Goal: Task Accomplishment & Management: Complete application form

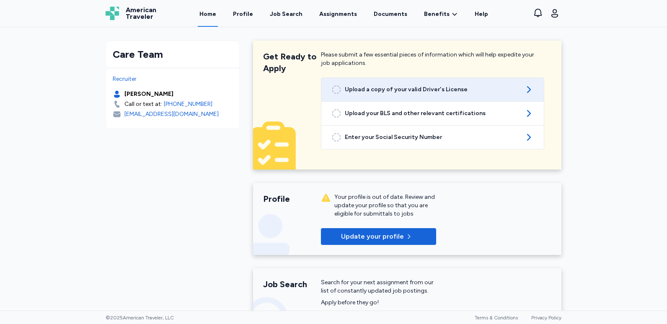
click at [524, 92] on icon at bounding box center [529, 90] width 10 height 10
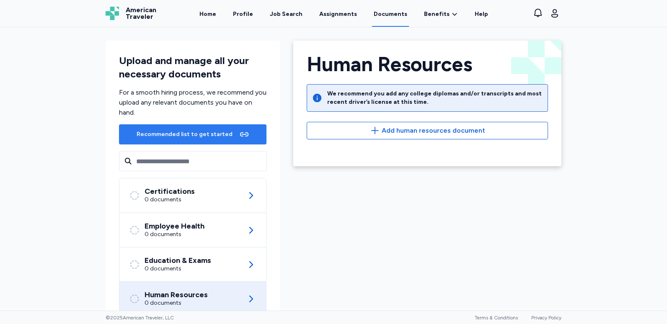
click at [170, 140] on div "Recommended list to get started" at bounding box center [193, 134] width 116 height 13
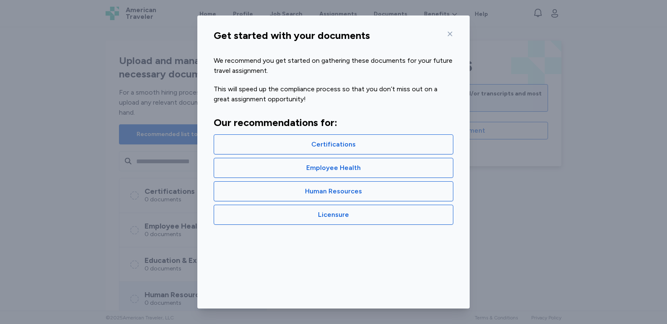
drag, startPoint x: 170, startPoint y: 140, endPoint x: 392, endPoint y: 260, distance: 252.7
click at [392, 260] on div "Get started with your documents We recommend you get started on gathering these…" at bounding box center [333, 167] width 272 height 283
click at [448, 36] on icon at bounding box center [450, 34] width 7 height 7
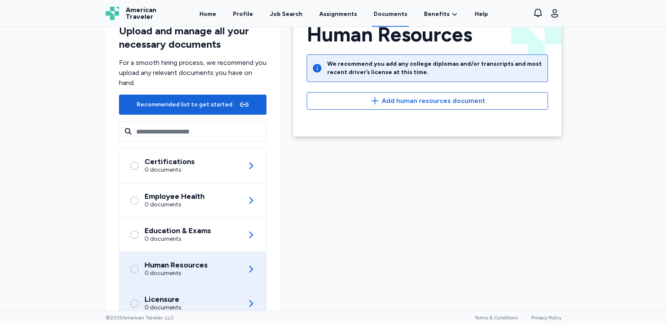
scroll to position [60, 0]
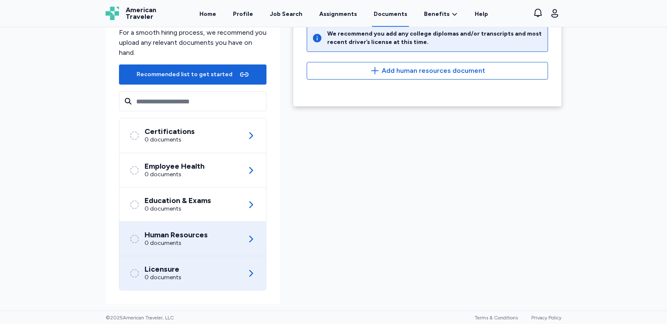
click at [170, 282] on div "Licensure 0 documents" at bounding box center [192, 273] width 127 height 34
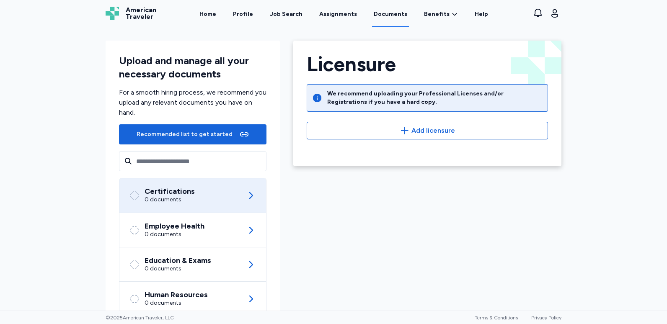
click at [203, 198] on div "Certifications 0 documents" at bounding box center [192, 195] width 127 height 34
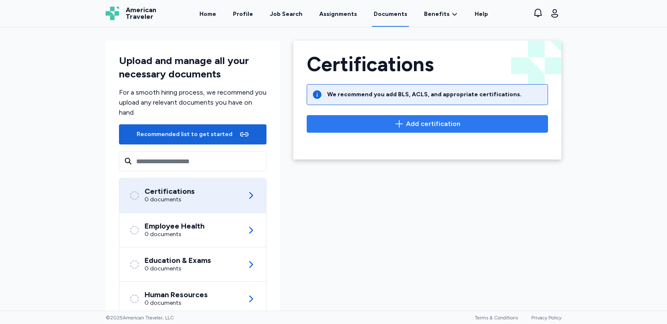
click at [419, 123] on span "Add certification" at bounding box center [433, 124] width 54 height 10
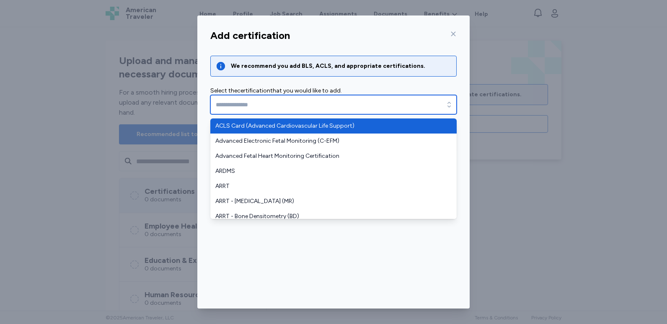
click at [355, 102] on input "text" at bounding box center [333, 104] width 246 height 19
type input "**********"
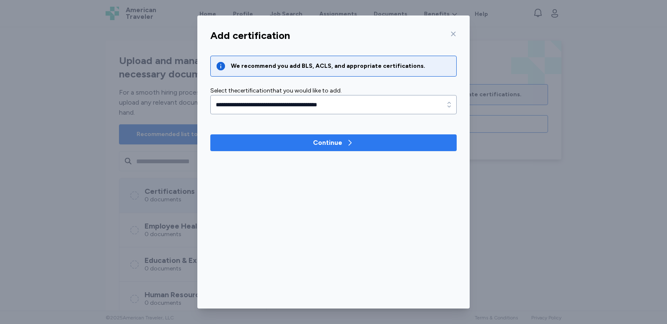
click at [325, 144] on div "Continue" at bounding box center [327, 143] width 29 height 10
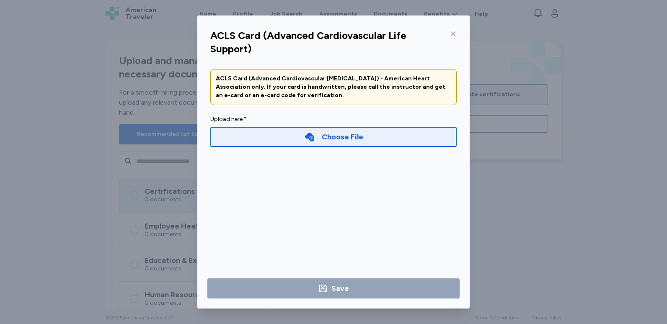
click at [325, 140] on div "Choose File" at bounding box center [342, 137] width 41 height 12
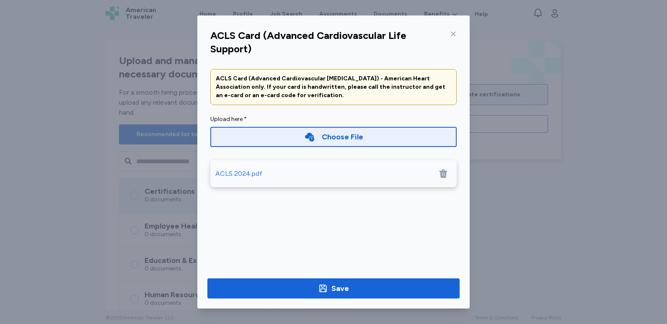
click at [321, 132] on div "Choose File" at bounding box center [333, 137] width 59 height 12
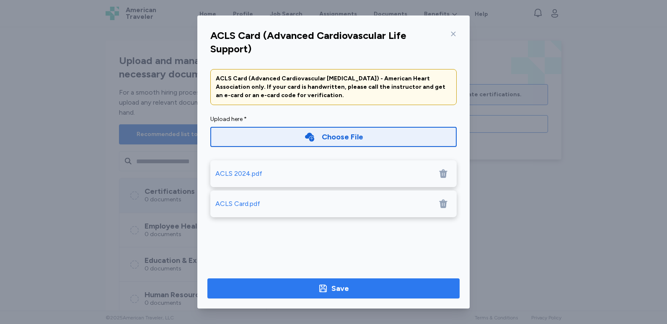
click at [332, 285] on div "Save" at bounding box center [340, 289] width 18 height 12
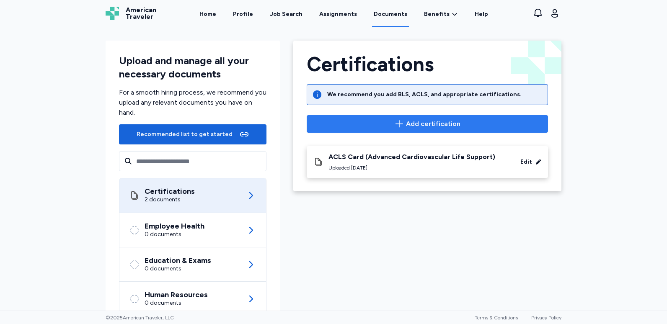
click at [422, 127] on span "Add certification" at bounding box center [433, 124] width 54 height 10
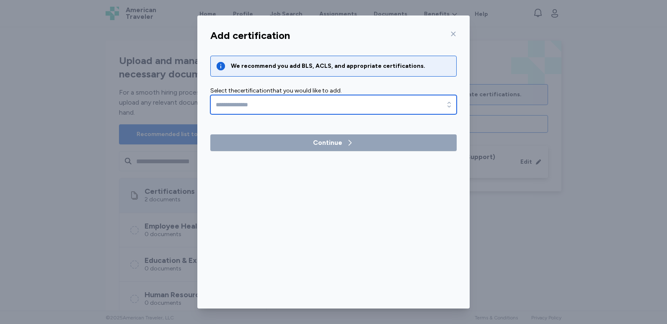
click at [365, 101] on input "text" at bounding box center [333, 104] width 246 height 19
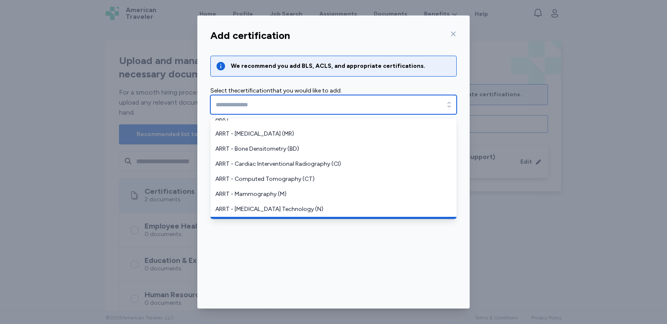
scroll to position [251, 0]
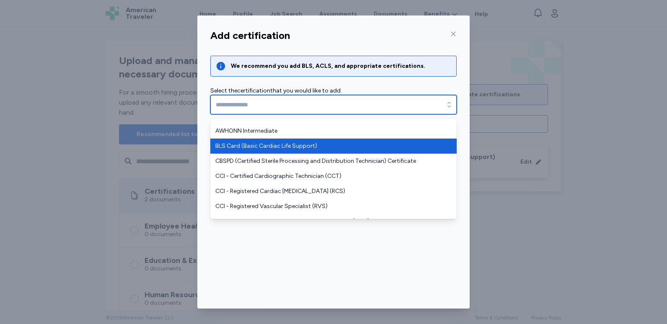
type input "**********"
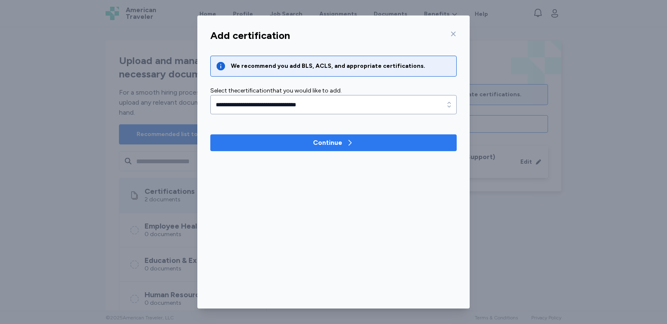
click at [319, 145] on div "Continue" at bounding box center [327, 143] width 29 height 10
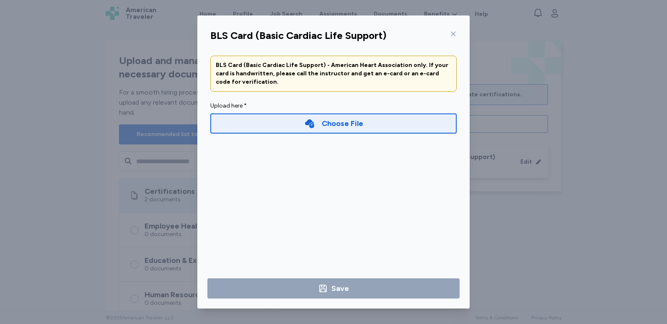
click at [326, 127] on div "Choose File" at bounding box center [342, 124] width 41 height 12
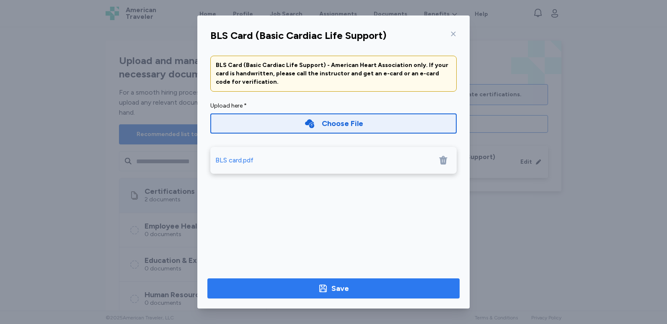
click at [344, 283] on div "Save" at bounding box center [340, 289] width 18 height 12
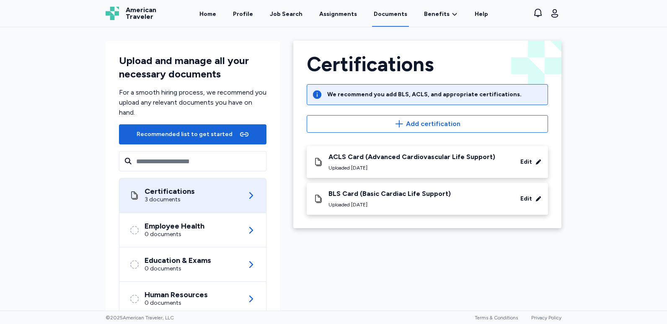
click at [222, 199] on div "Certifications 3 documents" at bounding box center [192, 195] width 127 height 34
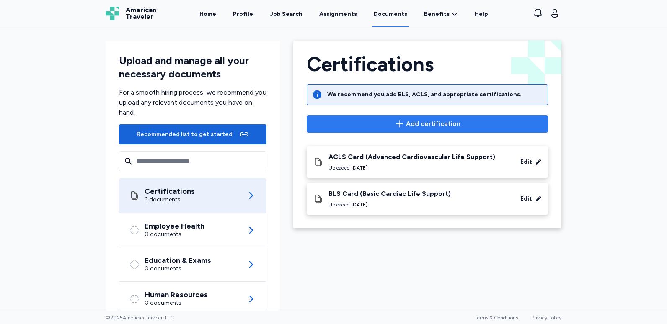
click at [401, 123] on icon "button" at bounding box center [399, 124] width 10 height 10
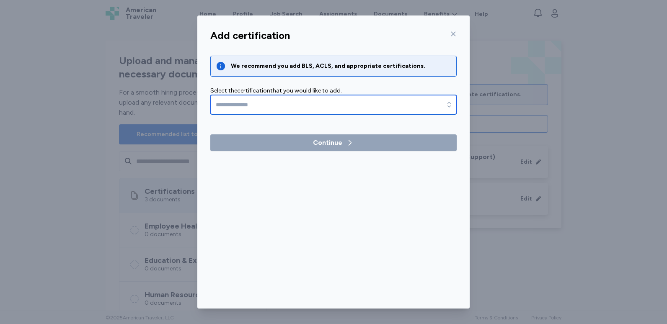
click at [365, 98] on input "text" at bounding box center [333, 104] width 246 height 19
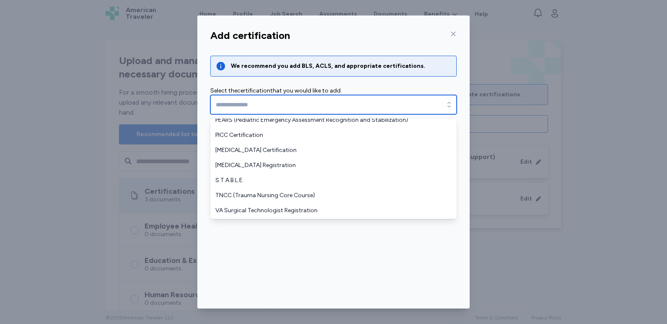
scroll to position [744, 0]
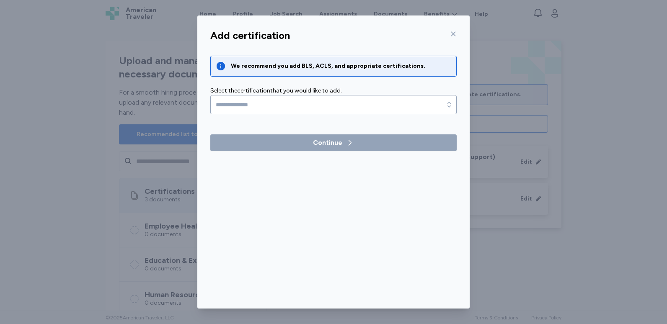
click at [365, 261] on div "Add certification We recommend you add BLS, ACLS, and appropriate certification…" at bounding box center [333, 167] width 272 height 283
click at [449, 37] on div at bounding box center [452, 33] width 10 height 13
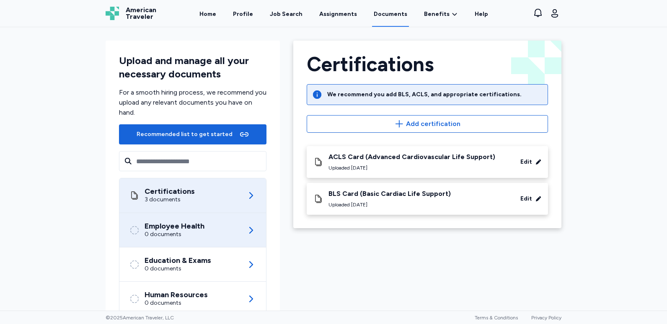
click at [197, 238] on div "0 documents" at bounding box center [175, 234] width 60 height 8
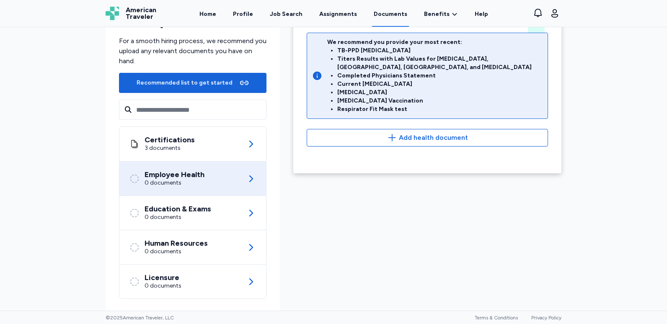
scroll to position [60, 0]
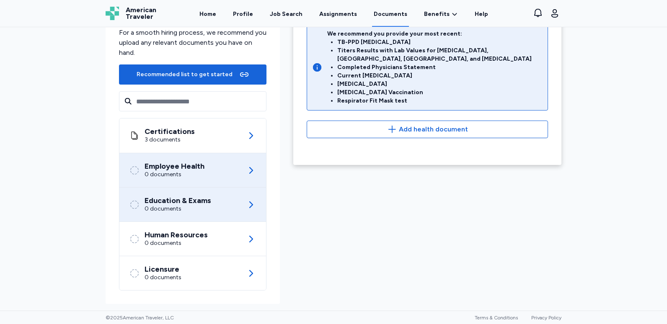
click at [178, 203] on div "Education & Exams" at bounding box center [178, 201] width 67 height 8
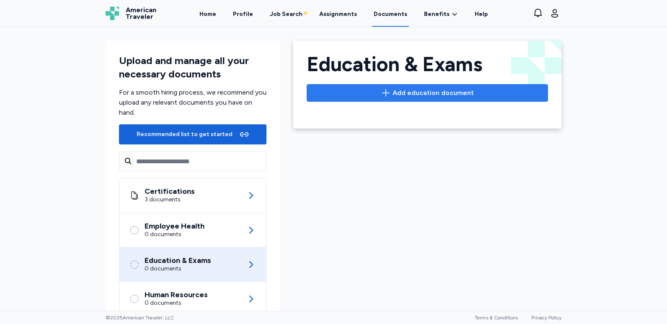
click at [404, 96] on span "Add education document" at bounding box center [433, 93] width 81 height 10
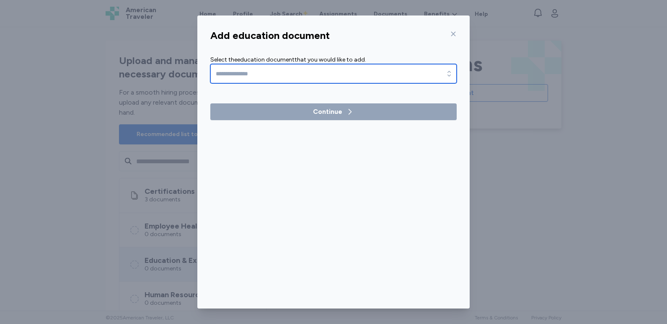
click at [345, 70] on input "text" at bounding box center [333, 73] width 246 height 19
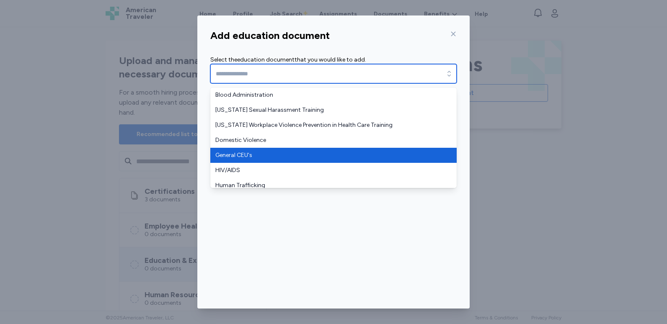
scroll to position [42, 0]
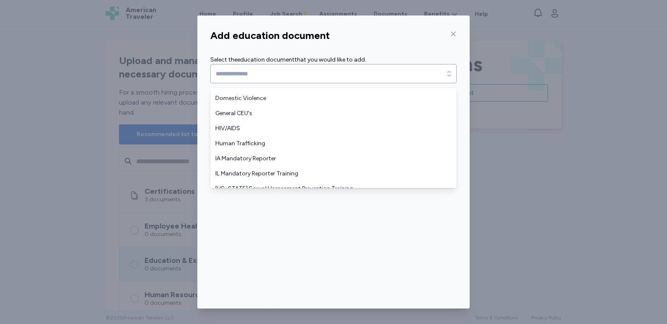
click at [323, 232] on div "Add education document Select the education document that you would like to add…" at bounding box center [333, 167] width 272 height 283
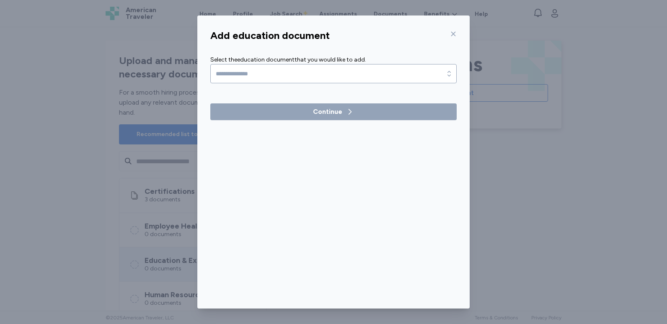
click at [455, 32] on icon at bounding box center [453, 34] width 7 height 7
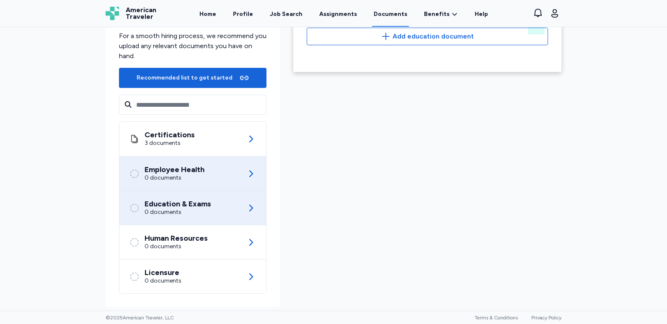
scroll to position [60, 0]
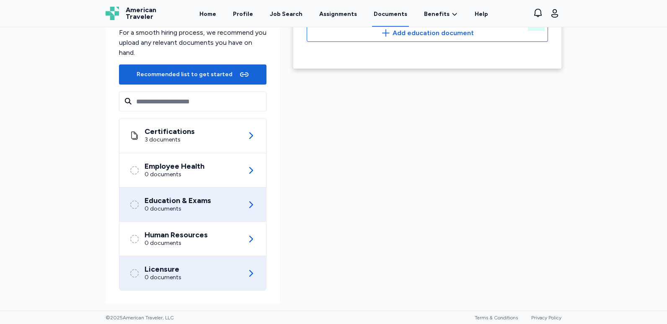
click at [182, 262] on div "Licensure 0 documents" at bounding box center [192, 273] width 127 height 34
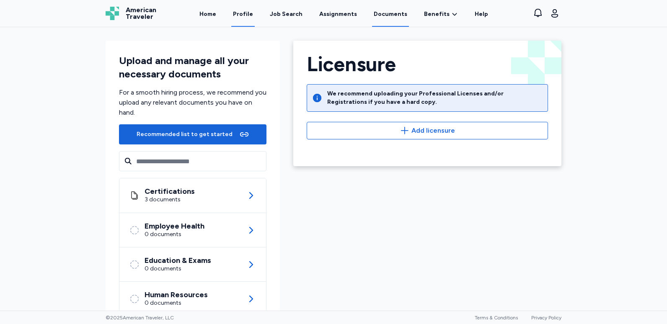
click at [244, 20] on link "Profile" at bounding box center [242, 14] width 23 height 26
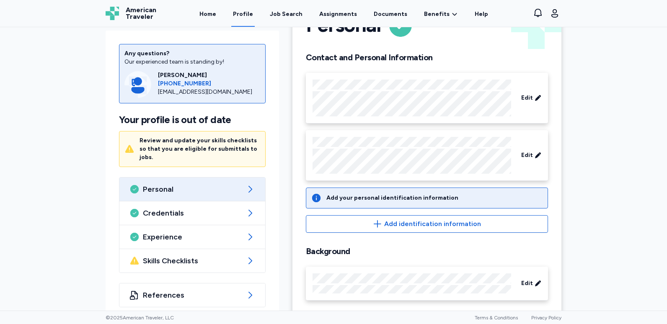
scroll to position [52, 0]
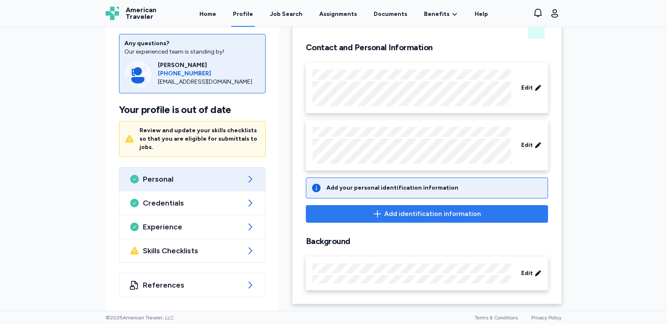
click at [423, 215] on span "Add identification information" at bounding box center [432, 214] width 97 height 10
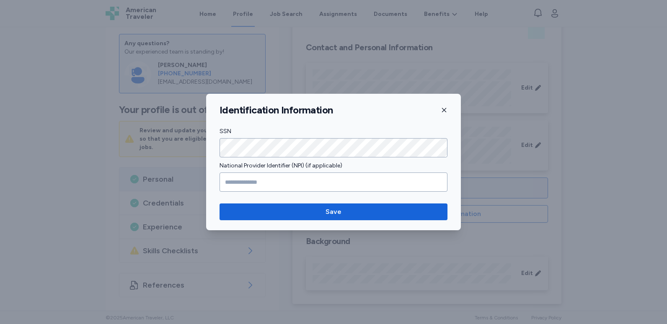
click at [443, 108] on icon "button" at bounding box center [444, 110] width 7 height 7
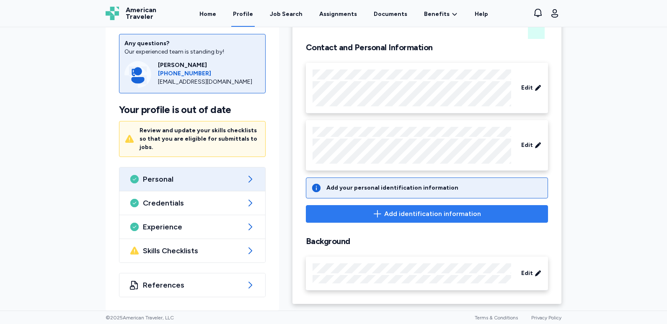
click at [419, 217] on span "Add identification information" at bounding box center [432, 214] width 97 height 10
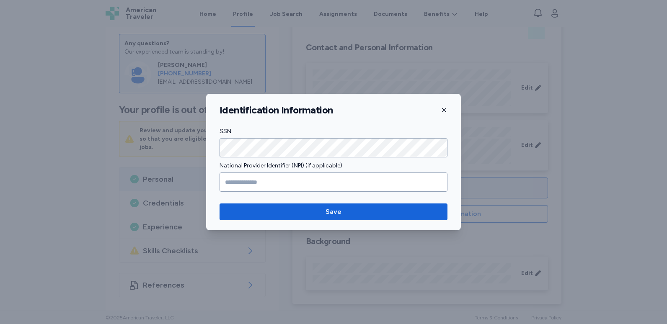
click at [446, 111] on icon "button" at bounding box center [444, 110] width 7 height 7
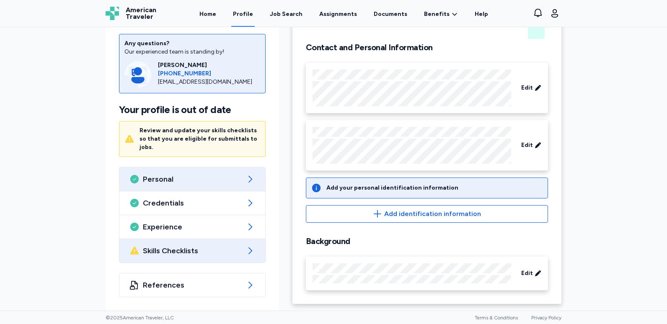
drag, startPoint x: 211, startPoint y: 256, endPoint x: 210, endPoint y: 261, distance: 5.1
click at [210, 261] on div "Skills Checklists" at bounding box center [192, 250] width 146 height 23
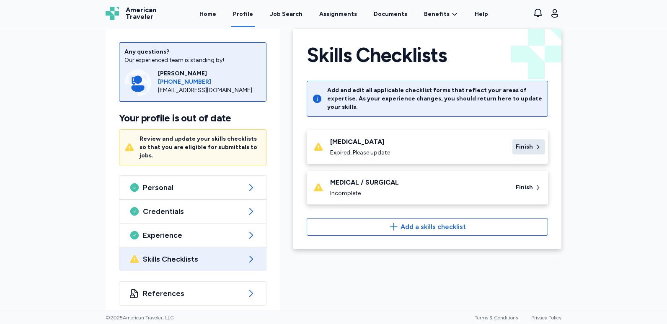
click at [522, 143] on span "Finish" at bounding box center [524, 147] width 17 height 8
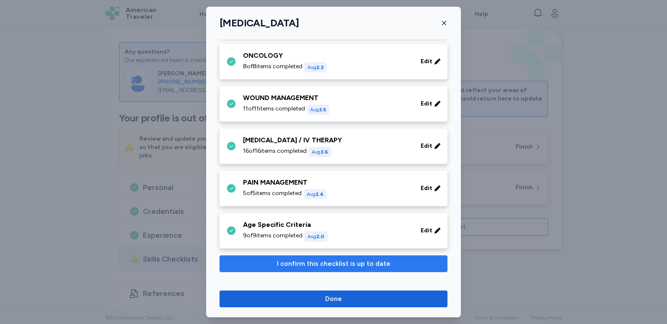
click at [337, 269] on span "I confirm this checklist is up to date" at bounding box center [334, 264] width 114 height 10
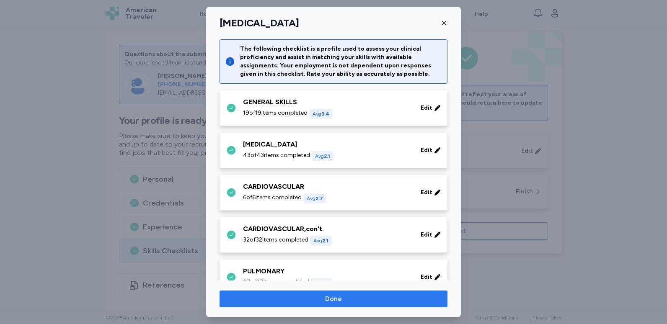
click at [334, 304] on span "Done" at bounding box center [333, 299] width 17 height 10
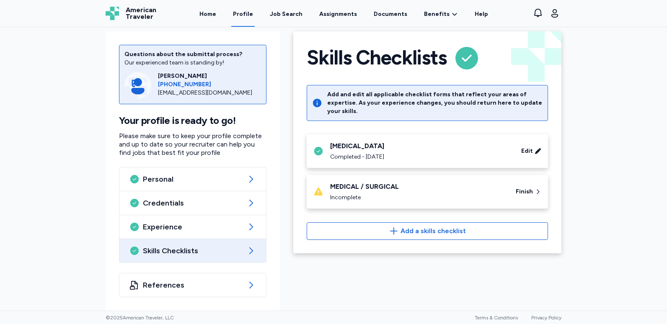
click at [426, 183] on div "MEDICAL / SURGICAL" at bounding box center [418, 187] width 176 height 10
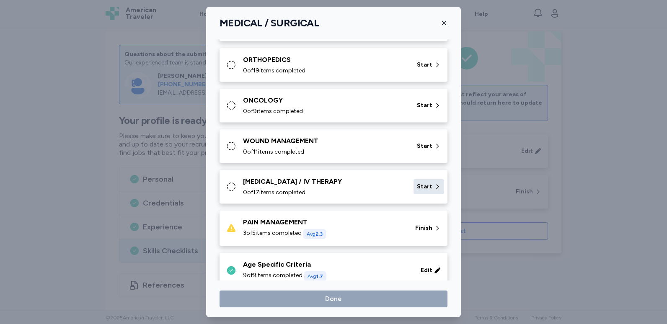
scroll to position [389, 0]
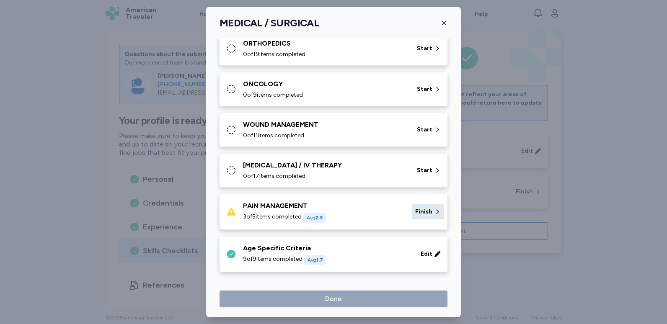
click at [422, 214] on span "Finish" at bounding box center [423, 212] width 17 height 8
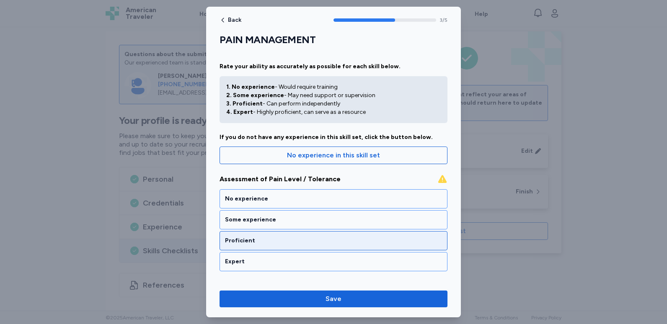
click at [295, 249] on div "Proficient" at bounding box center [334, 240] width 228 height 19
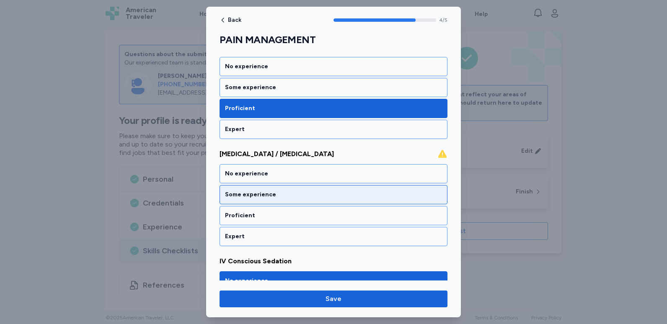
scroll to position [168, 0]
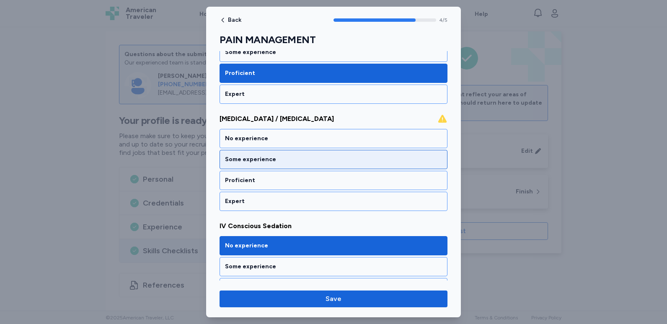
click at [294, 159] on div "Some experience" at bounding box center [333, 159] width 217 height 8
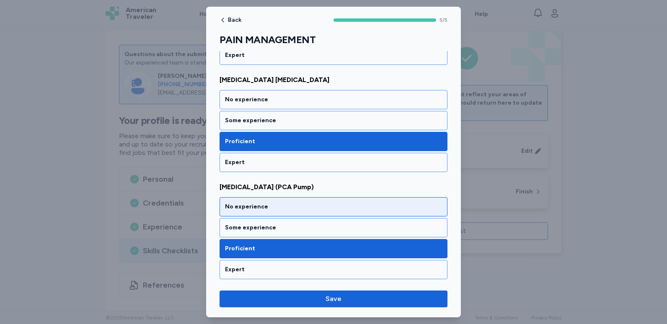
scroll to position [422, 0]
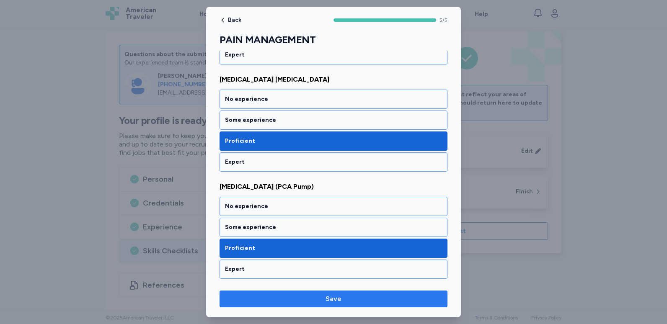
click at [334, 301] on span "Save" at bounding box center [334, 299] width 16 height 10
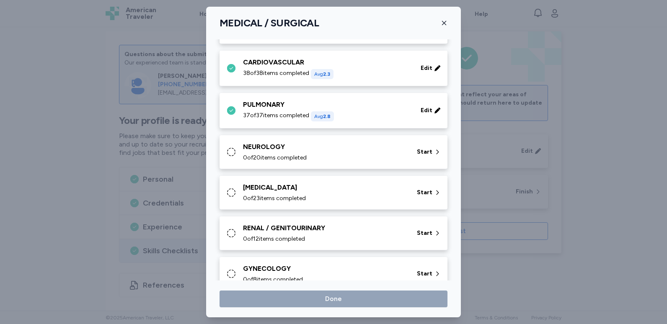
scroll to position [84, 0]
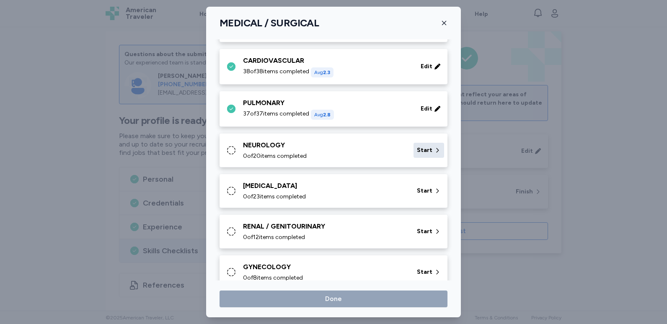
click at [424, 150] on span "Start" at bounding box center [425, 150] width 16 height 8
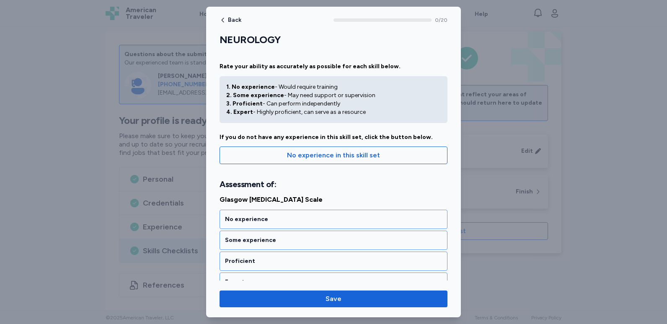
scroll to position [42, 0]
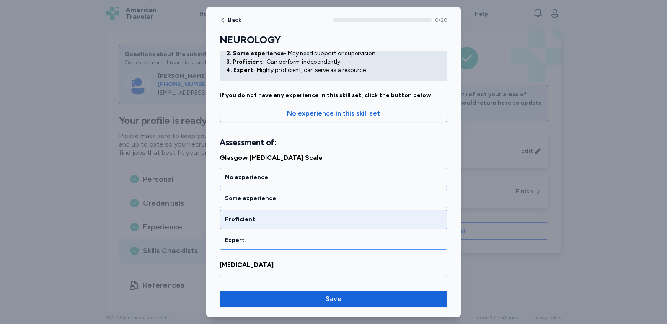
click at [285, 217] on div "Proficient" at bounding box center [333, 219] width 217 height 8
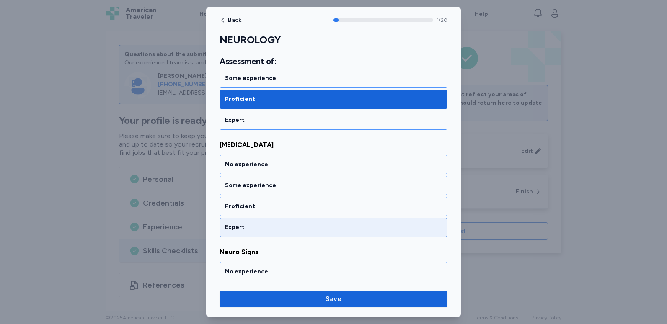
scroll to position [175, 0]
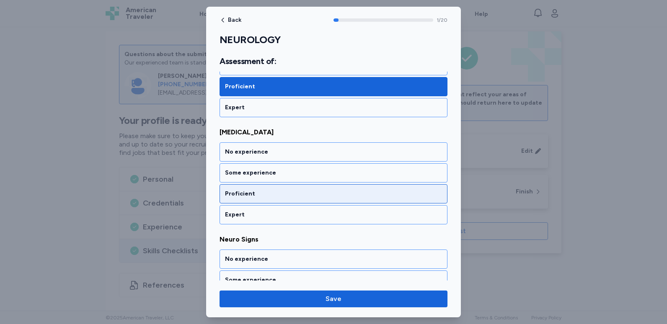
click at [295, 200] on div "Proficient" at bounding box center [334, 193] width 228 height 19
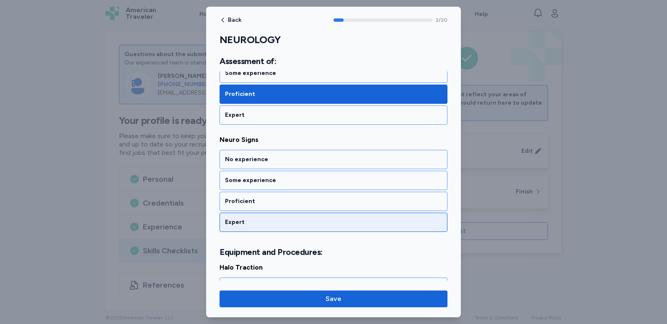
scroll to position [282, 0]
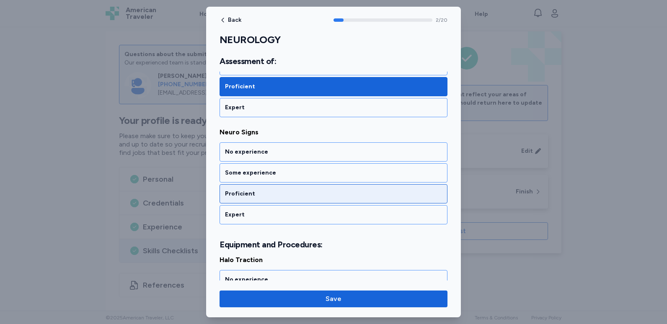
click at [306, 194] on div "Proficient" at bounding box center [333, 194] width 217 height 8
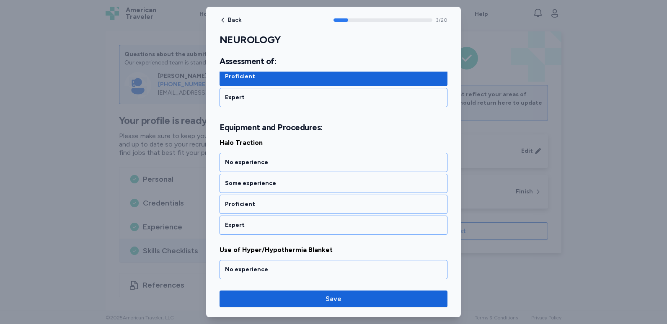
scroll to position [410, 0]
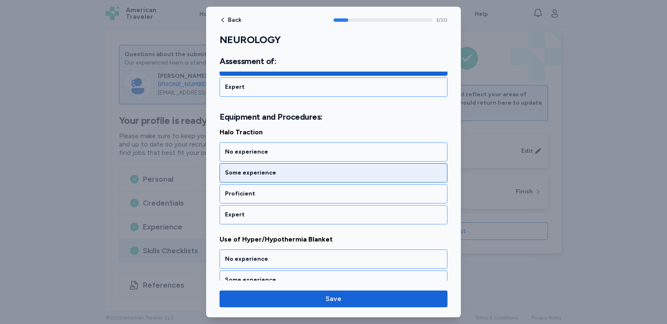
click at [312, 180] on div "Some experience" at bounding box center [334, 172] width 228 height 19
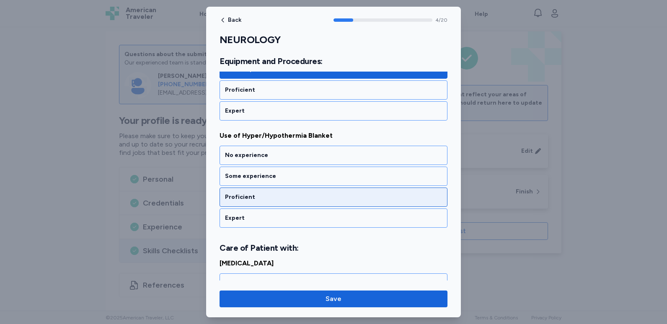
scroll to position [517, 0]
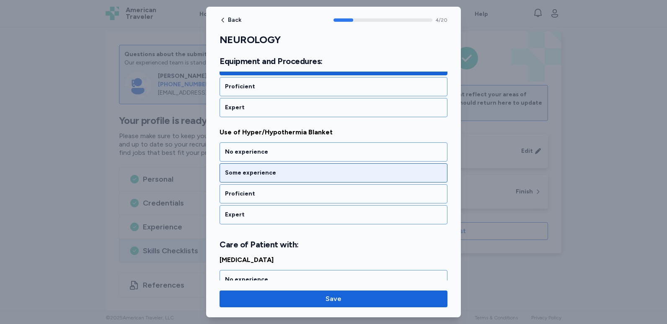
click at [297, 172] on div "Some experience" at bounding box center [333, 173] width 217 height 8
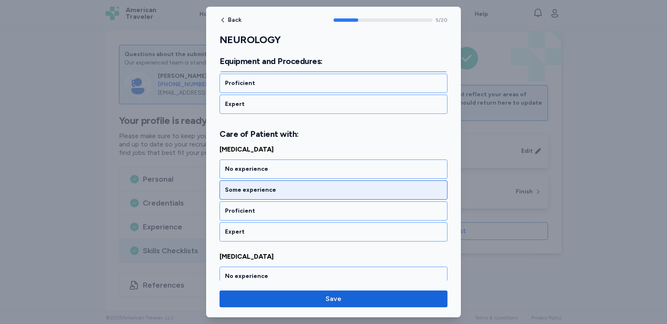
scroll to position [645, 0]
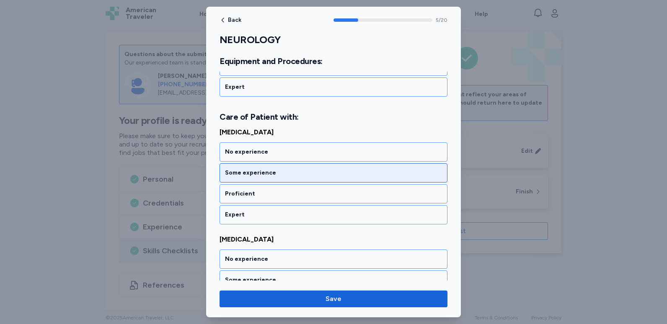
click at [298, 175] on div "Some experience" at bounding box center [333, 173] width 217 height 8
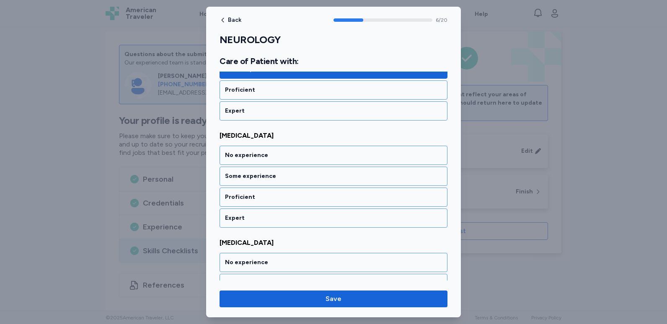
scroll to position [752, 0]
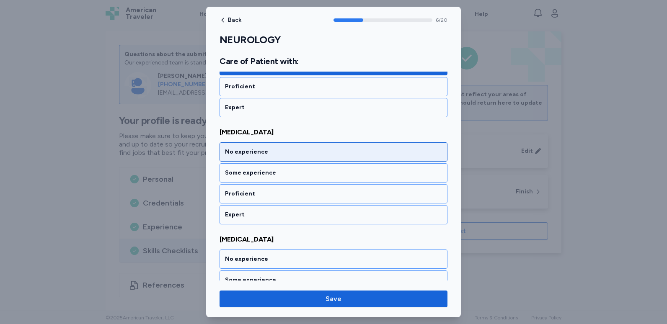
click at [300, 160] on div "No experience" at bounding box center [334, 151] width 228 height 19
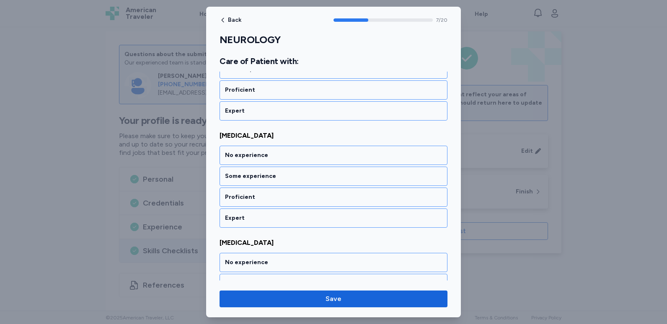
scroll to position [859, 0]
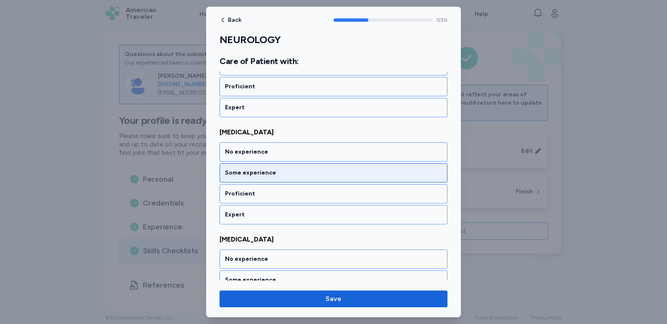
click at [298, 171] on div "Some experience" at bounding box center [333, 173] width 217 height 8
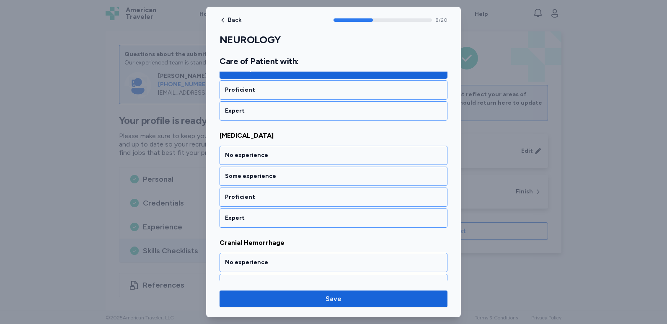
scroll to position [967, 0]
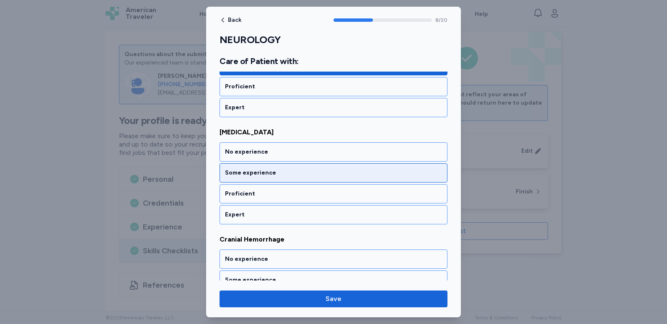
click at [269, 174] on div "Some experience" at bounding box center [333, 173] width 217 height 8
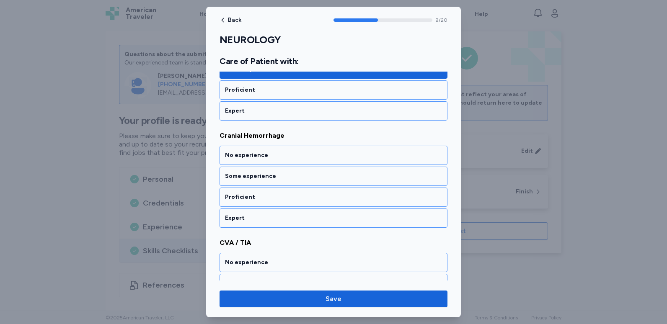
scroll to position [1074, 0]
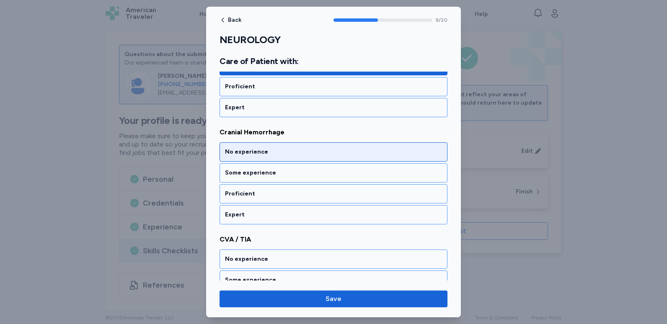
click at [273, 159] on div "No experience" at bounding box center [334, 151] width 228 height 19
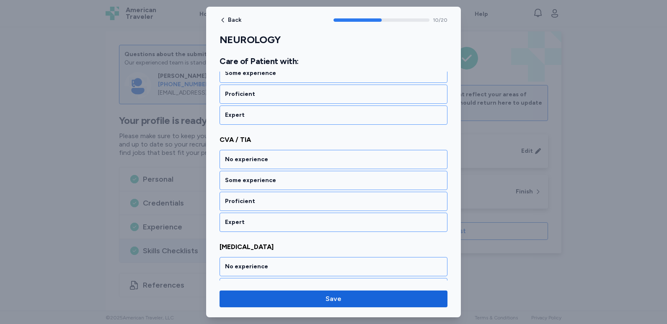
scroll to position [1181, 0]
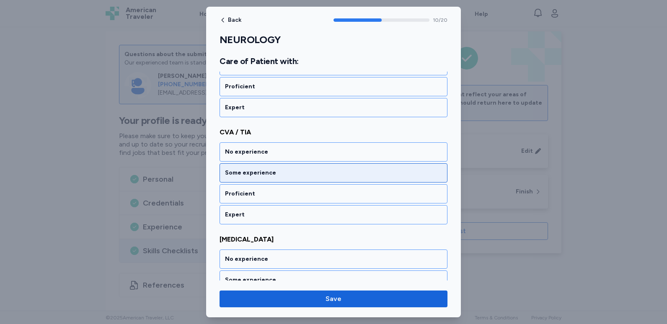
click at [277, 176] on div "Some experience" at bounding box center [333, 173] width 217 height 8
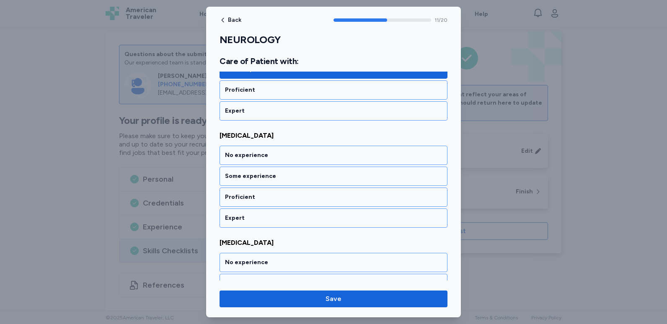
scroll to position [1288, 0]
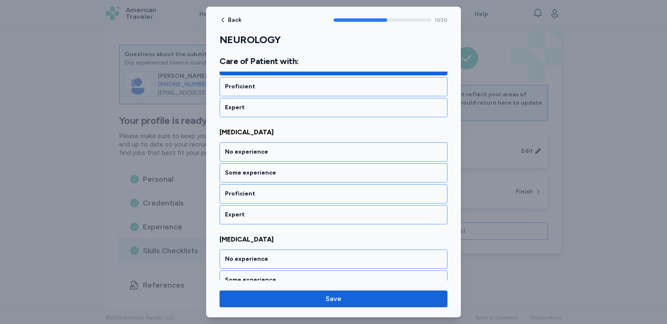
click at [277, 176] on div "Some experience" at bounding box center [333, 173] width 217 height 8
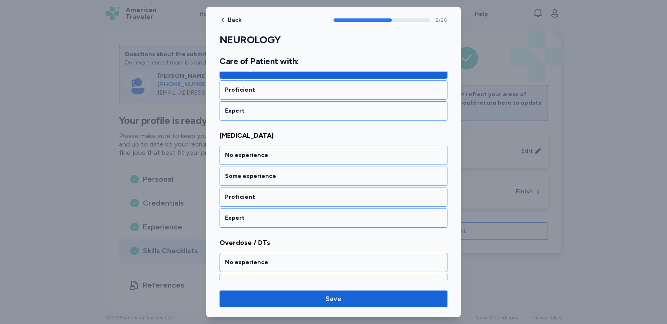
scroll to position [1396, 0]
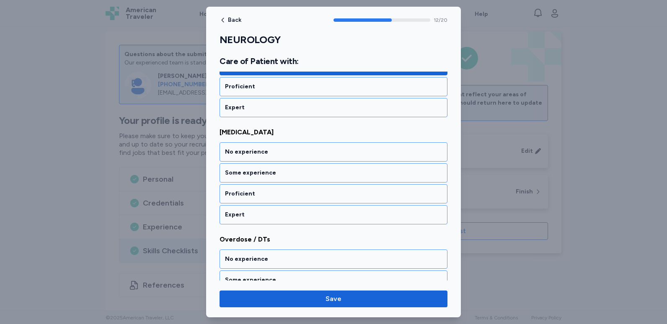
click at [277, 176] on div "Some experience" at bounding box center [333, 173] width 217 height 8
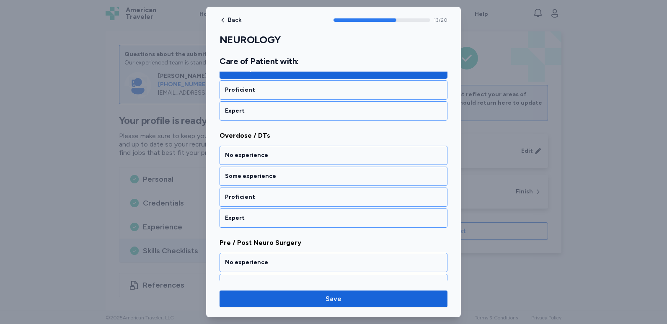
scroll to position [1503, 0]
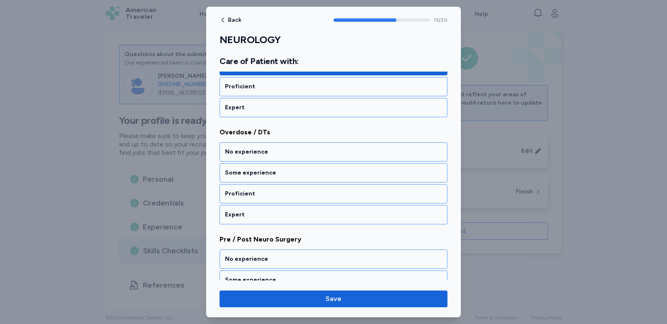
click at [277, 176] on div "Some experience" at bounding box center [333, 173] width 217 height 8
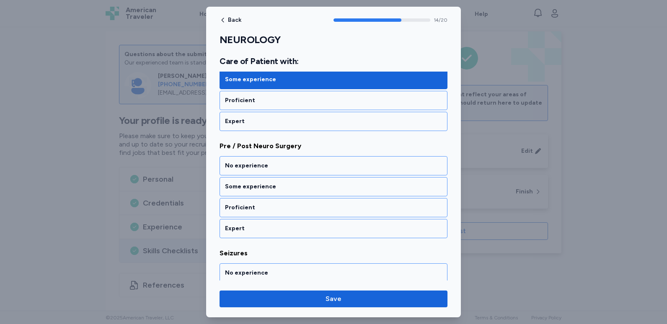
scroll to position [1610, 0]
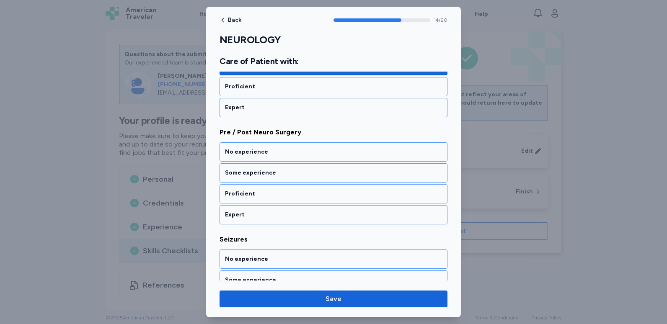
click at [277, 176] on div "Some experience" at bounding box center [333, 173] width 217 height 8
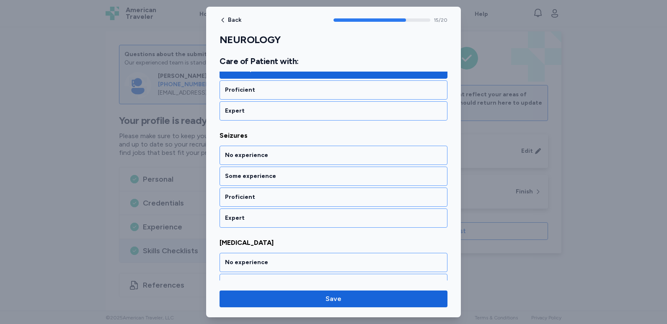
scroll to position [1717, 0]
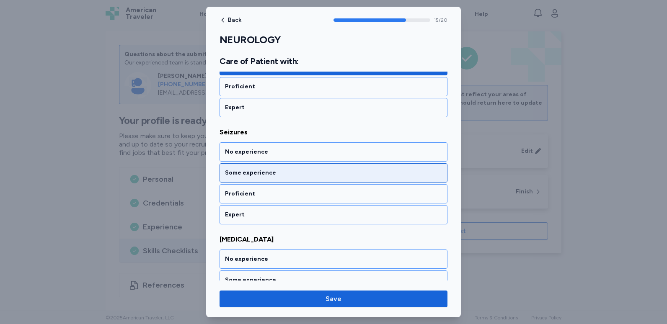
click at [275, 178] on div "Some experience" at bounding box center [334, 172] width 228 height 19
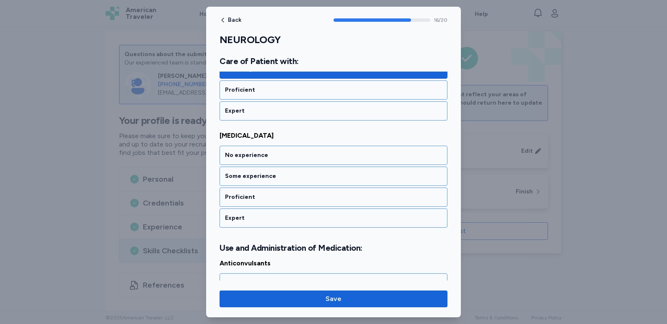
scroll to position [1825, 0]
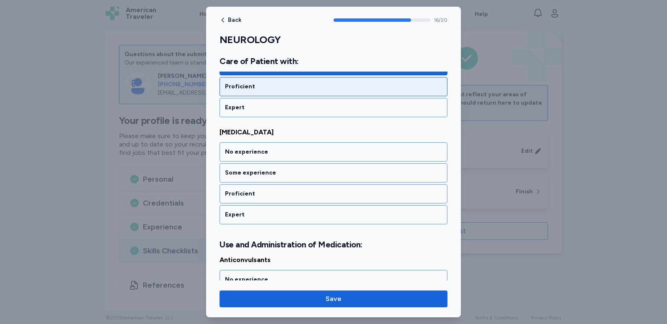
click at [265, 86] on div "Proficient" at bounding box center [333, 87] width 217 height 8
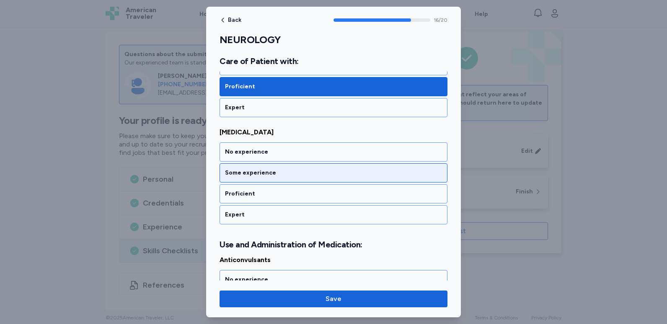
click at [275, 174] on div "Some experience" at bounding box center [333, 173] width 217 height 8
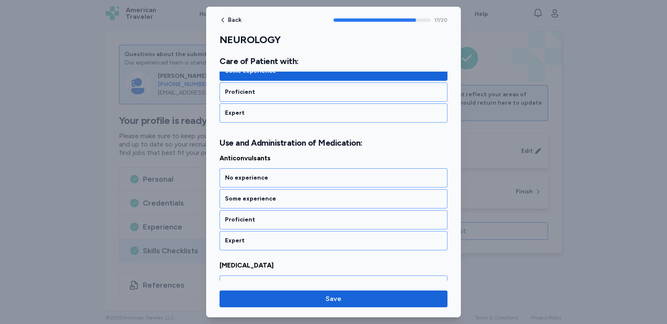
scroll to position [1953, 0]
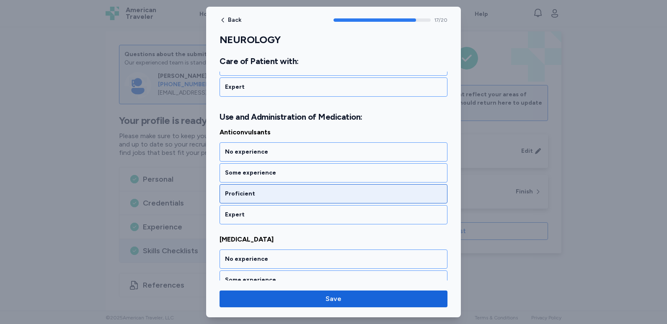
click at [265, 200] on div "Proficient" at bounding box center [334, 193] width 228 height 19
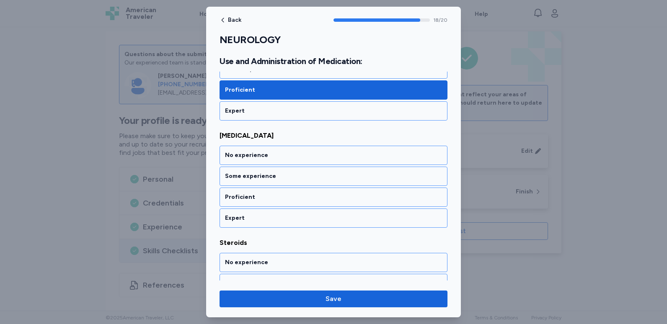
scroll to position [2060, 0]
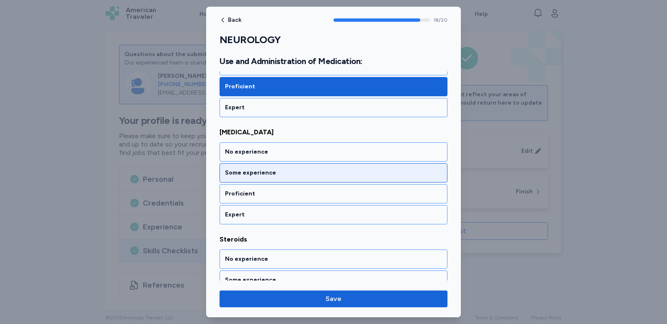
click at [269, 177] on div "Some experience" at bounding box center [334, 172] width 228 height 19
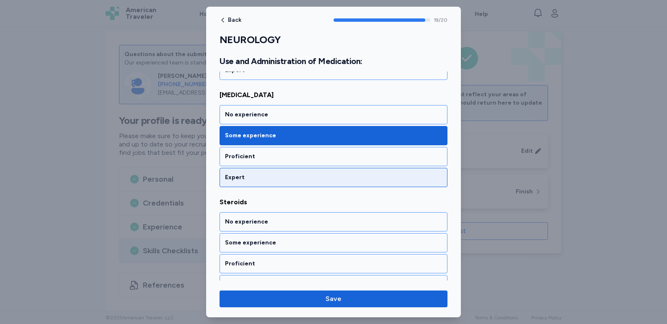
scroll to position [2113, 0]
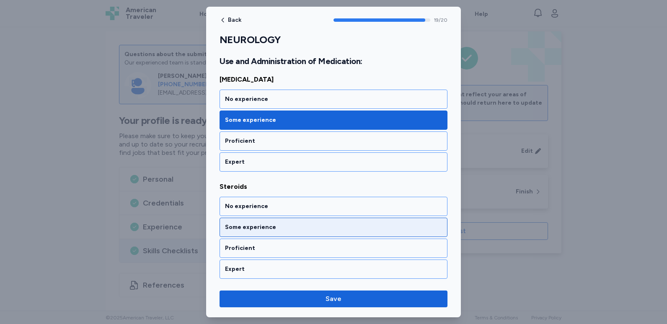
click at [252, 232] on div "Some experience" at bounding box center [334, 227] width 228 height 19
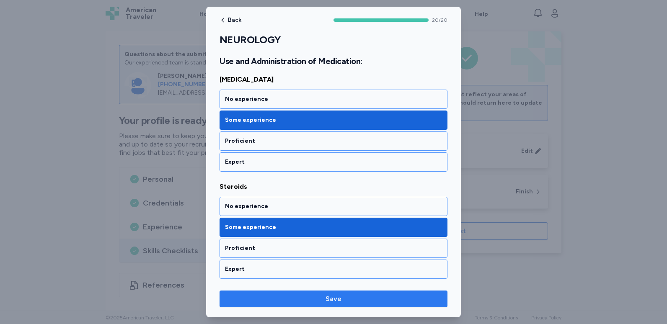
click at [339, 304] on span "Save" at bounding box center [334, 299] width 16 height 10
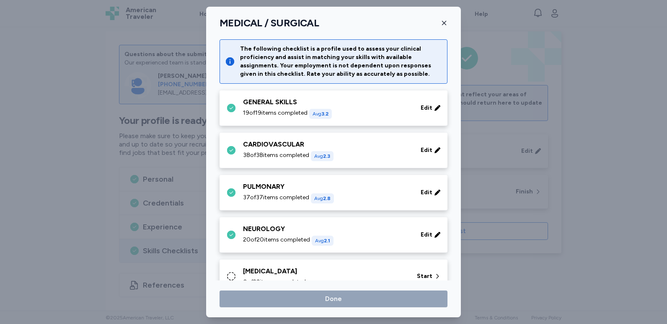
scroll to position [84, 0]
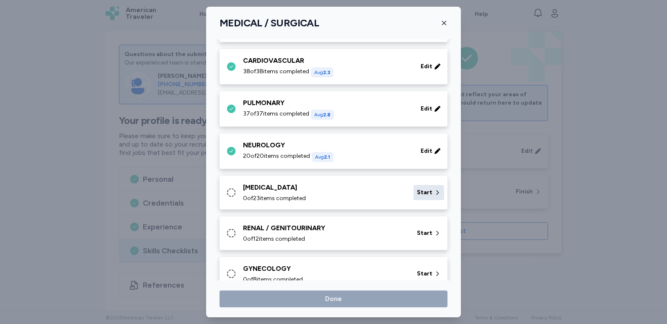
click at [417, 191] on span "Start" at bounding box center [425, 193] width 16 height 8
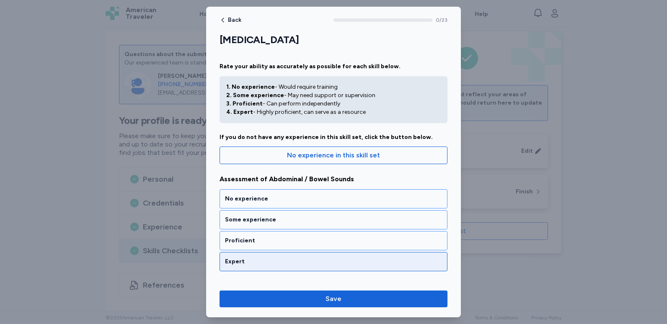
click at [288, 263] on div "Expert" at bounding box center [333, 262] width 217 height 8
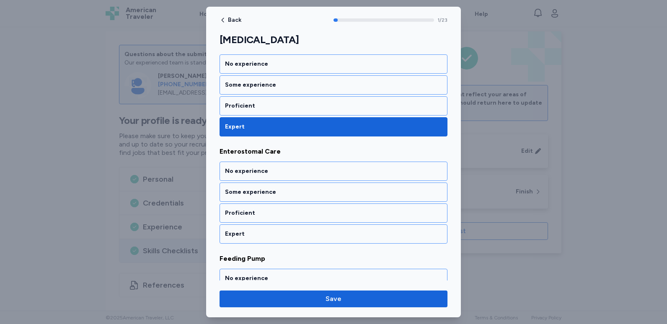
scroll to position [164, 0]
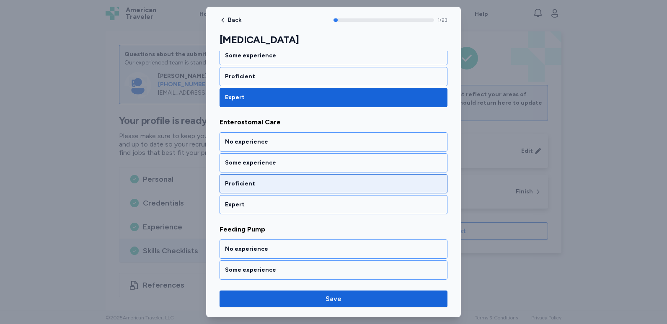
click at [303, 185] on div "Proficient" at bounding box center [333, 184] width 217 height 8
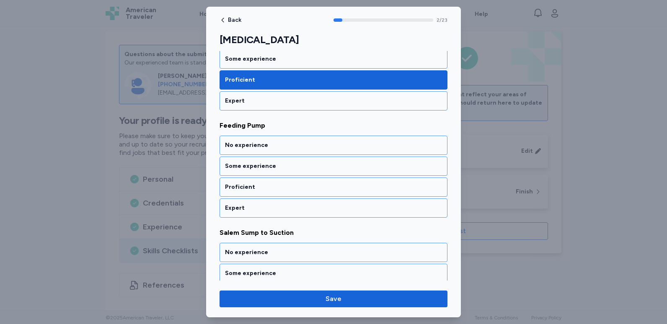
scroll to position [272, 0]
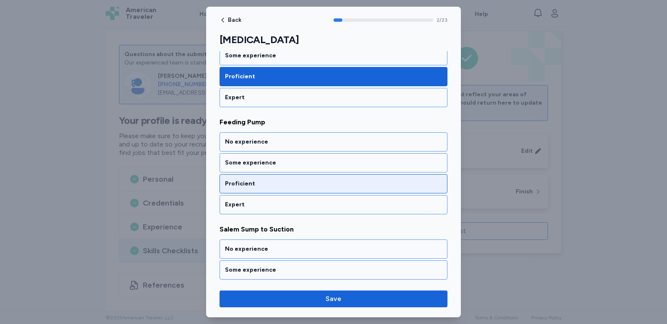
click at [289, 186] on div "Proficient" at bounding box center [333, 184] width 217 height 8
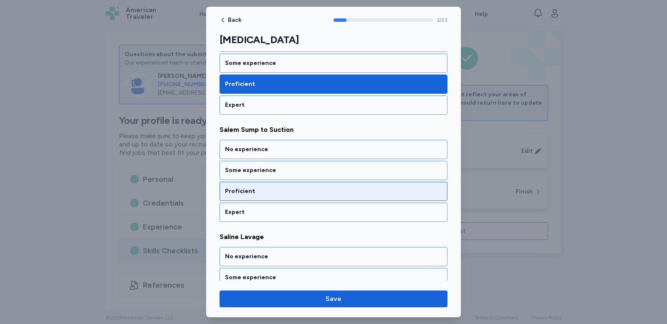
scroll to position [379, 0]
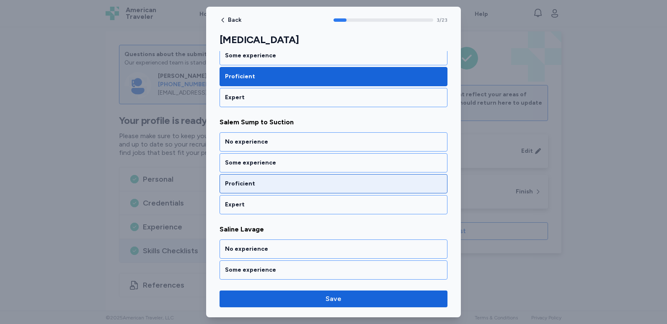
click at [288, 188] on div "Proficient" at bounding box center [334, 183] width 228 height 19
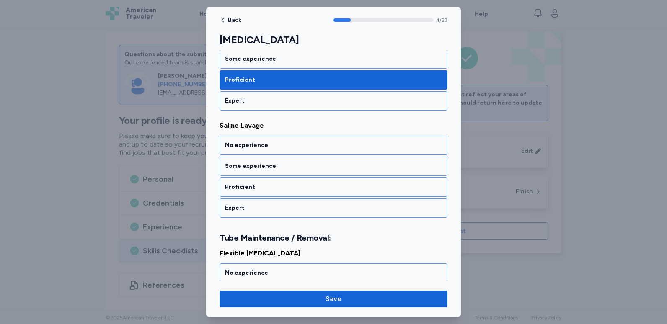
scroll to position [486, 0]
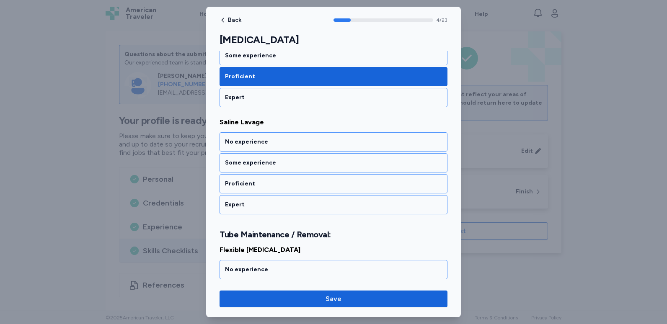
click at [288, 188] on div "Proficient" at bounding box center [334, 183] width 228 height 19
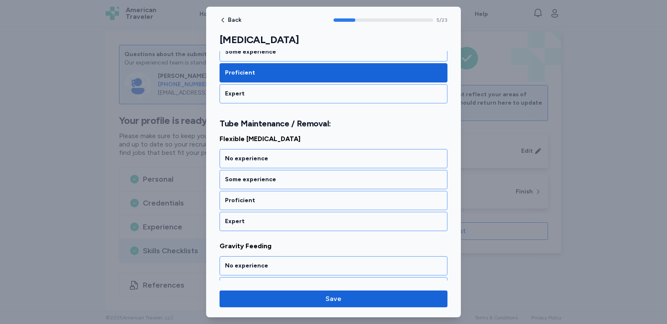
scroll to position [604, 0]
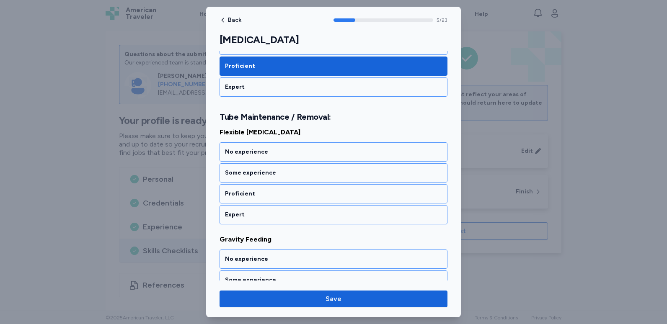
click at [288, 188] on div "Proficient" at bounding box center [334, 193] width 228 height 19
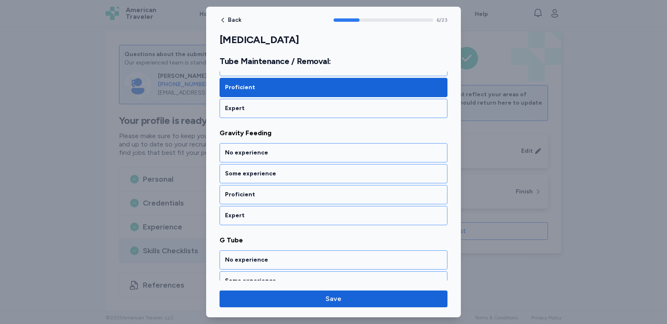
scroll to position [711, 0]
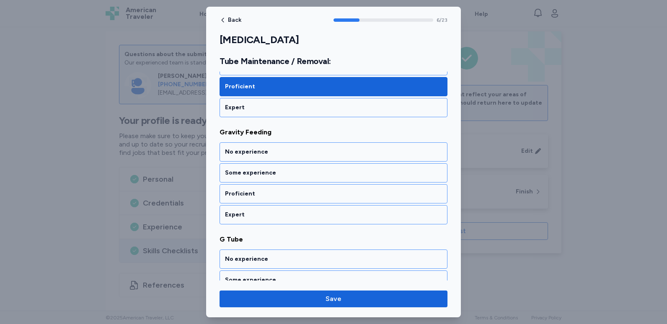
click at [288, 188] on div "Proficient" at bounding box center [334, 193] width 228 height 19
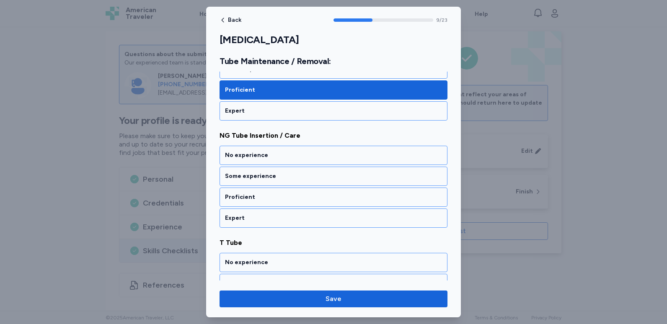
scroll to position [1033, 0]
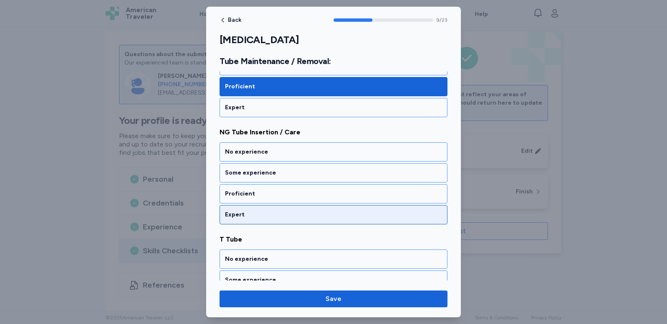
click at [287, 212] on div "Expert" at bounding box center [333, 215] width 217 height 8
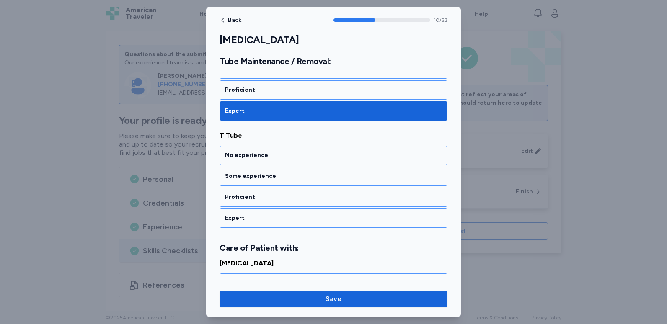
scroll to position [1140, 0]
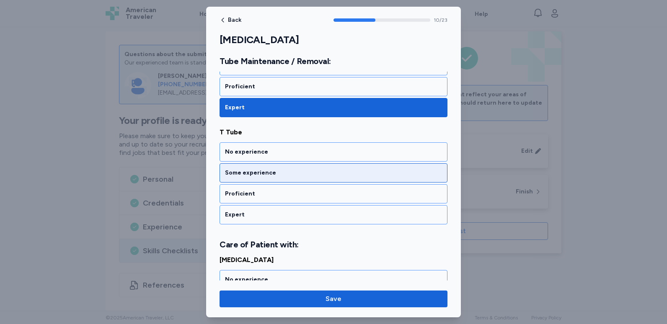
click at [287, 168] on div "Some experience" at bounding box center [334, 172] width 228 height 19
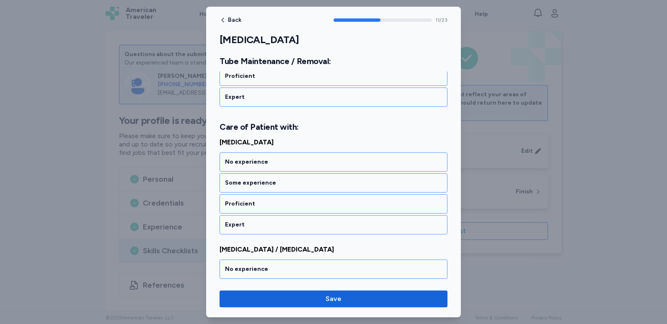
scroll to position [1268, 0]
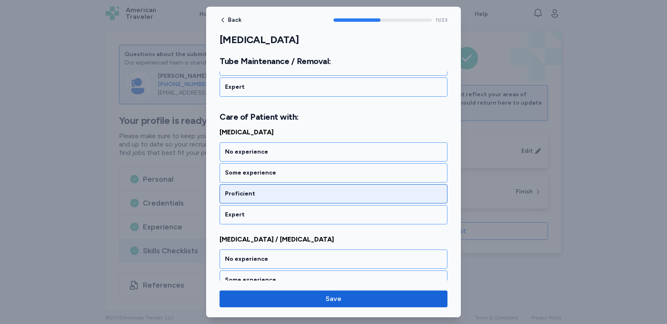
click at [282, 191] on div "Proficient" at bounding box center [333, 194] width 217 height 8
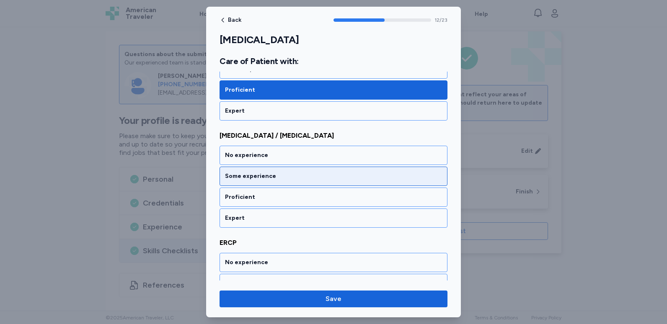
scroll to position [1375, 0]
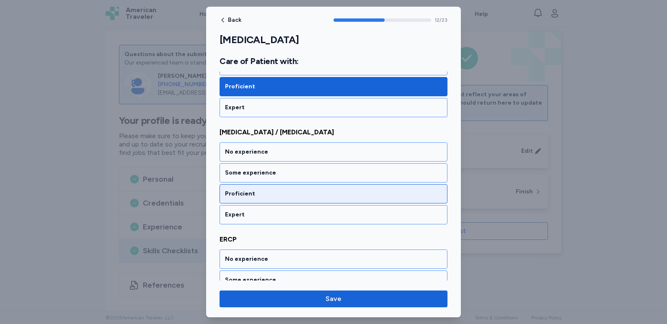
click at [282, 192] on div "Proficient" at bounding box center [333, 194] width 217 height 8
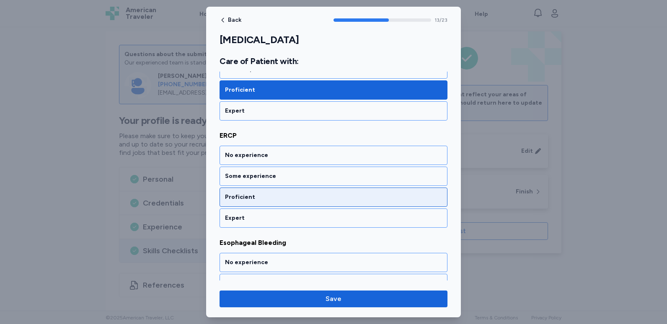
scroll to position [1482, 0]
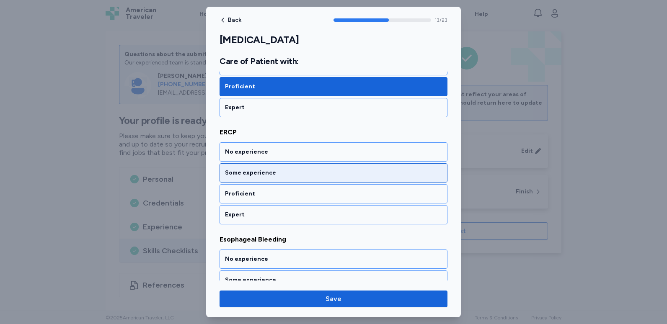
click at [264, 170] on div "Some experience" at bounding box center [333, 173] width 217 height 8
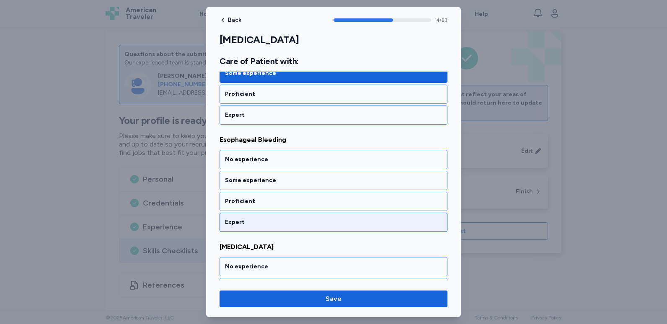
scroll to position [1590, 0]
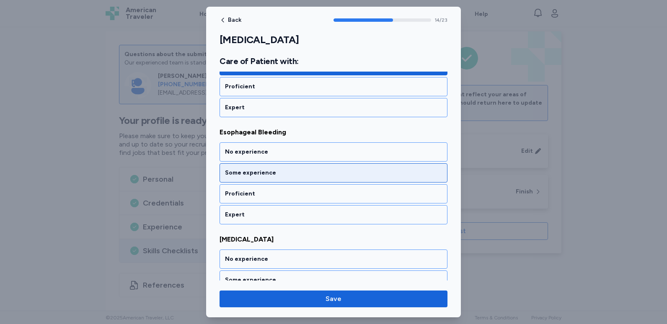
click at [313, 173] on div "Some experience" at bounding box center [333, 173] width 217 height 8
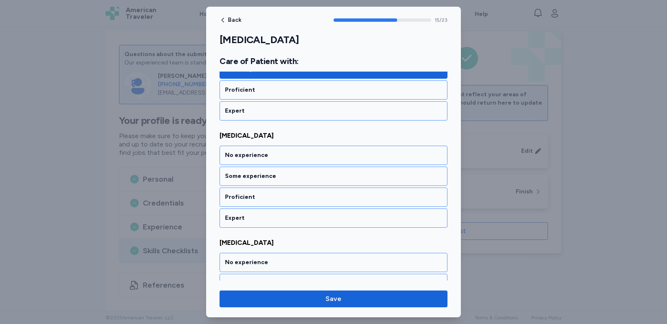
scroll to position [1697, 0]
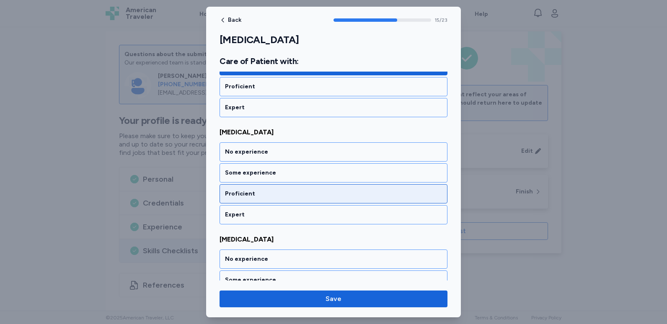
click at [299, 195] on div "Proficient" at bounding box center [333, 194] width 217 height 8
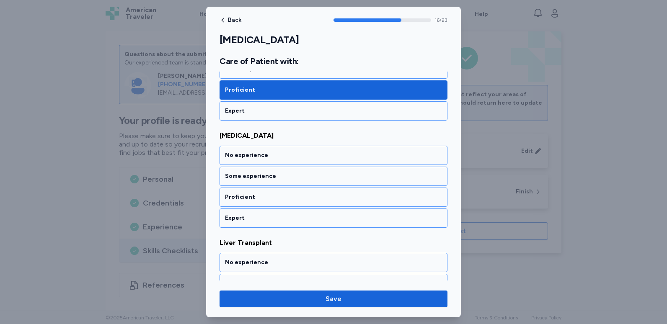
scroll to position [1804, 0]
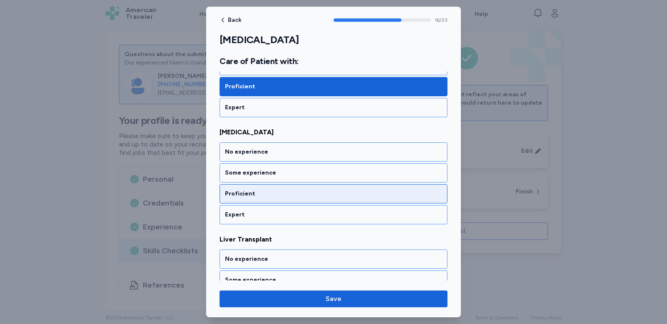
click at [299, 195] on div "Proficient" at bounding box center [333, 194] width 217 height 8
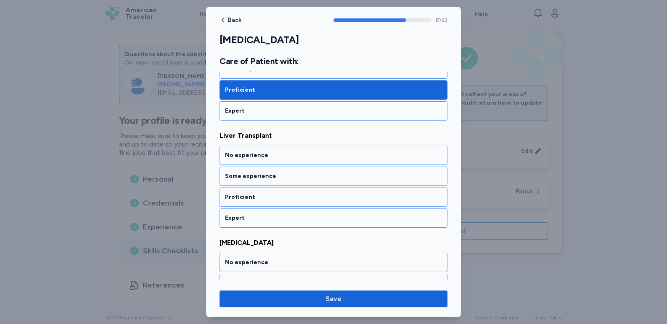
scroll to position [1911, 0]
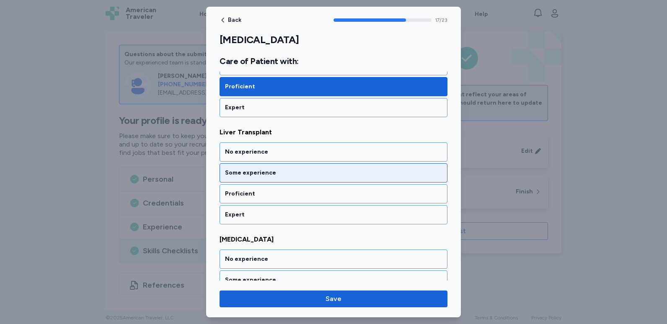
click at [306, 176] on div "Some experience" at bounding box center [333, 173] width 217 height 8
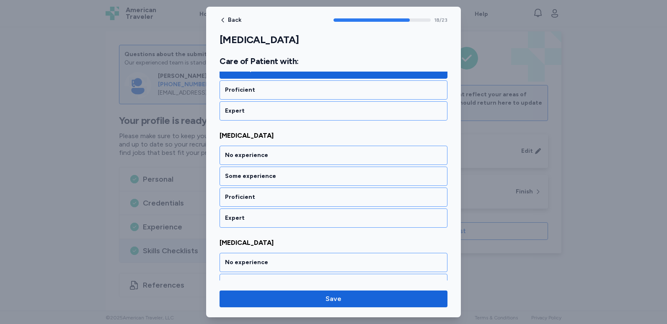
scroll to position [2019, 0]
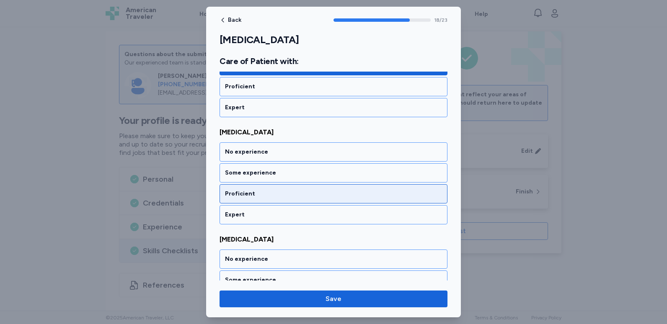
click at [300, 192] on div "Proficient" at bounding box center [333, 194] width 217 height 8
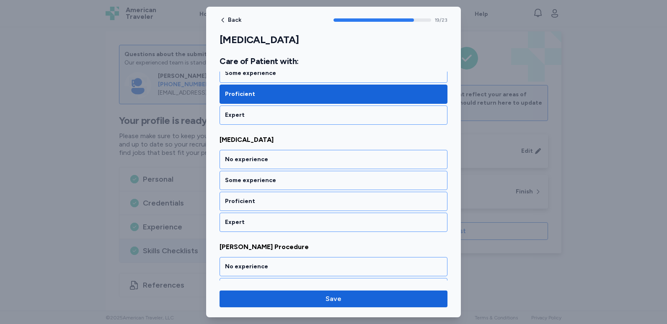
scroll to position [2126, 0]
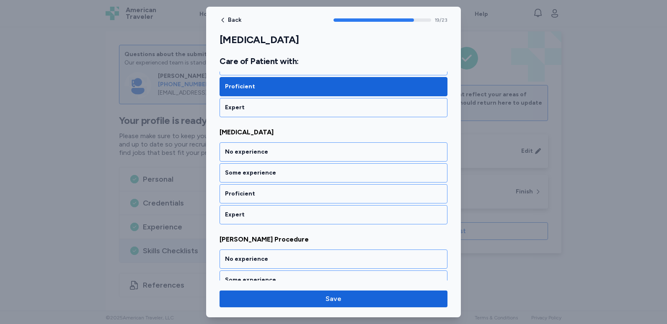
click at [300, 192] on div "Proficient" at bounding box center [333, 194] width 217 height 8
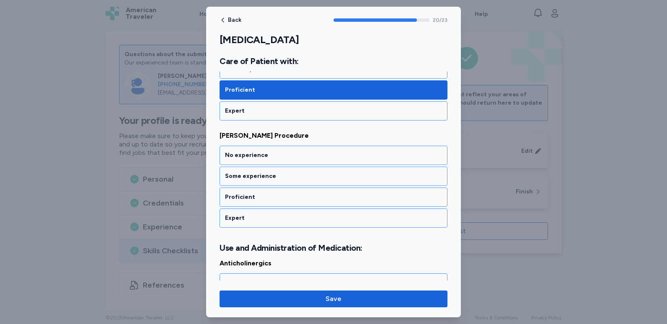
scroll to position [2233, 0]
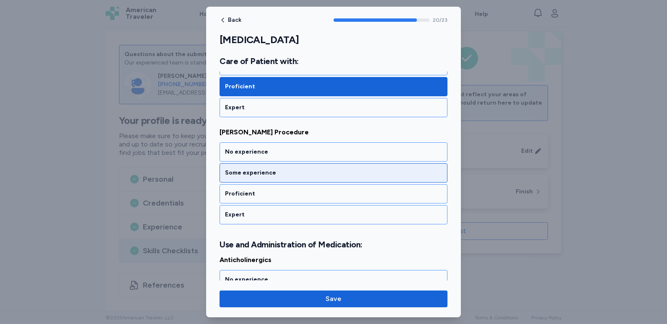
click at [307, 175] on div "Some experience" at bounding box center [333, 173] width 217 height 8
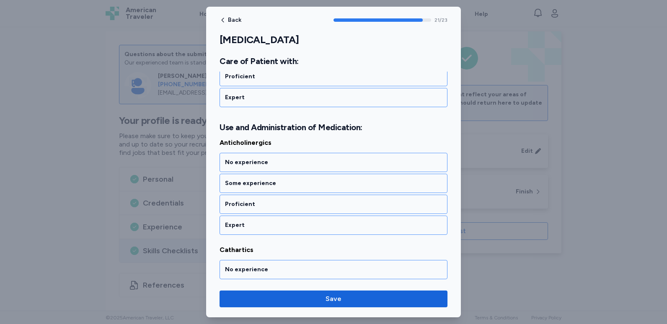
scroll to position [2361, 0]
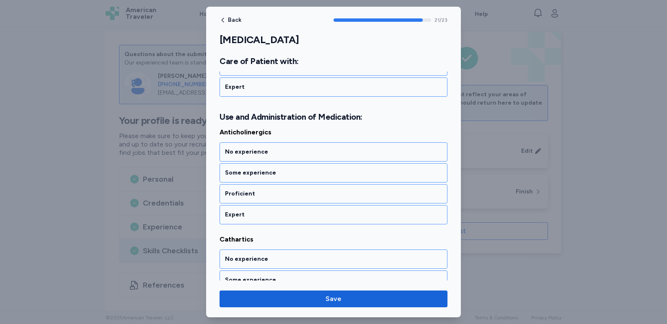
click at [238, 129] on span "Anticholinergics" at bounding box center [334, 132] width 228 height 10
copy span "Anticholinergics"
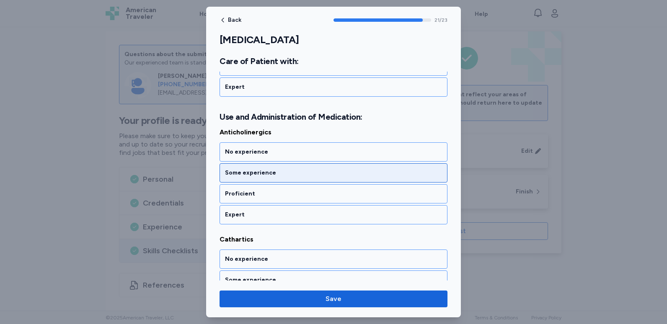
click at [298, 177] on div "Some experience" at bounding box center [334, 172] width 228 height 19
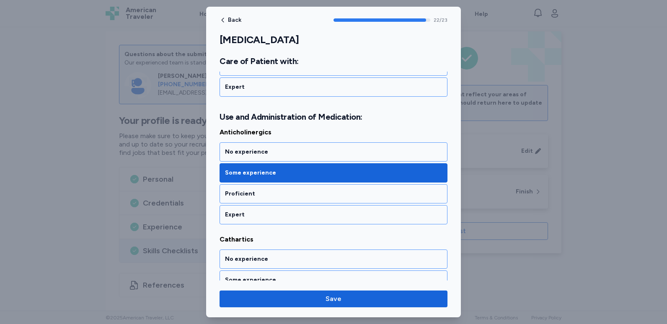
scroll to position [2414, 0]
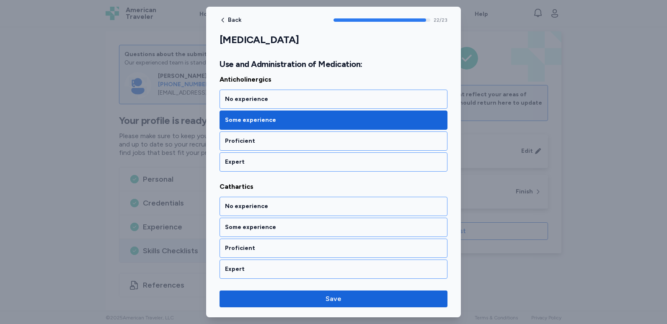
click at [250, 188] on span "Cathartics" at bounding box center [334, 187] width 228 height 10
copy span "Cathartics"
click at [259, 223] on div "Some experience" at bounding box center [334, 227] width 228 height 19
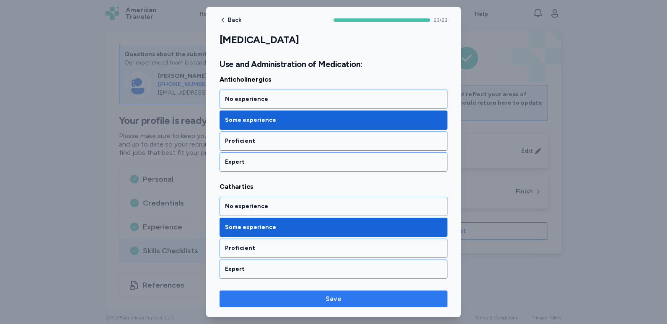
click at [326, 301] on span "Save" at bounding box center [333, 299] width 215 height 10
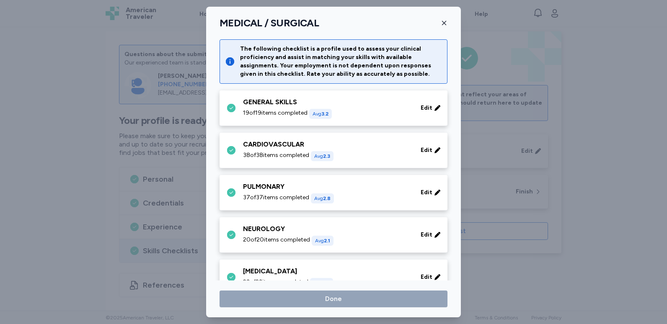
scroll to position [84, 0]
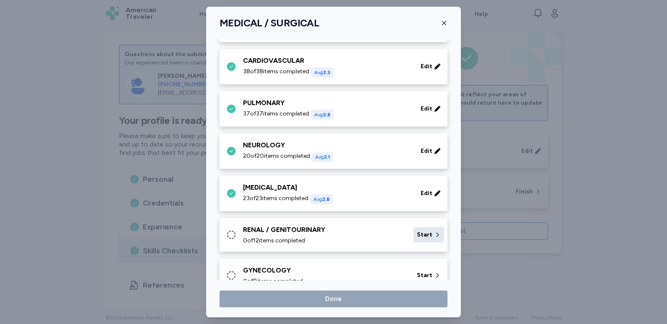
click at [423, 230] on div "Start" at bounding box center [429, 235] width 31 height 15
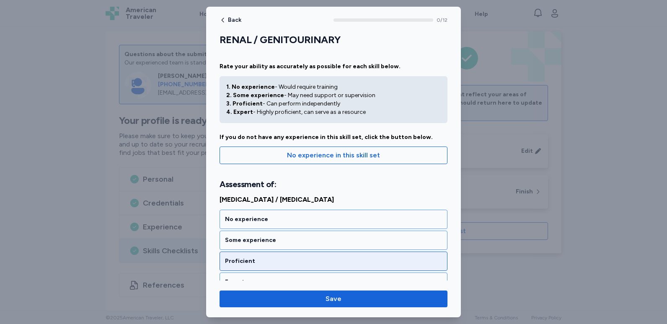
click at [276, 256] on div "Proficient" at bounding box center [334, 261] width 228 height 19
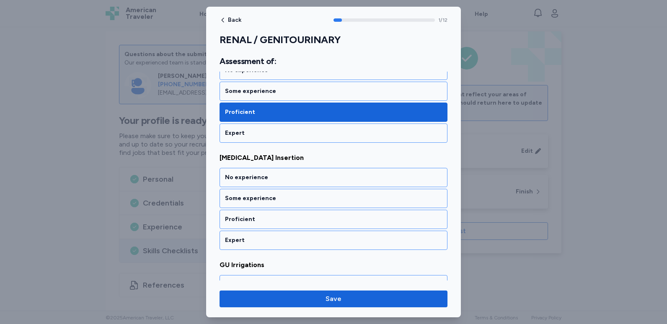
scroll to position [175, 0]
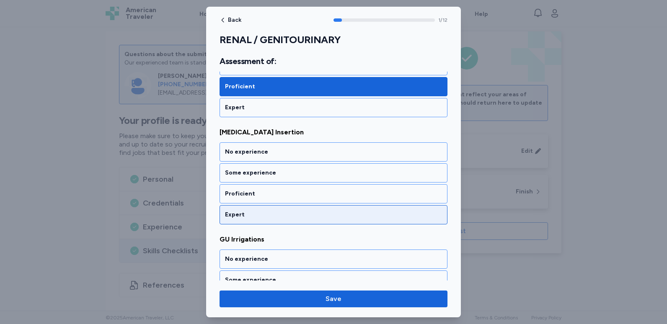
click at [300, 210] on div "Expert" at bounding box center [334, 214] width 228 height 19
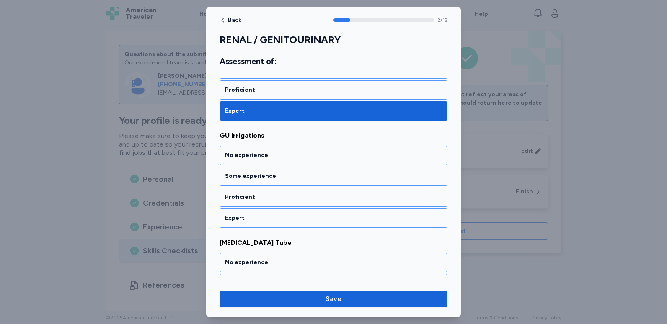
scroll to position [282, 0]
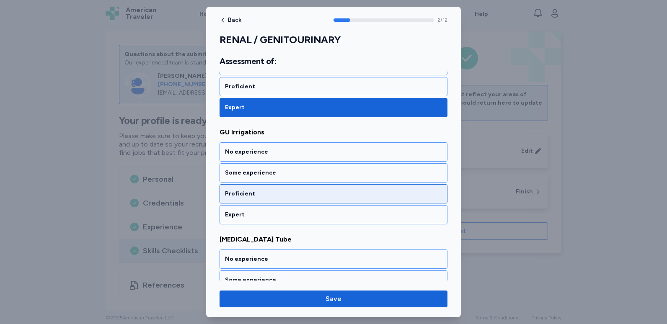
click at [313, 197] on div "Proficient" at bounding box center [333, 194] width 217 height 8
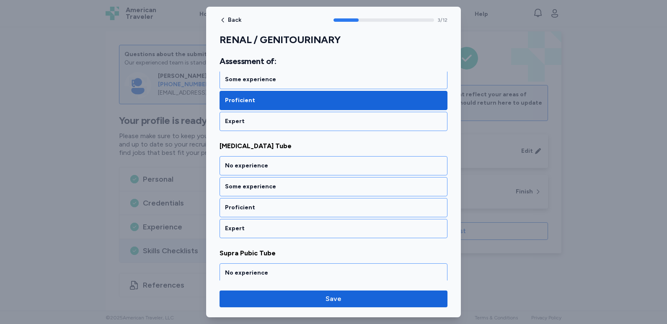
scroll to position [389, 0]
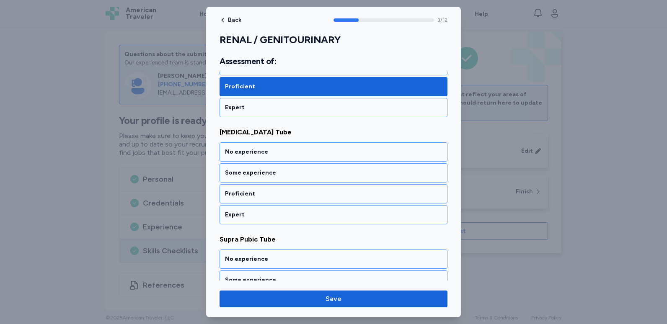
click at [313, 197] on div "Proficient" at bounding box center [333, 194] width 217 height 8
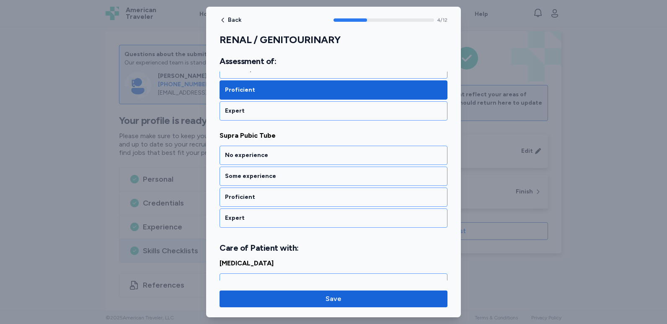
scroll to position [497, 0]
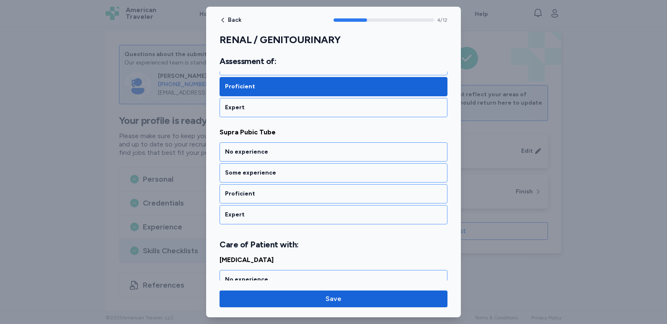
click at [313, 197] on div "Proficient" at bounding box center [333, 194] width 217 height 8
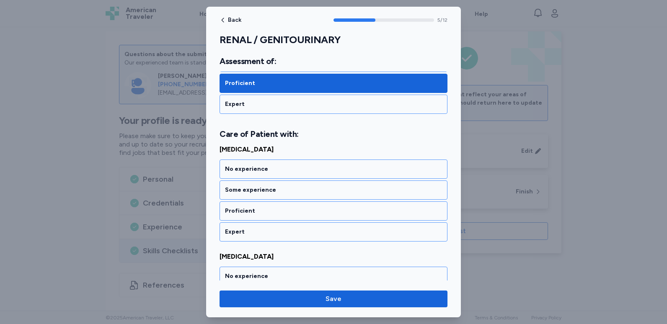
scroll to position [624, 0]
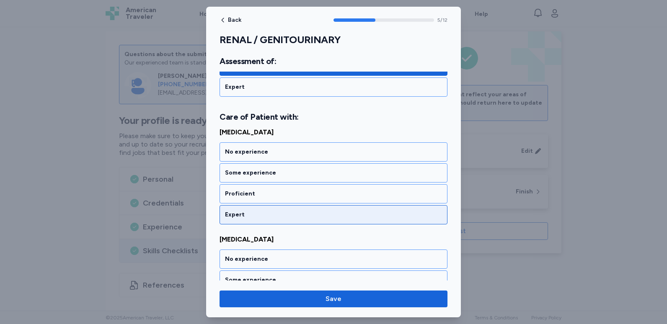
click at [313, 210] on div "Expert" at bounding box center [334, 214] width 228 height 19
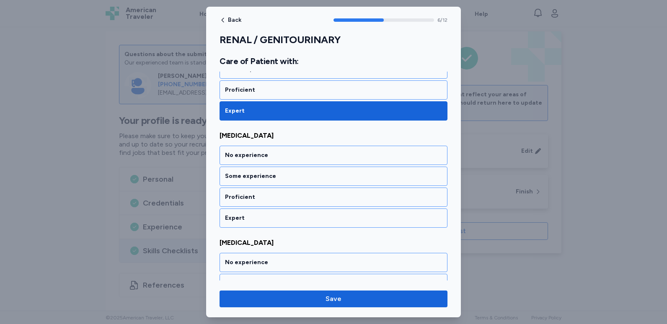
scroll to position [732, 0]
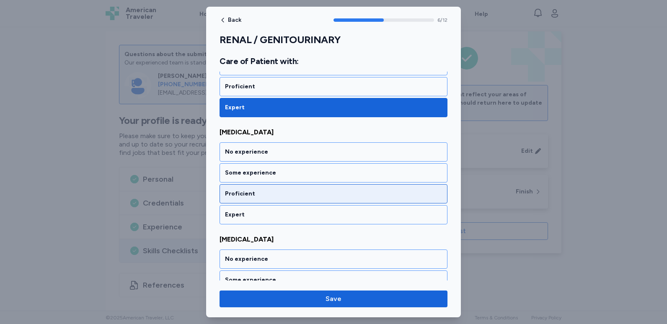
click at [317, 198] on div "Proficient" at bounding box center [334, 193] width 228 height 19
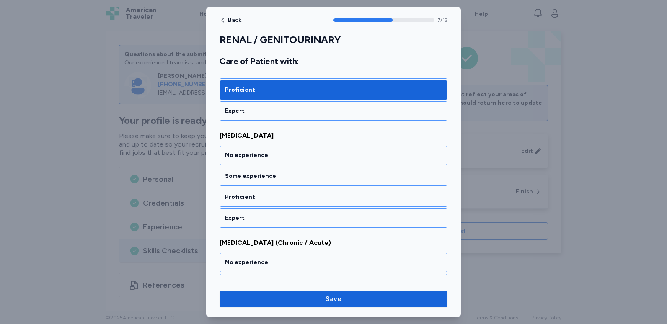
scroll to position [839, 0]
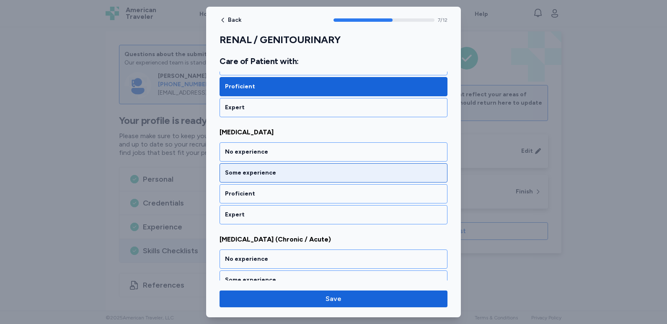
click at [320, 179] on div "Some experience" at bounding box center [334, 172] width 228 height 19
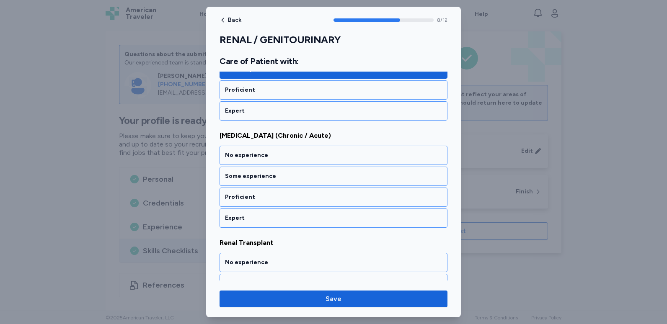
scroll to position [946, 0]
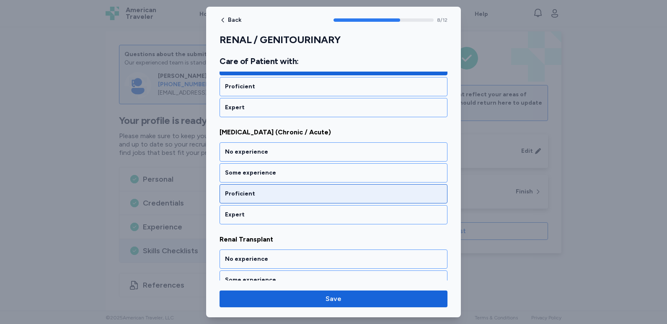
click at [313, 192] on div "Proficient" at bounding box center [333, 194] width 217 height 8
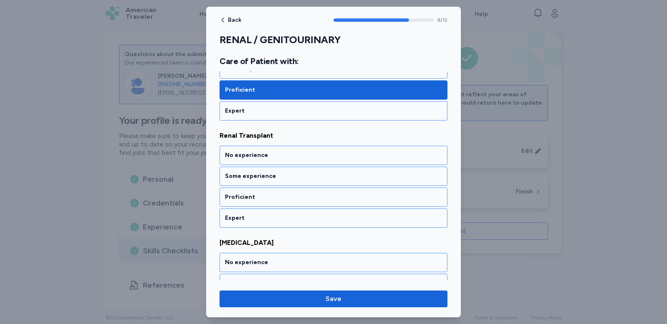
scroll to position [1053, 0]
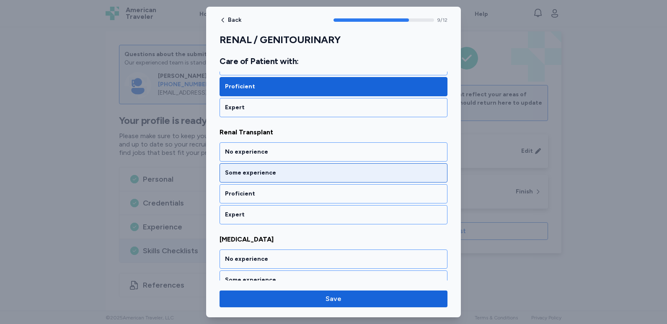
click at [350, 178] on div "Some experience" at bounding box center [334, 172] width 228 height 19
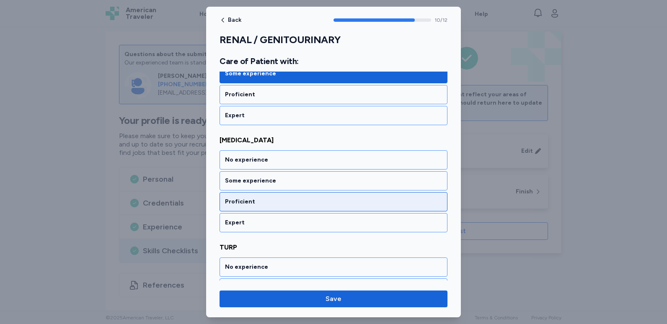
scroll to position [1161, 0]
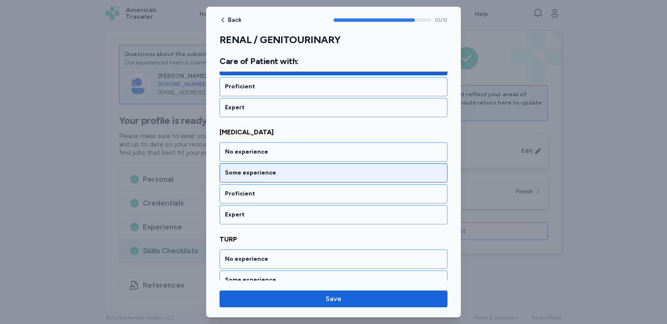
click at [347, 168] on div "Some experience" at bounding box center [334, 172] width 228 height 19
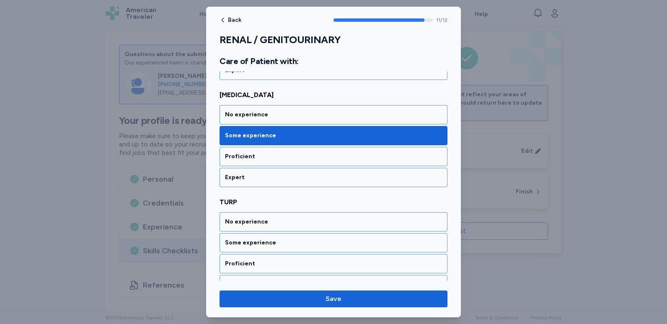
scroll to position [1213, 0]
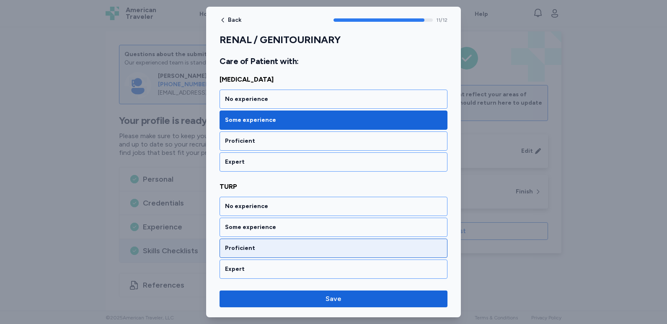
click at [284, 250] on div "Proficient" at bounding box center [333, 248] width 217 height 8
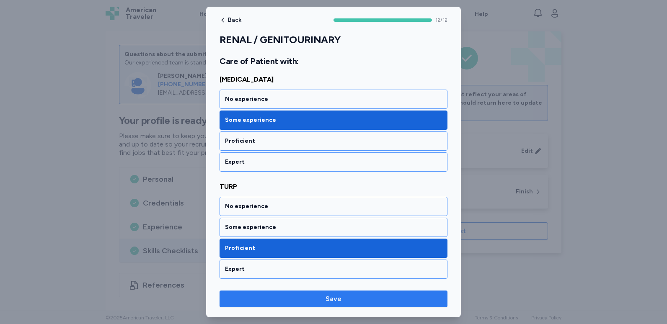
click at [335, 303] on span "Save" at bounding box center [334, 299] width 16 height 10
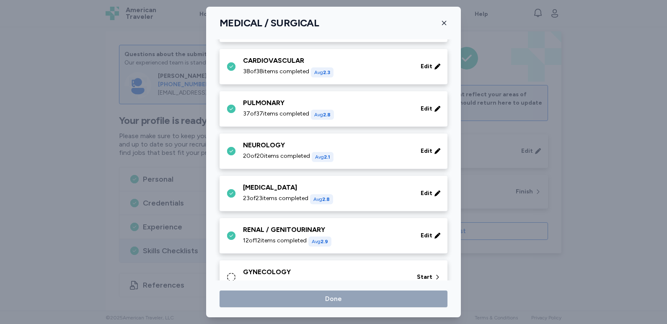
scroll to position [126, 0]
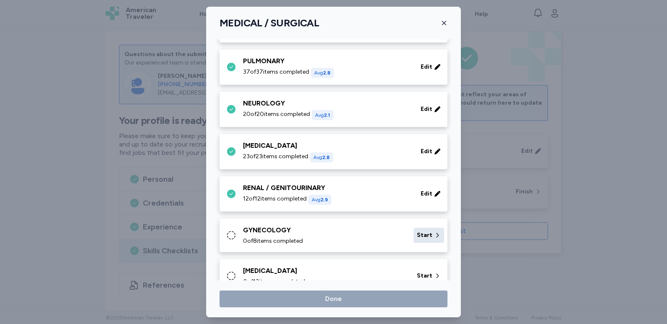
click at [434, 238] on icon at bounding box center [437, 235] width 7 height 8
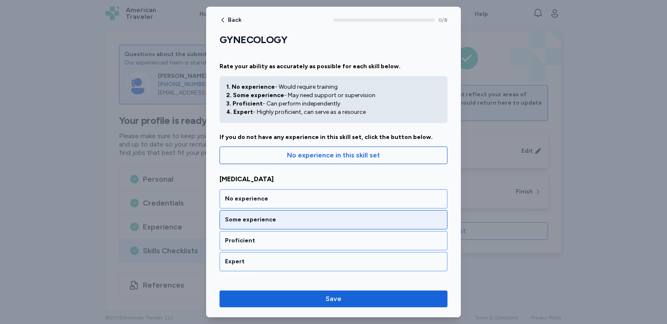
click at [252, 224] on div "Some experience" at bounding box center [334, 219] width 228 height 19
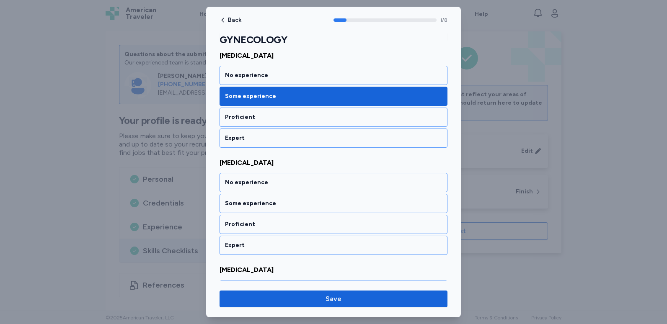
scroll to position [164, 0]
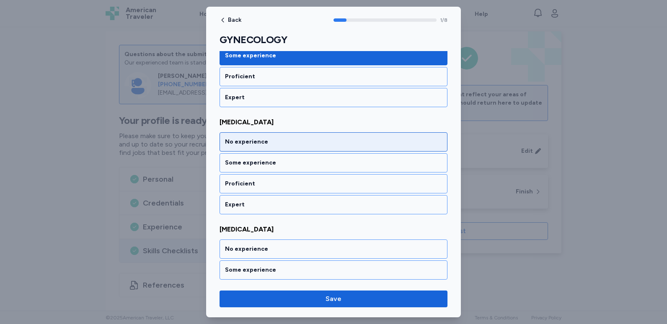
click at [268, 145] on div "No experience" at bounding box center [333, 142] width 217 height 8
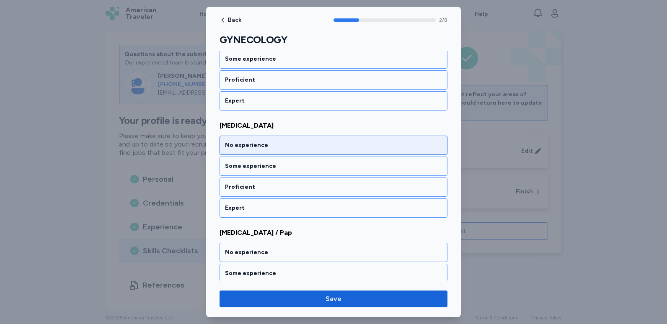
scroll to position [272, 0]
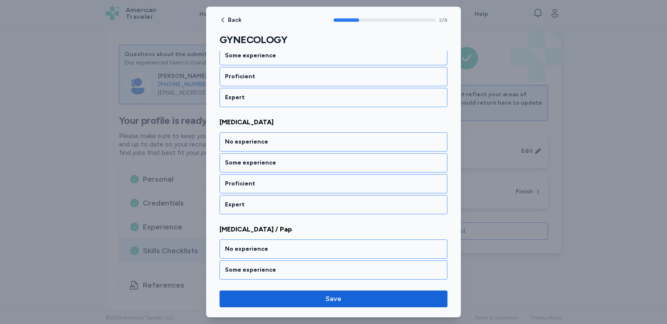
click at [238, 122] on span "[MEDICAL_DATA]" at bounding box center [334, 122] width 228 height 10
copy span "[MEDICAL_DATA]"
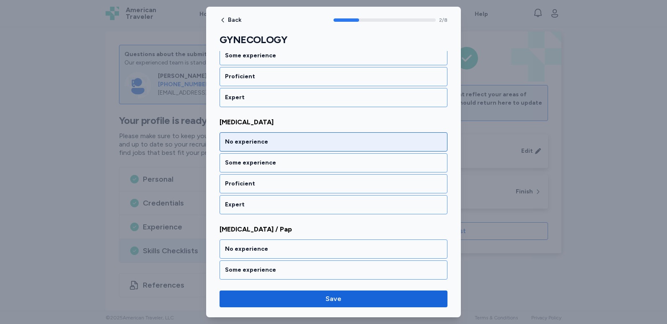
click at [251, 140] on div "No experience" at bounding box center [333, 142] width 217 height 8
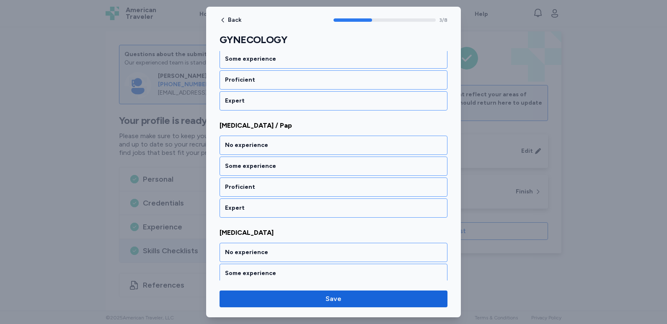
scroll to position [379, 0]
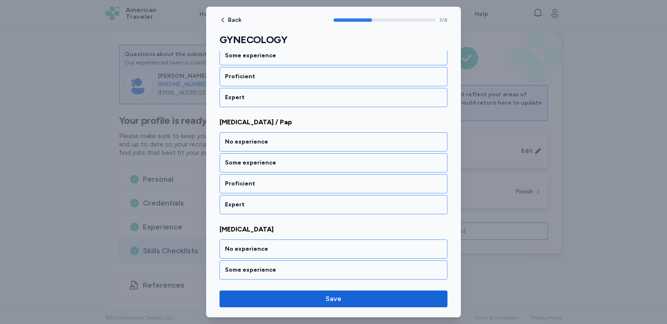
click at [251, 140] on div "No experience" at bounding box center [333, 142] width 217 height 8
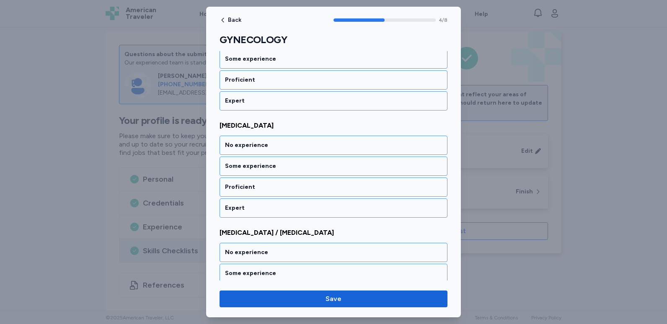
scroll to position [486, 0]
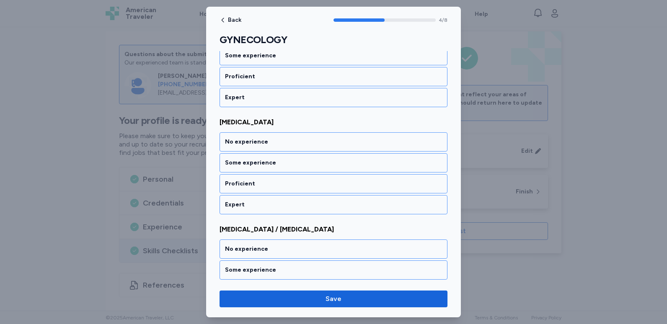
click at [251, 140] on div "No experience" at bounding box center [333, 142] width 217 height 8
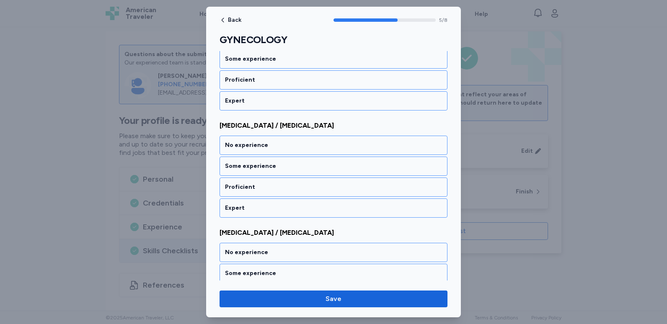
scroll to position [593, 0]
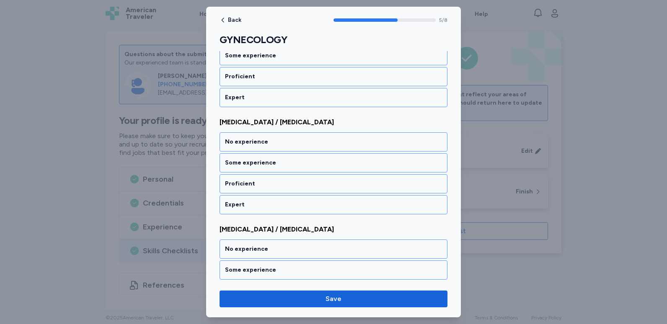
click at [251, 140] on div "No experience" at bounding box center [333, 142] width 217 height 8
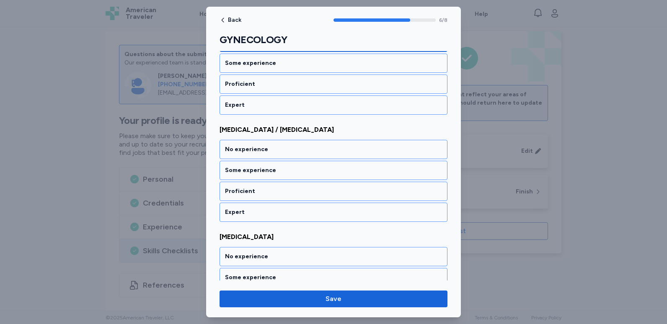
scroll to position [701, 0]
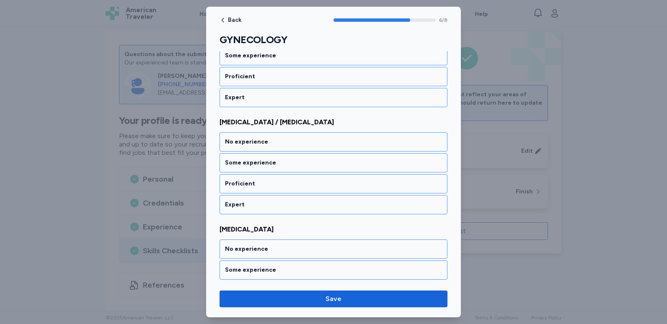
click at [251, 140] on div "No experience" at bounding box center [333, 142] width 217 height 8
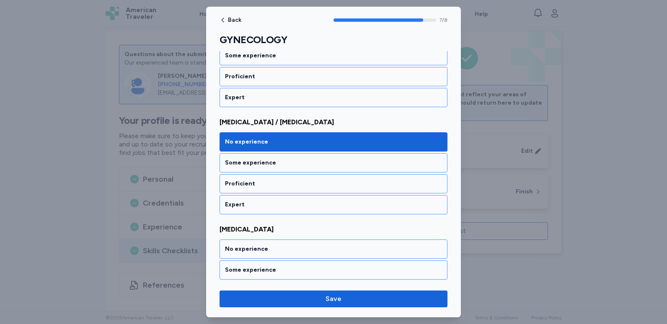
scroll to position [743, 0]
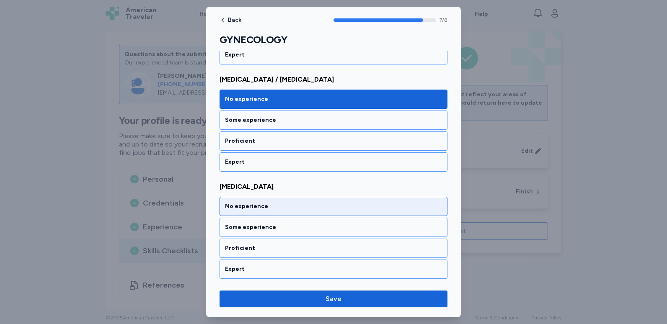
click at [273, 213] on div "No experience" at bounding box center [334, 206] width 228 height 19
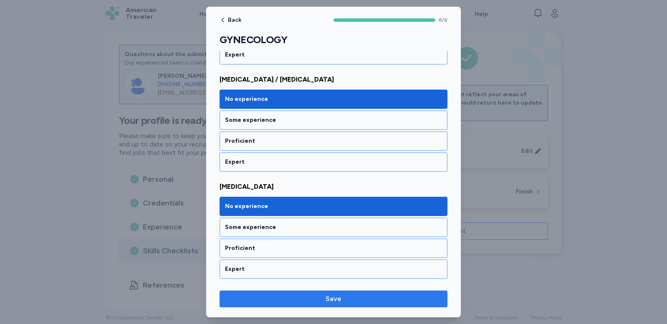
click at [332, 302] on span "Save" at bounding box center [334, 299] width 16 height 10
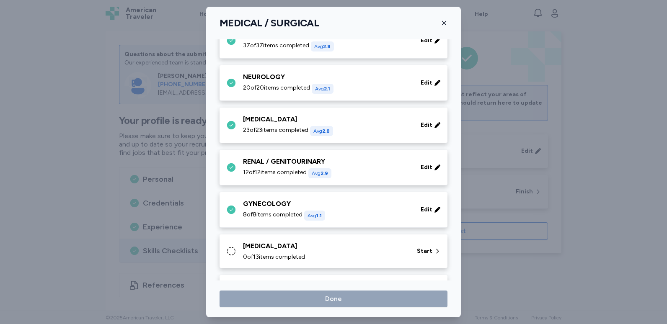
scroll to position [293, 0]
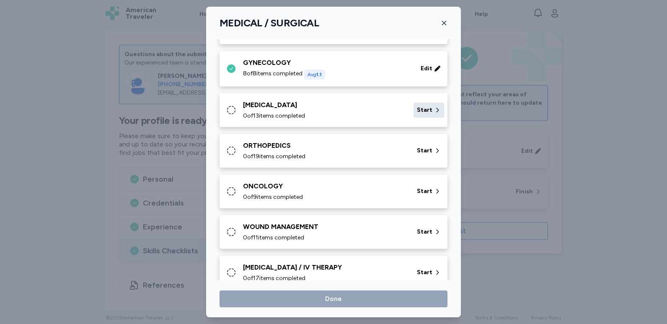
click at [420, 106] on span "Start" at bounding box center [425, 110] width 16 height 8
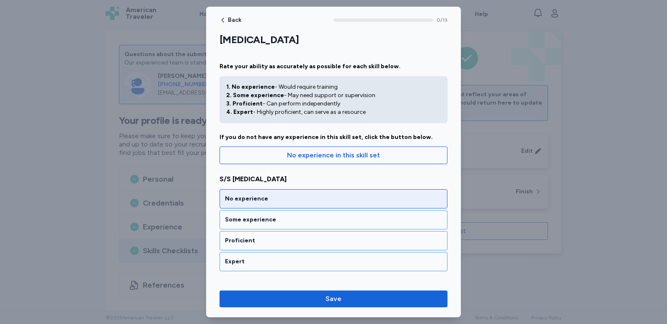
click at [245, 199] on div "No experience" at bounding box center [333, 199] width 217 height 8
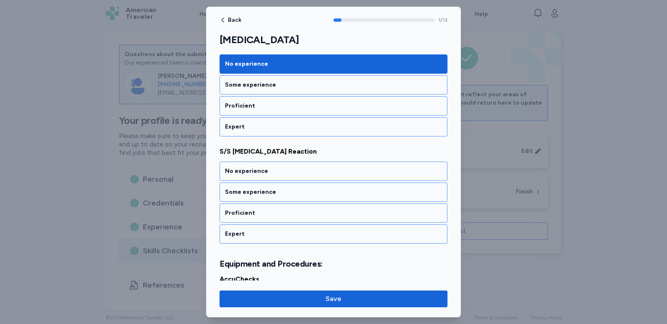
scroll to position [164, 0]
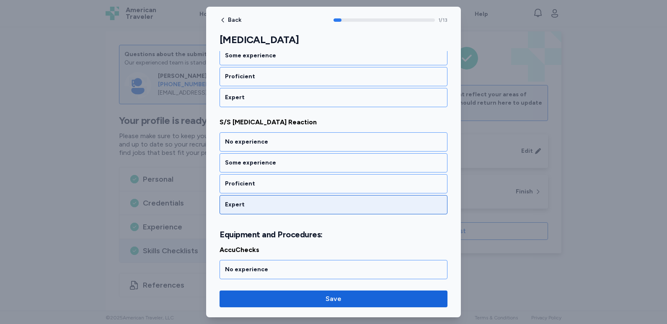
click at [245, 198] on div "Expert" at bounding box center [334, 204] width 228 height 19
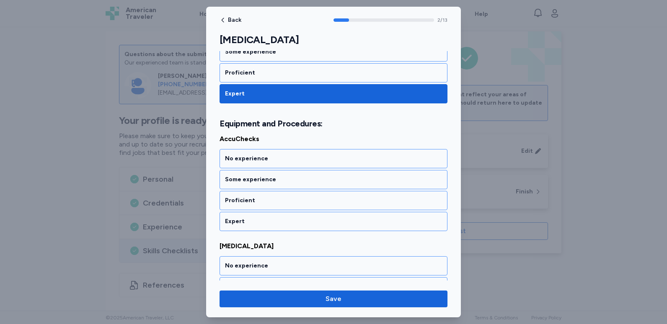
scroll to position [282, 0]
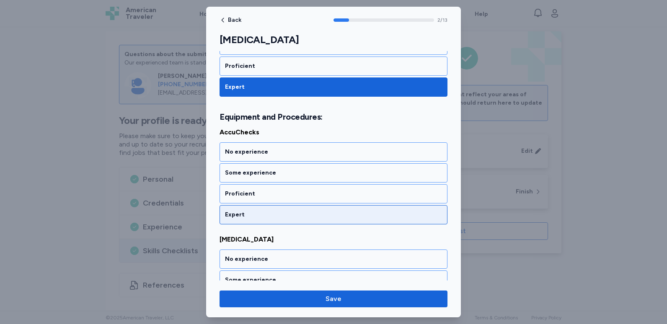
click at [243, 208] on div "Expert" at bounding box center [334, 214] width 228 height 19
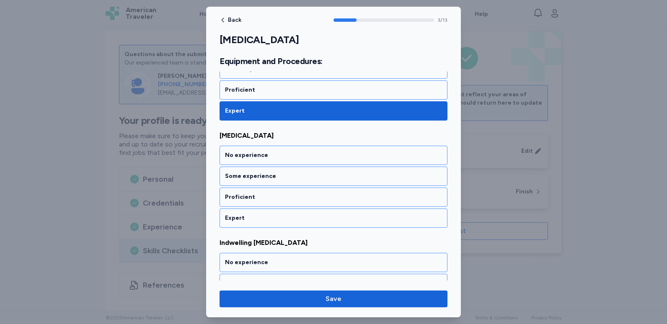
scroll to position [389, 0]
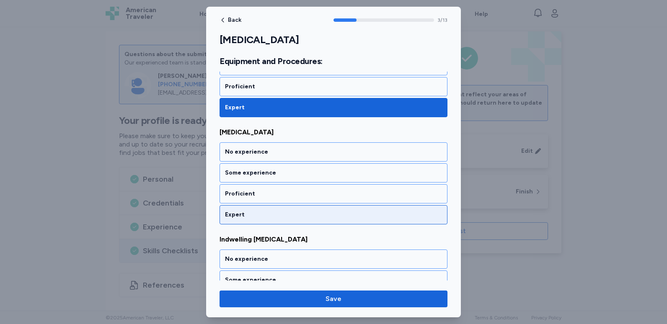
click at [243, 206] on div "Expert" at bounding box center [334, 214] width 228 height 19
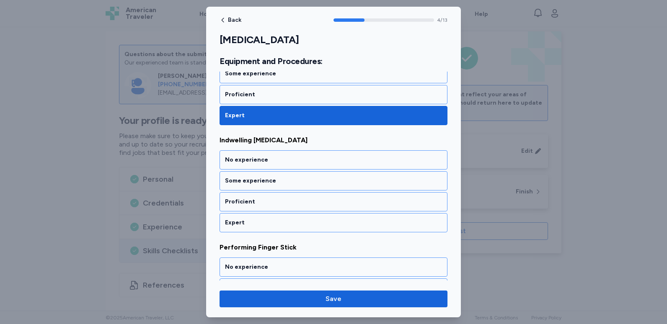
scroll to position [497, 0]
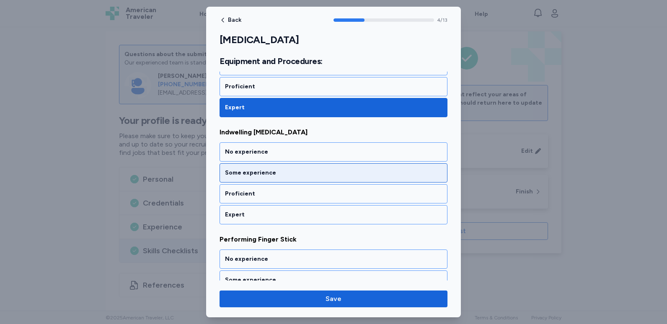
click at [257, 172] on div "Some experience" at bounding box center [333, 173] width 217 height 8
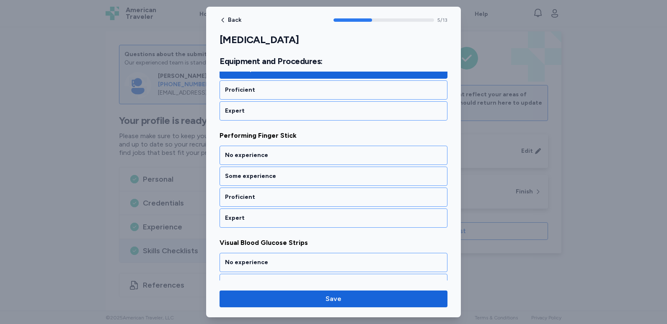
scroll to position [604, 0]
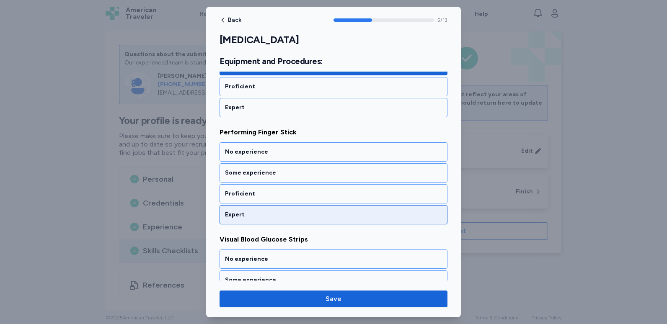
click at [248, 207] on div "Expert" at bounding box center [334, 214] width 228 height 19
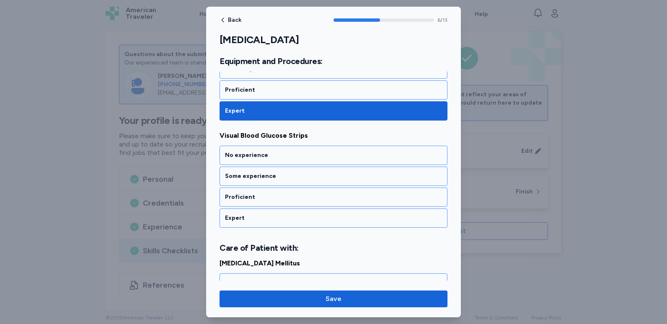
scroll to position [711, 0]
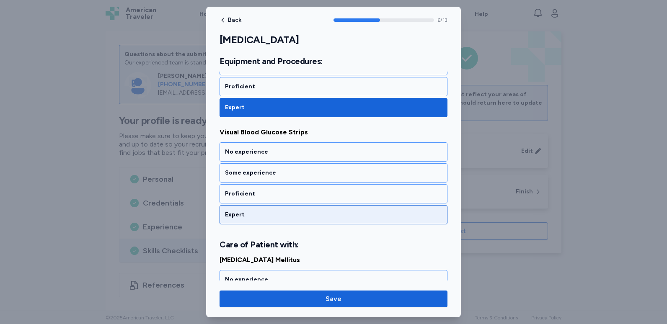
click at [252, 211] on div "Expert" at bounding box center [333, 215] width 217 height 8
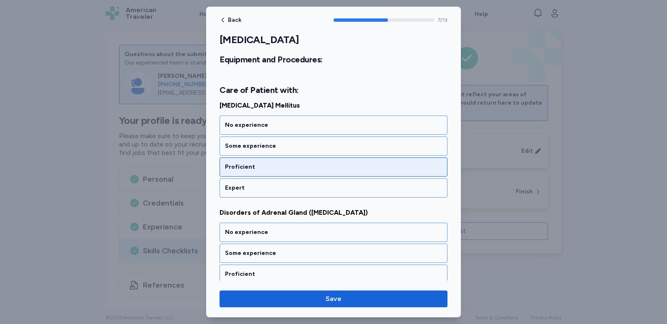
scroll to position [881, 0]
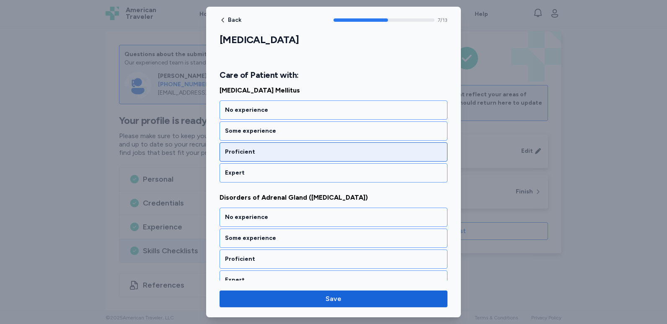
click at [285, 153] on div "Proficient" at bounding box center [333, 152] width 217 height 8
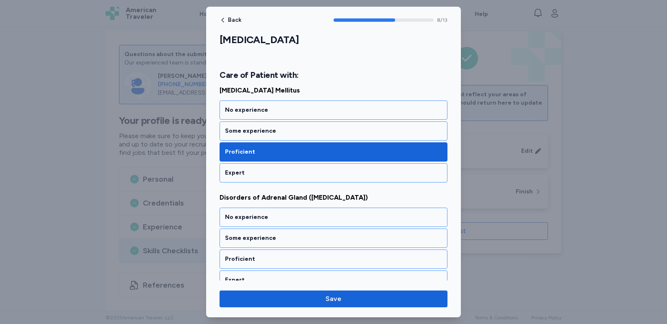
scroll to position [946, 0]
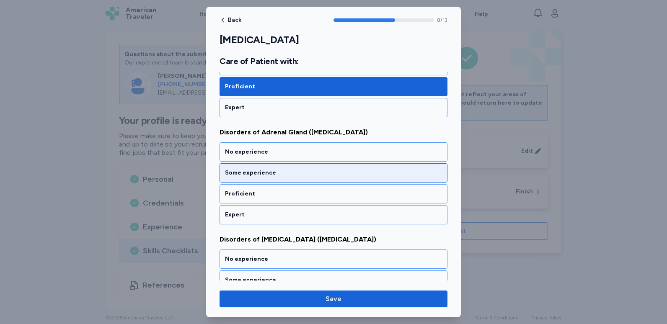
click at [269, 173] on div "Some experience" at bounding box center [333, 173] width 217 height 8
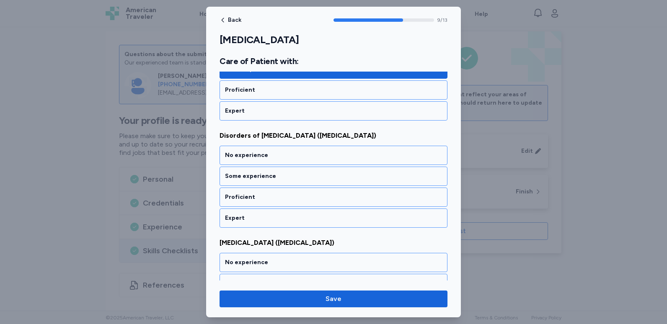
scroll to position [1053, 0]
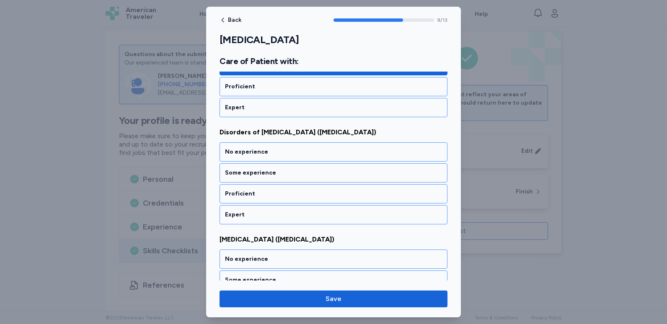
click at [269, 173] on div "Some experience" at bounding box center [333, 173] width 217 height 8
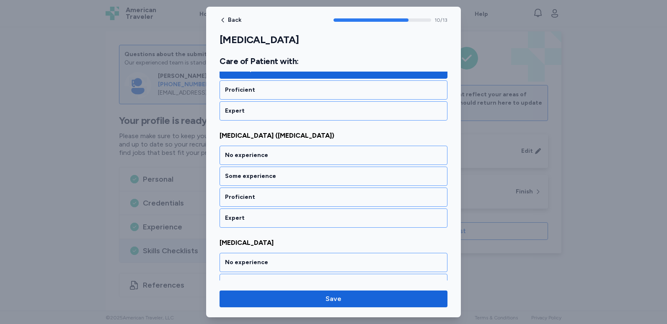
scroll to position [1161, 0]
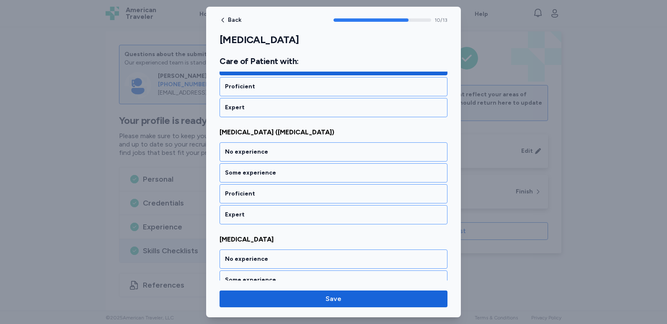
click at [269, 173] on div "Some experience" at bounding box center [333, 173] width 217 height 8
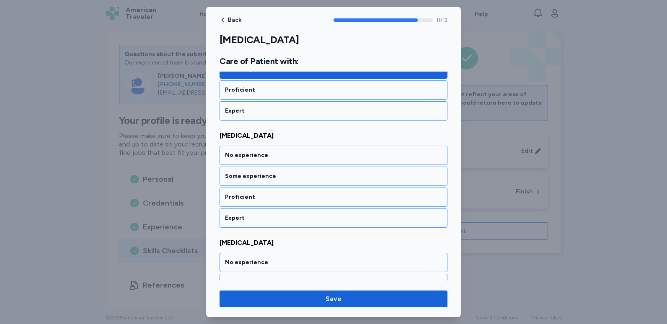
scroll to position [1268, 0]
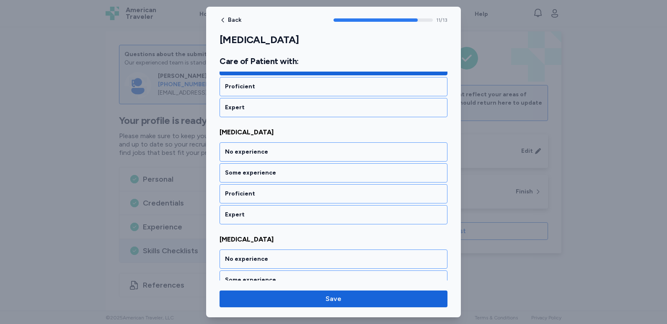
click at [269, 173] on div "Some experience" at bounding box center [333, 173] width 217 height 8
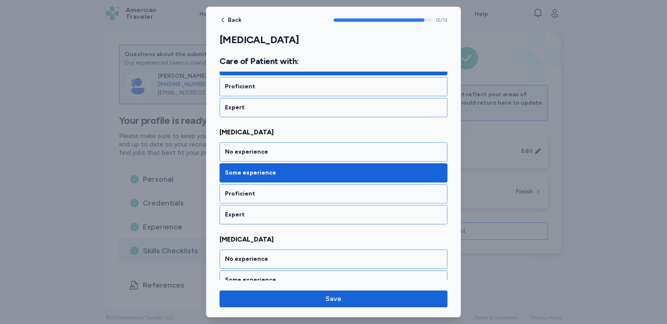
scroll to position [1321, 0]
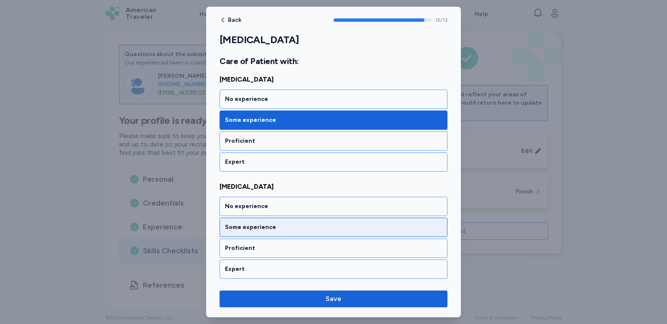
click at [254, 228] on div "Some experience" at bounding box center [333, 227] width 217 height 8
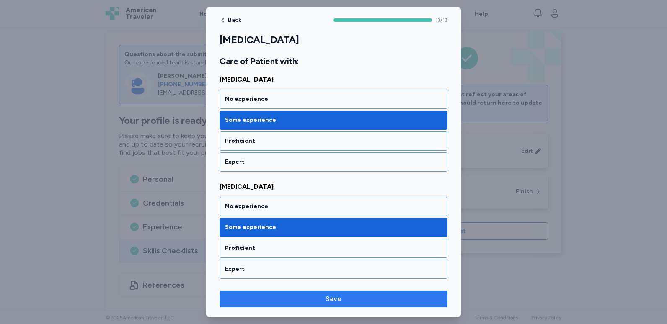
click at [298, 303] on span "Save" at bounding box center [333, 299] width 215 height 10
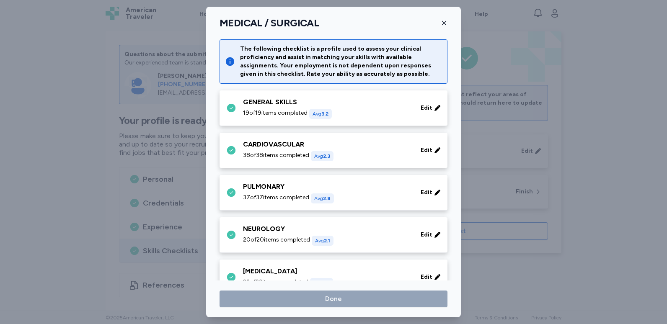
scroll to position [293, 0]
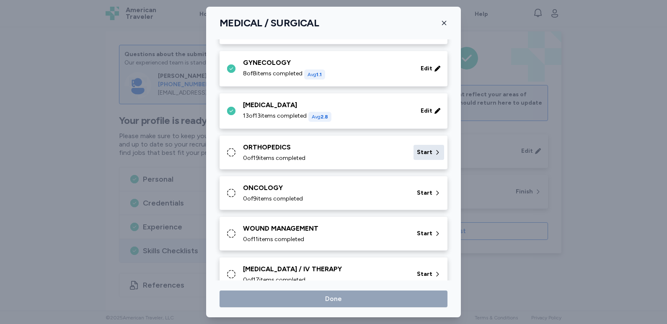
click at [417, 158] on div "Start" at bounding box center [429, 152] width 31 height 15
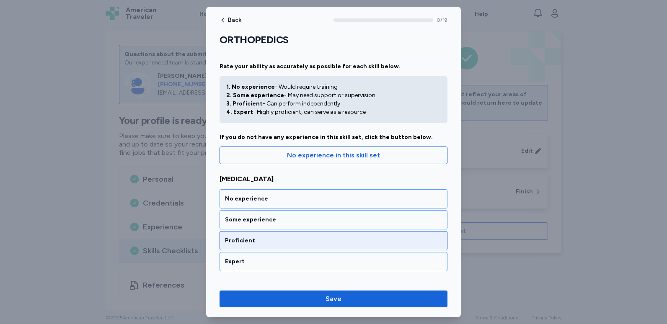
click at [301, 246] on div "Proficient" at bounding box center [334, 240] width 228 height 19
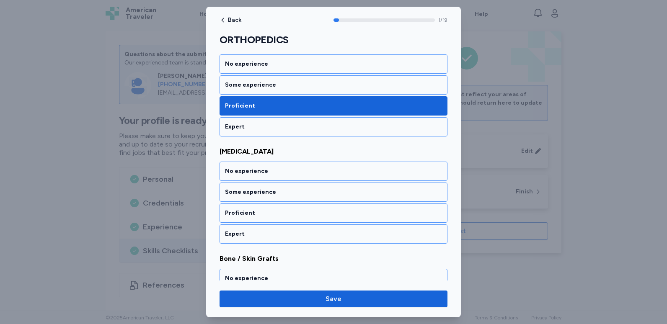
scroll to position [164, 0]
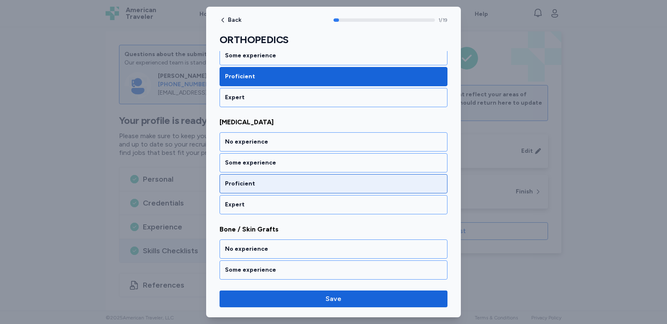
click at [303, 181] on div "Proficient" at bounding box center [333, 184] width 217 height 8
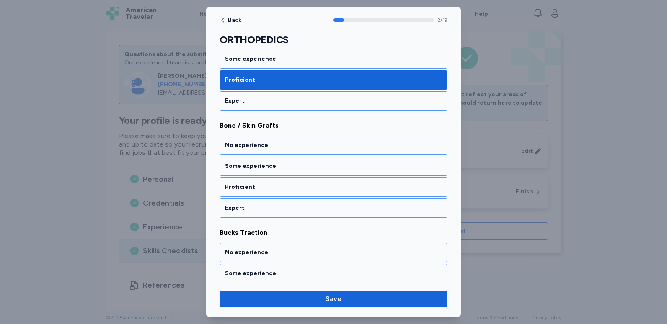
scroll to position [272, 0]
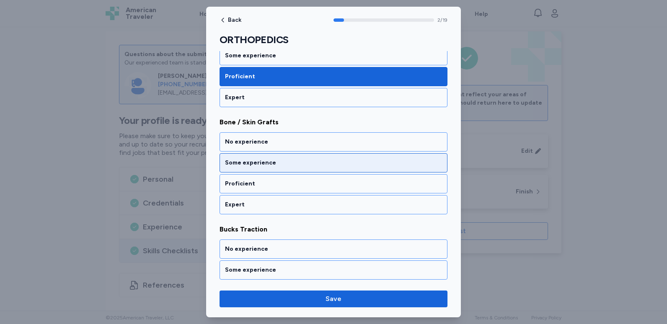
click at [308, 170] on div "Some experience" at bounding box center [334, 162] width 228 height 19
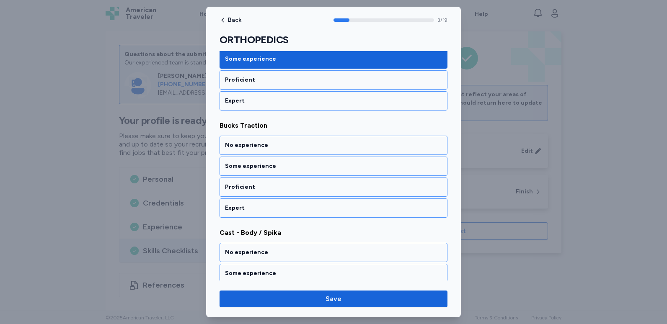
scroll to position [379, 0]
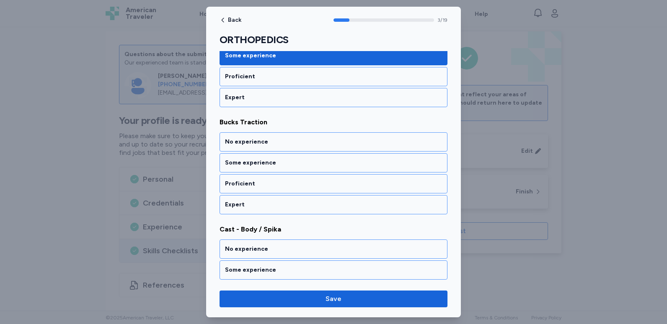
click at [308, 170] on div "Some experience" at bounding box center [334, 162] width 228 height 19
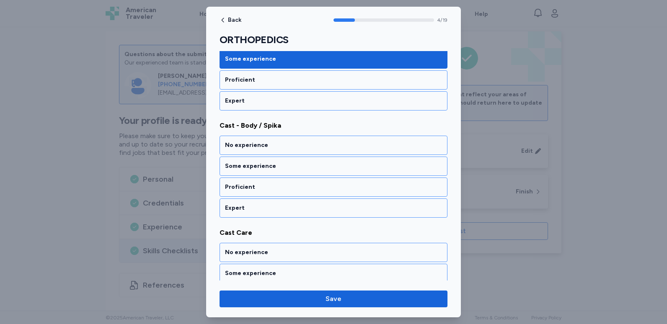
scroll to position [486, 0]
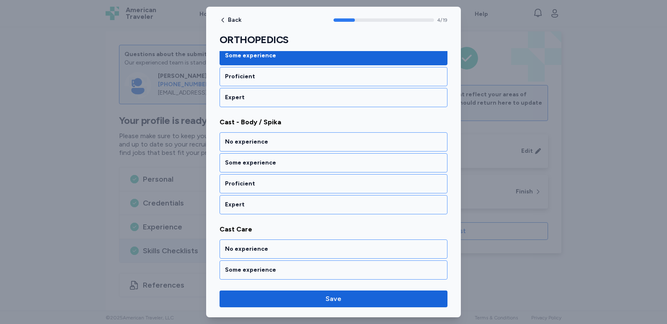
click at [308, 170] on div "Some experience" at bounding box center [334, 162] width 228 height 19
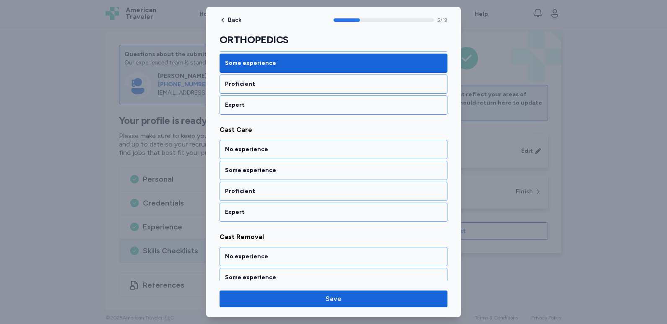
scroll to position [593, 0]
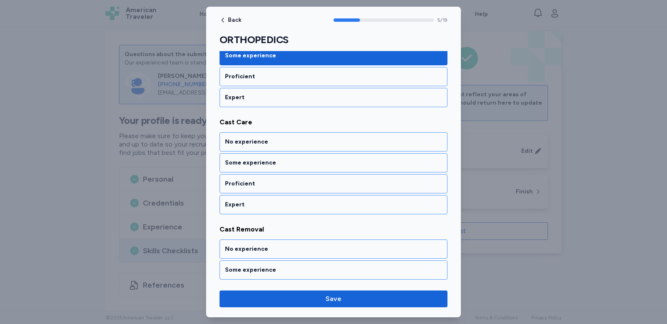
click at [308, 170] on div "Some experience" at bounding box center [334, 162] width 228 height 19
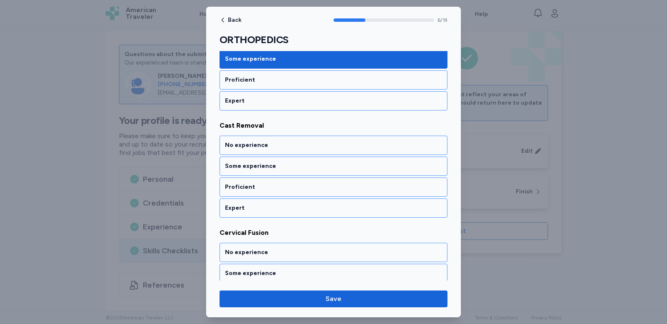
scroll to position [701, 0]
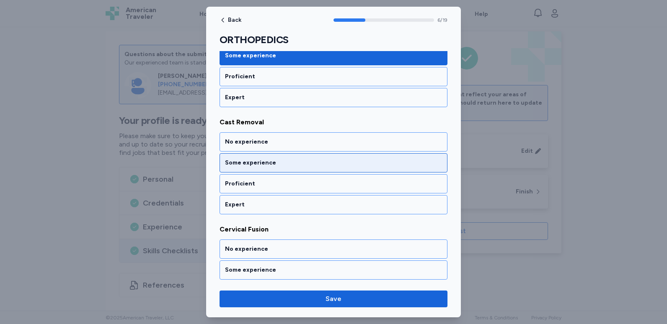
click at [307, 170] on div "Some experience" at bounding box center [334, 162] width 228 height 19
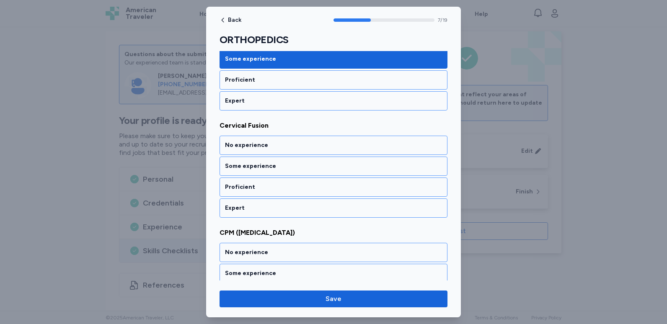
scroll to position [808, 0]
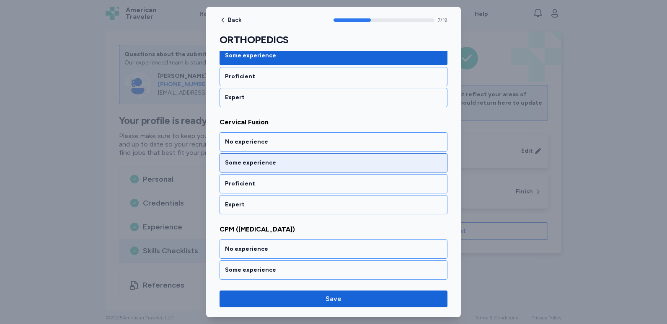
click at [301, 164] on div "Some experience" at bounding box center [333, 163] width 217 height 8
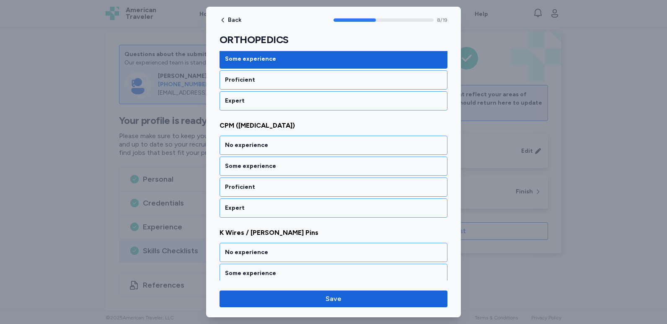
scroll to position [915, 0]
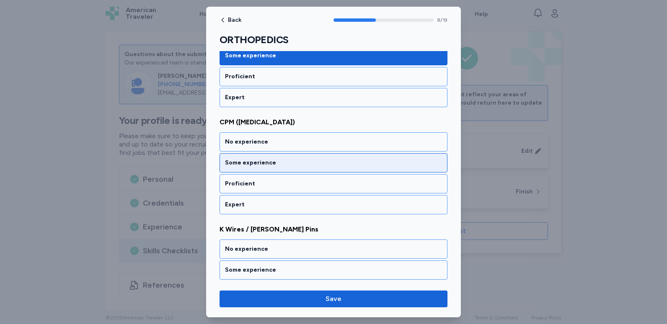
click at [294, 169] on div "Some experience" at bounding box center [334, 162] width 228 height 19
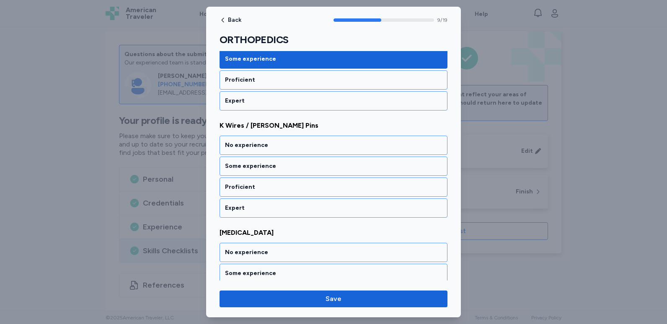
scroll to position [1022, 0]
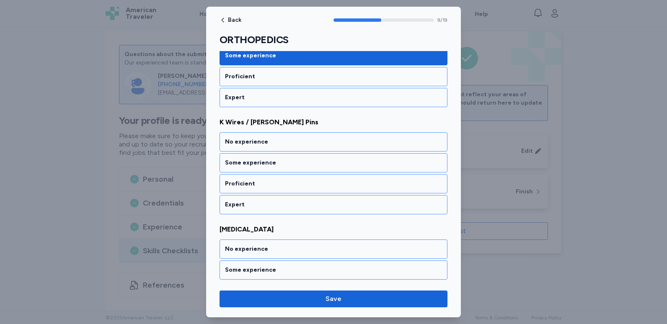
drag, startPoint x: 294, startPoint y: 169, endPoint x: 256, endPoint y: 123, distance: 60.1
click at [256, 123] on span "K Wires / [PERSON_NAME] Pins" at bounding box center [334, 122] width 228 height 10
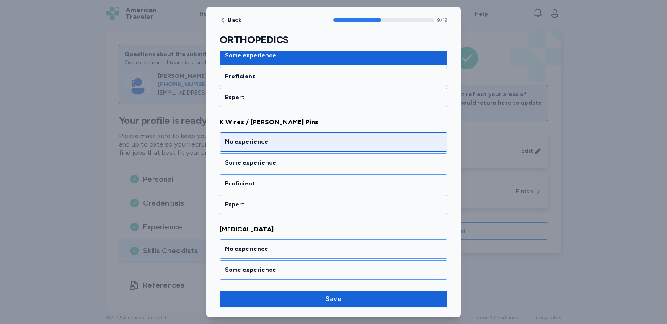
click at [251, 142] on div "No experience" at bounding box center [333, 142] width 217 height 8
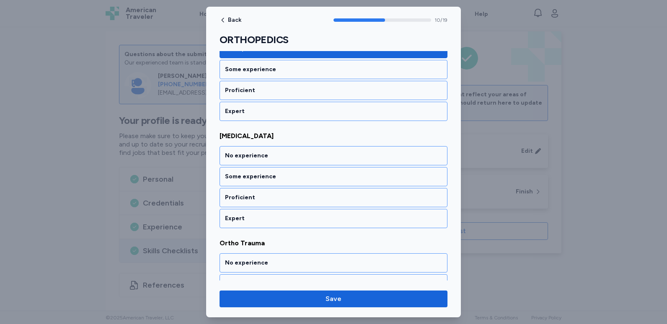
scroll to position [1130, 0]
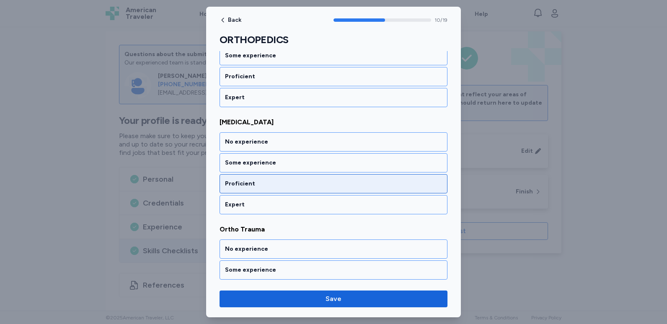
click at [252, 181] on div "Proficient" at bounding box center [333, 184] width 217 height 8
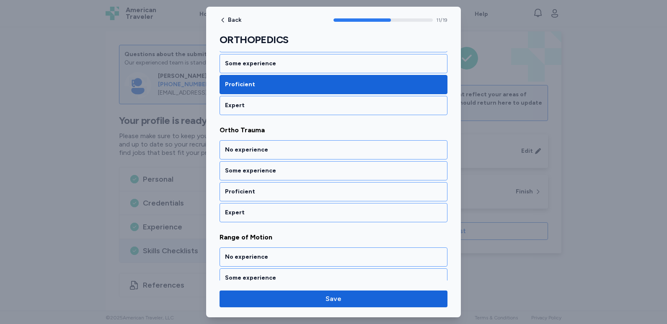
scroll to position [1237, 0]
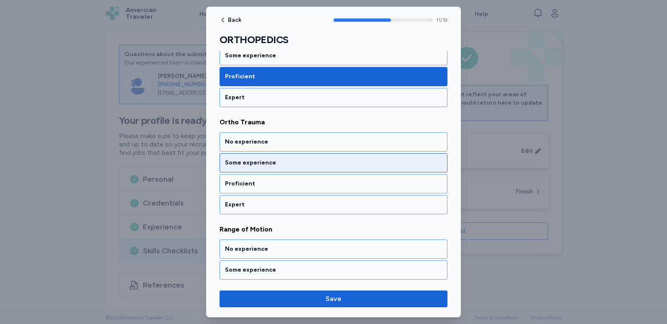
click at [256, 168] on div "Some experience" at bounding box center [334, 162] width 228 height 19
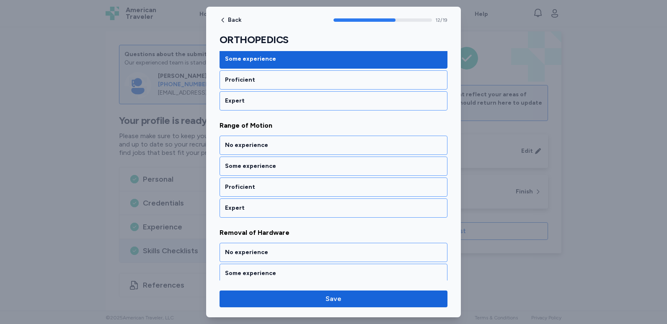
scroll to position [1344, 0]
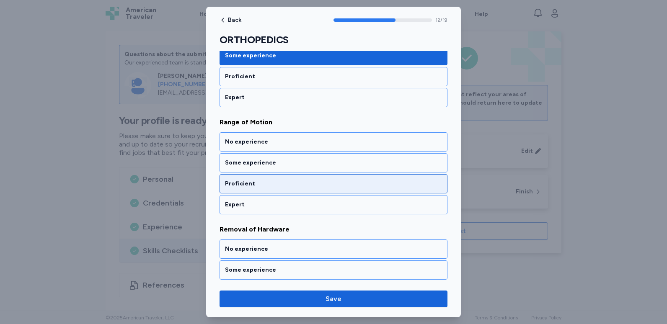
click at [254, 184] on div "Proficient" at bounding box center [333, 184] width 217 height 8
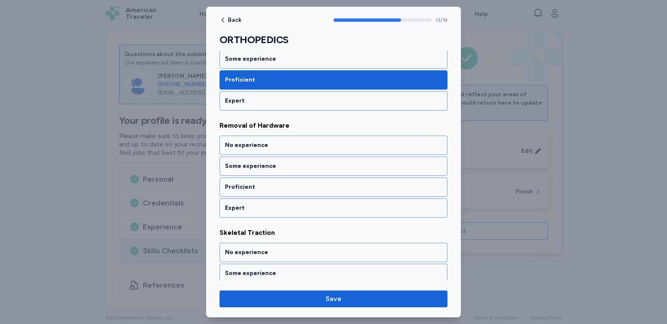
scroll to position [1451, 0]
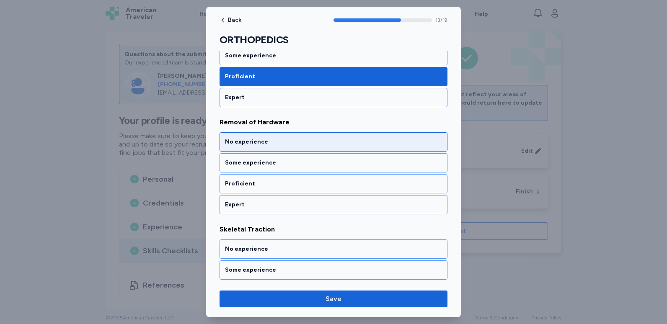
click at [265, 147] on div "No experience" at bounding box center [334, 141] width 228 height 19
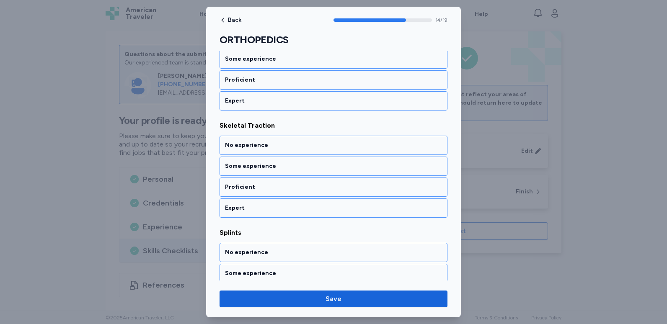
scroll to position [1559, 0]
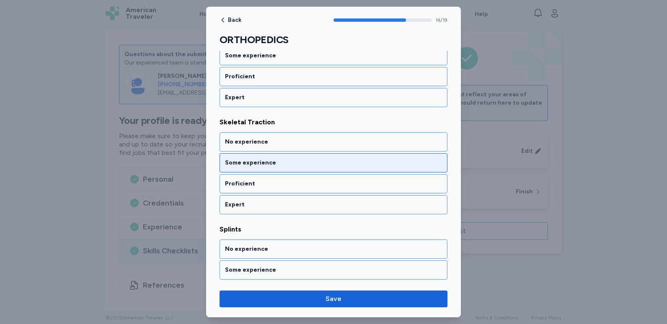
click at [261, 163] on div "Some experience" at bounding box center [333, 163] width 217 height 8
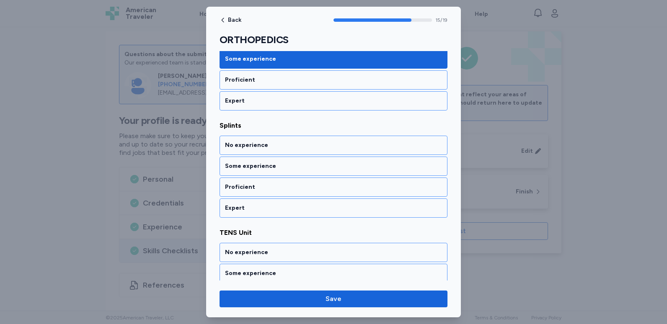
scroll to position [1666, 0]
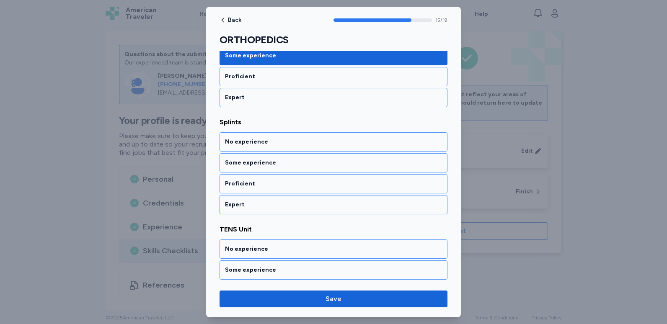
click at [261, 163] on div "Some experience" at bounding box center [333, 163] width 217 height 8
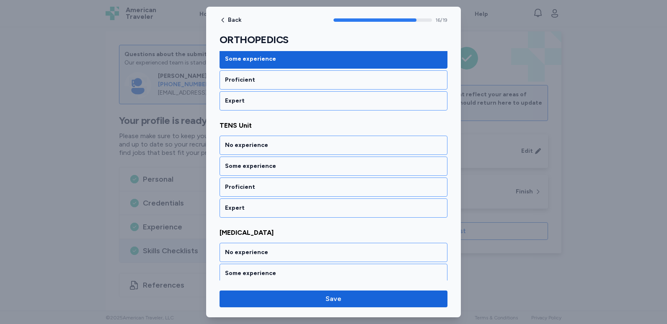
scroll to position [1773, 0]
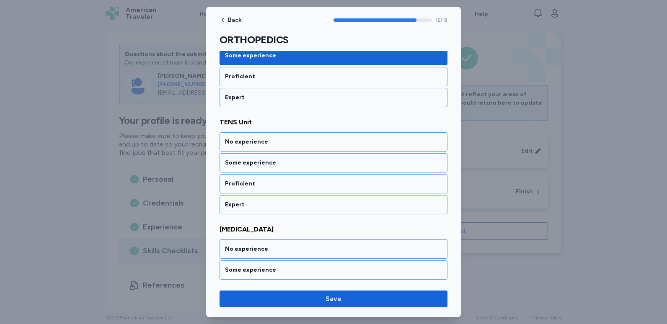
click at [261, 163] on div "Some experience" at bounding box center [333, 163] width 217 height 8
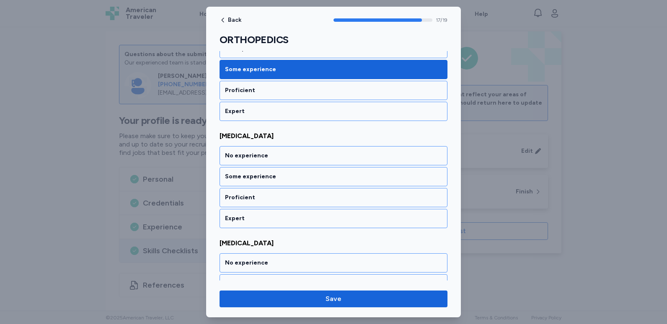
scroll to position [1880, 0]
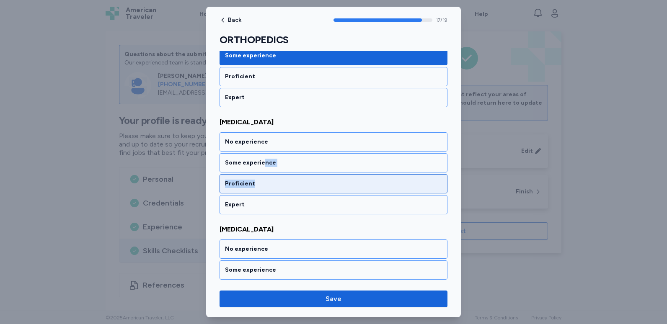
drag, startPoint x: 261, startPoint y: 163, endPoint x: 257, endPoint y: 181, distance: 18.8
click at [257, 181] on div "No experience Some experience Proficient Expert" at bounding box center [334, 173] width 228 height 82
click at [257, 181] on div "Proficient" at bounding box center [333, 184] width 217 height 8
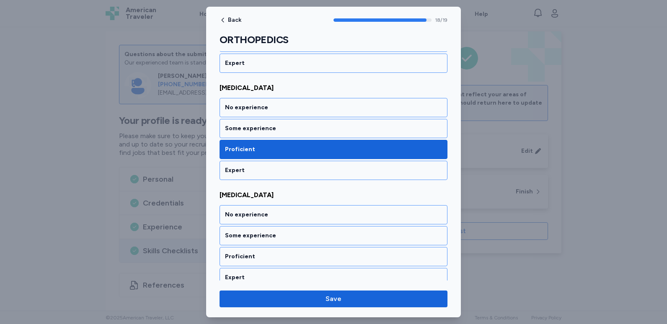
scroll to position [1923, 0]
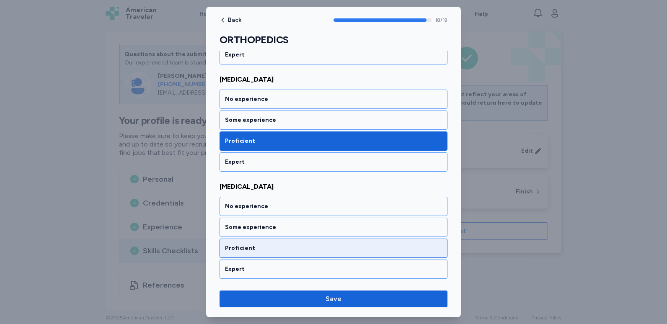
click at [248, 250] on div "Proficient" at bounding box center [333, 248] width 217 height 8
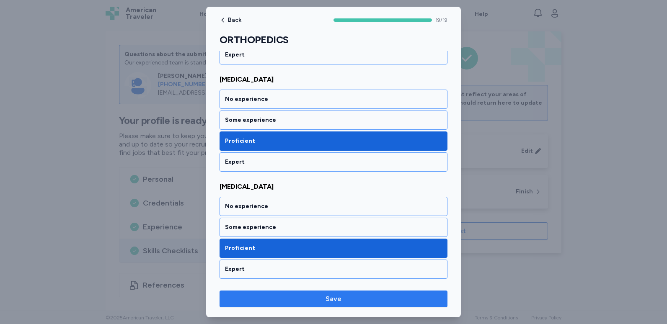
click at [327, 296] on span "Save" at bounding box center [334, 299] width 16 height 10
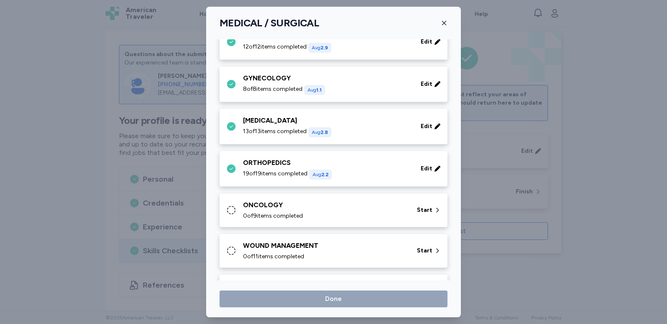
scroll to position [273, 0]
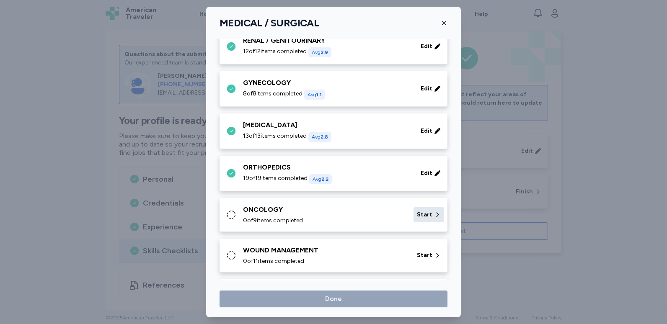
click at [417, 212] on span "Start" at bounding box center [425, 215] width 16 height 8
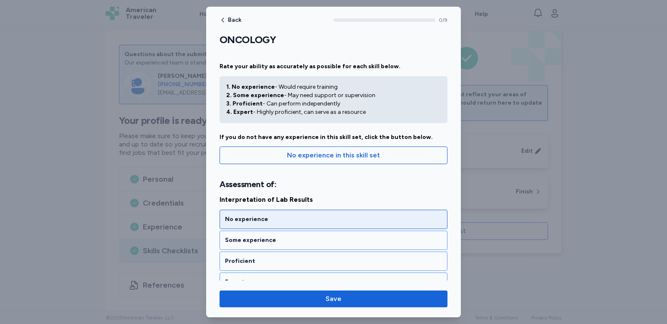
click at [354, 220] on div "No experience" at bounding box center [333, 219] width 217 height 8
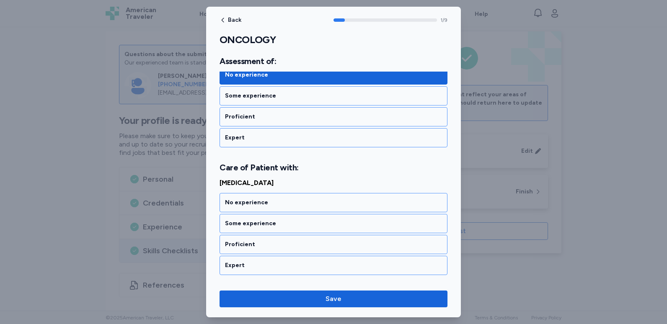
scroll to position [195, 0]
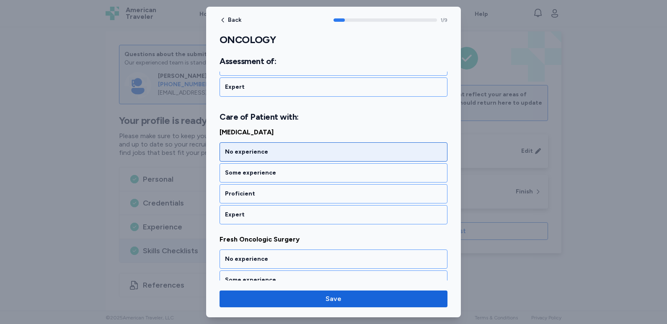
click at [341, 155] on div "No experience" at bounding box center [333, 152] width 217 height 8
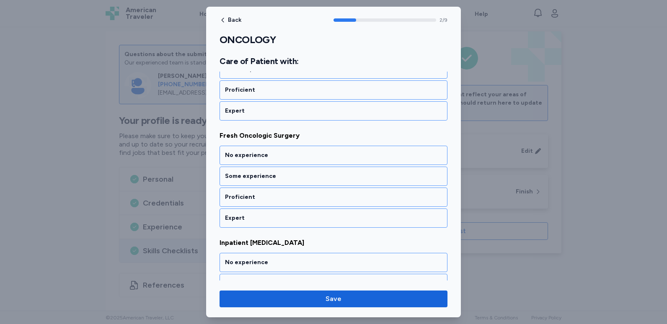
scroll to position [303, 0]
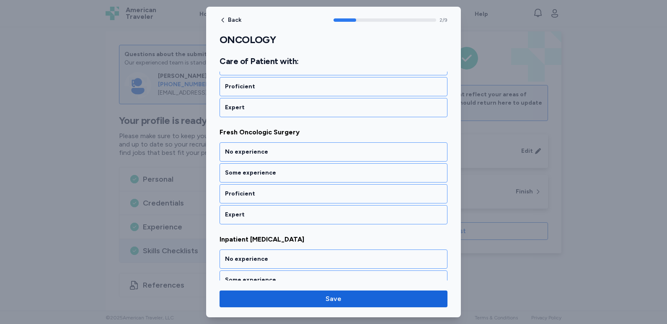
click at [341, 155] on div "No experience" at bounding box center [333, 152] width 217 height 8
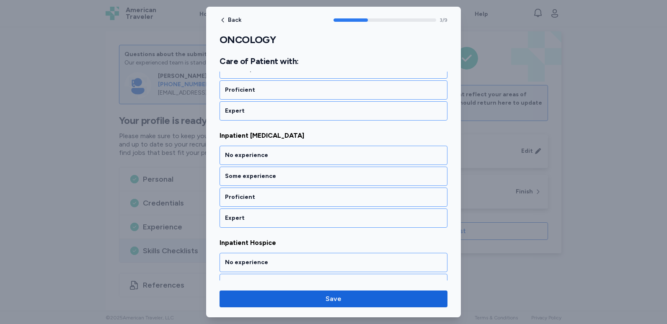
scroll to position [410, 0]
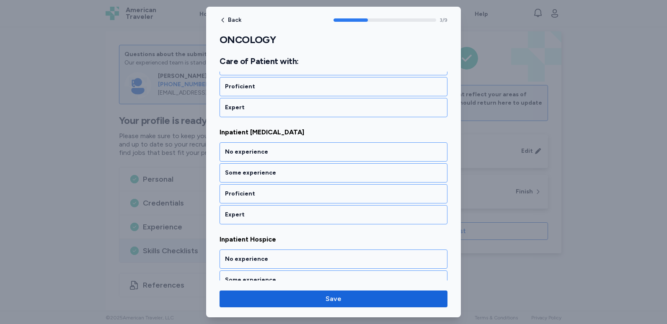
click at [341, 155] on div "No experience" at bounding box center [333, 152] width 217 height 8
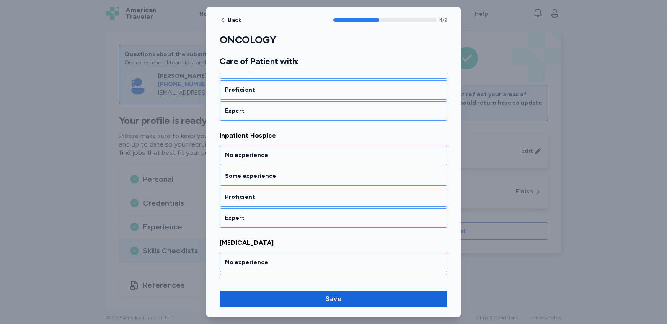
scroll to position [517, 0]
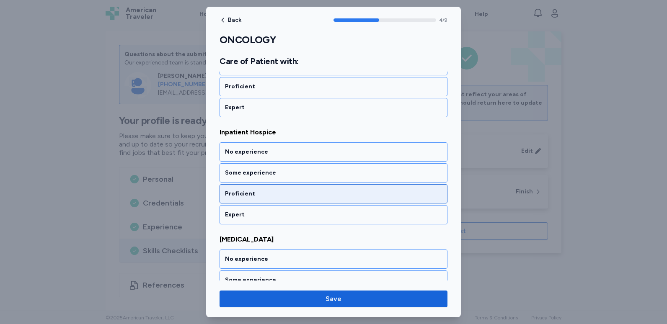
click at [323, 190] on div "Proficient" at bounding box center [333, 194] width 217 height 8
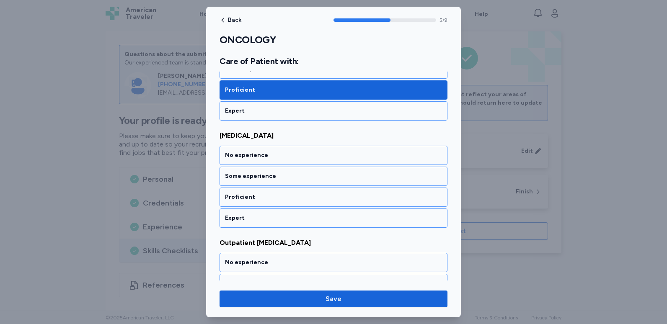
scroll to position [624, 0]
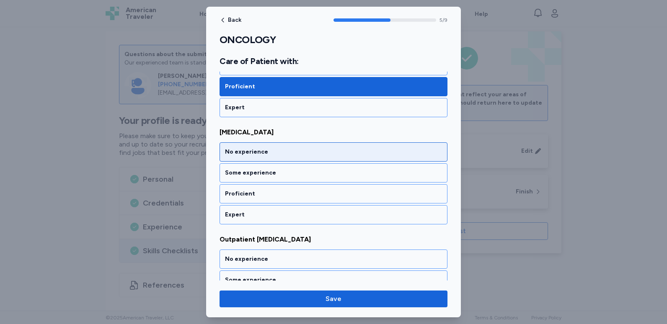
click at [329, 158] on div "No experience" at bounding box center [334, 151] width 228 height 19
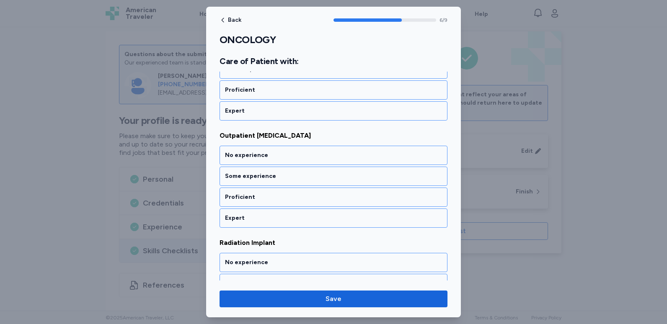
scroll to position [732, 0]
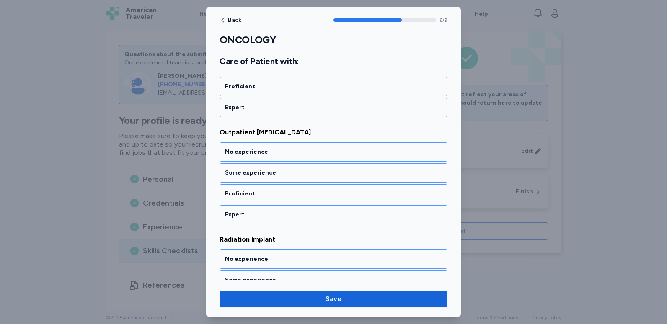
click at [329, 158] on div "No experience" at bounding box center [334, 151] width 228 height 19
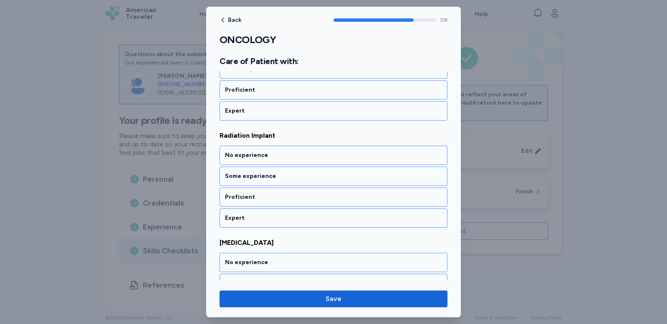
scroll to position [839, 0]
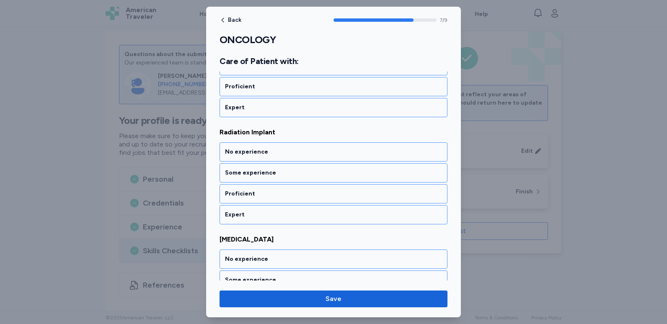
click at [329, 158] on div "No experience" at bounding box center [334, 151] width 228 height 19
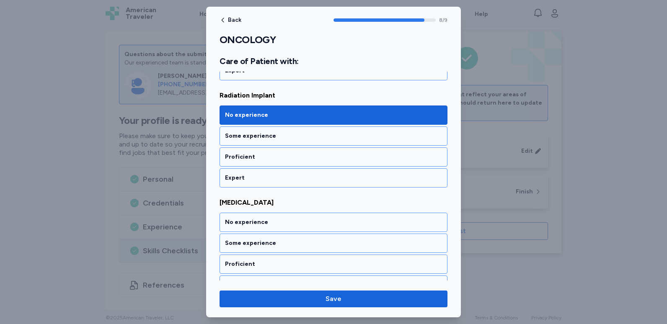
scroll to position [892, 0]
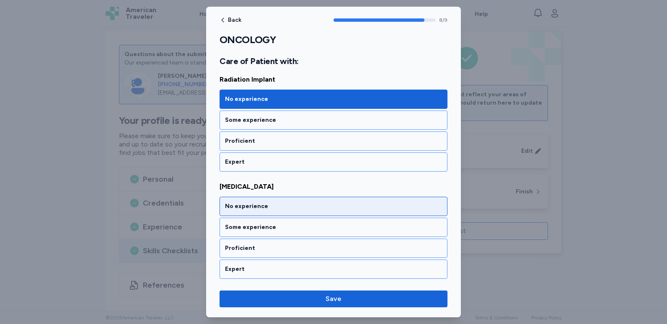
click at [316, 210] on div "No experience" at bounding box center [333, 206] width 217 height 8
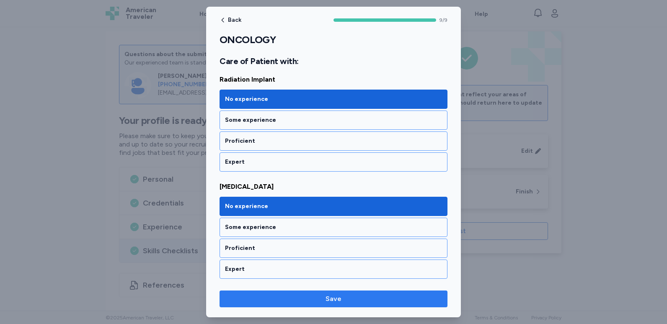
drag, startPoint x: 308, startPoint y: 296, endPoint x: 309, endPoint y: 305, distance: 9.0
click at [308, 305] on button "Save" at bounding box center [334, 299] width 228 height 17
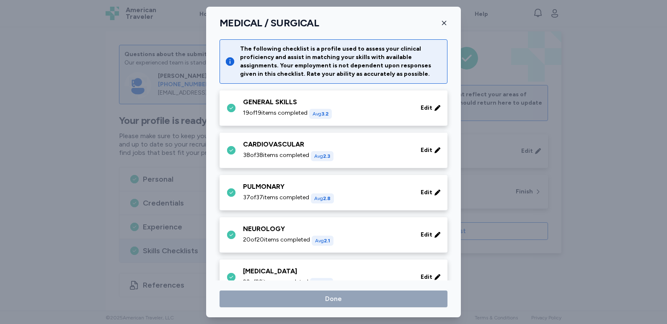
scroll to position [273, 0]
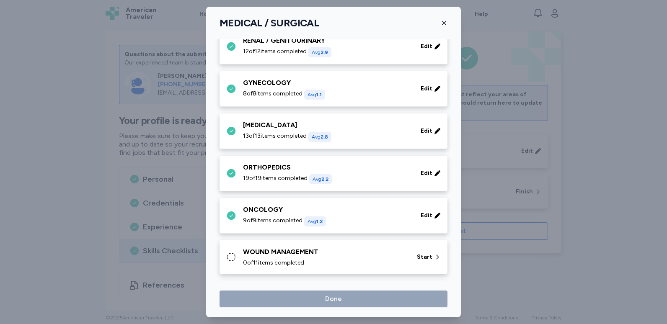
click at [338, 252] on div "WOUND MANAGEMENT" at bounding box center [325, 252] width 164 height 10
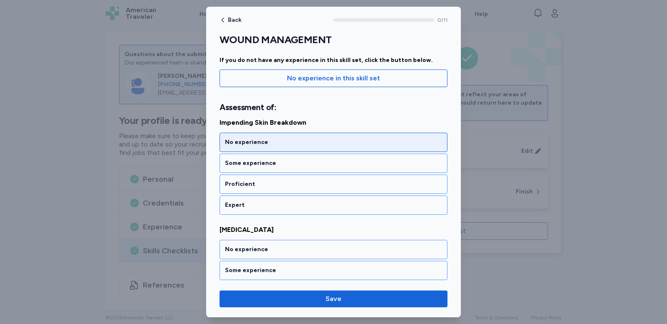
scroll to position [84, 0]
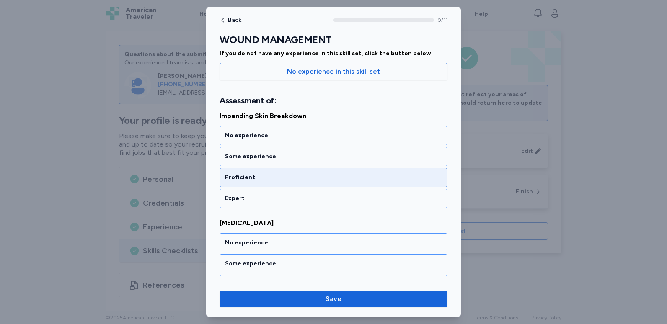
click at [278, 184] on div "Proficient" at bounding box center [334, 177] width 228 height 19
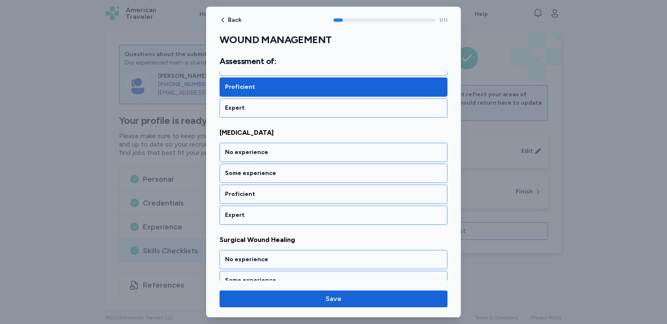
scroll to position [175, 0]
click at [278, 184] on div "Proficient" at bounding box center [334, 193] width 228 height 19
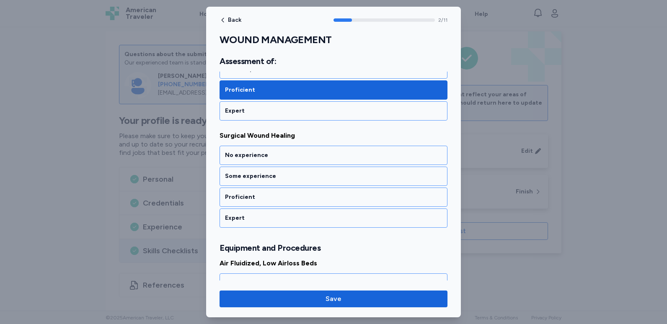
scroll to position [282, 0]
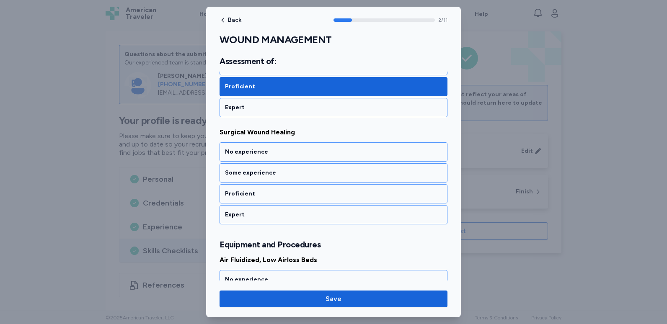
click at [278, 184] on div "Proficient" at bounding box center [334, 193] width 228 height 19
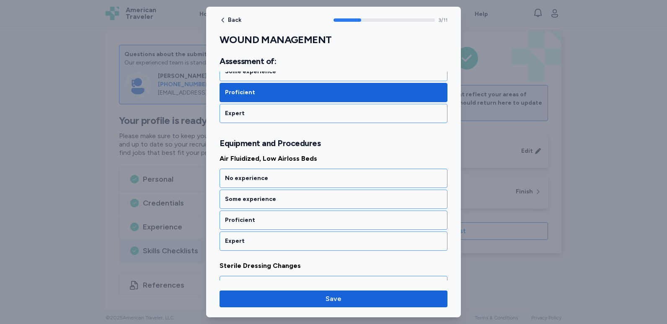
scroll to position [410, 0]
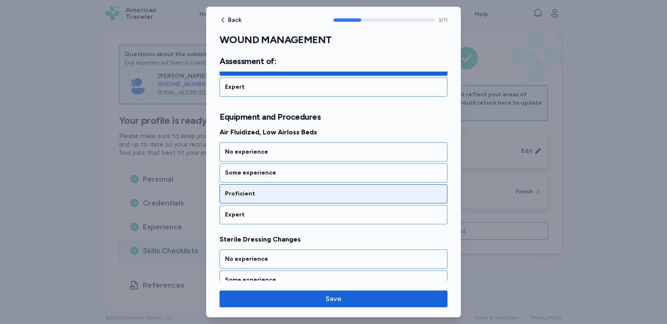
click at [277, 190] on div "Proficient" at bounding box center [333, 194] width 217 height 8
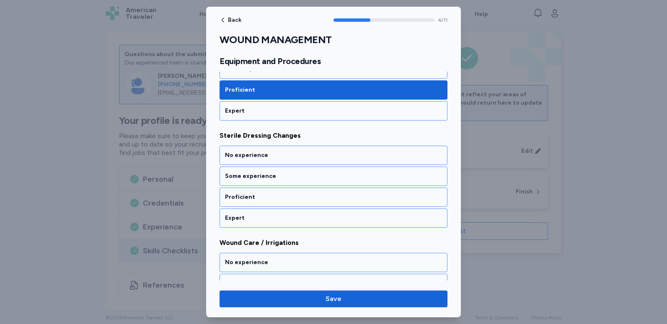
scroll to position [517, 0]
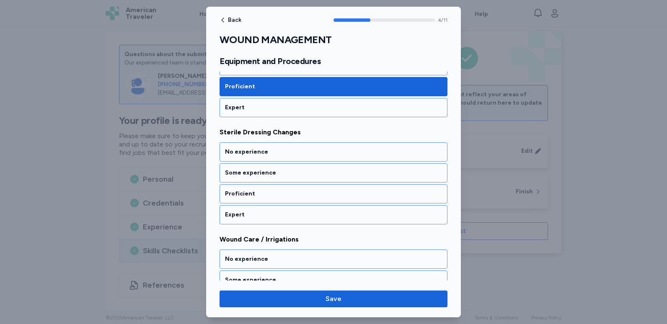
click at [277, 190] on div "Proficient" at bounding box center [333, 194] width 217 height 8
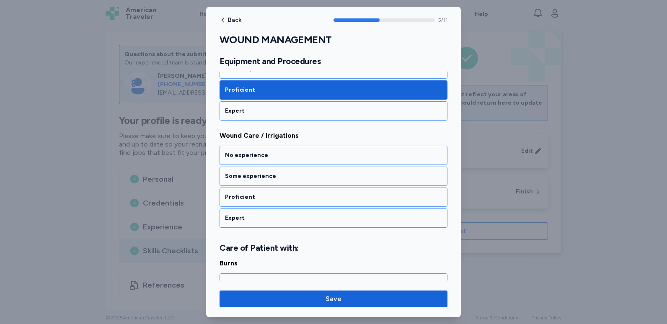
scroll to position [624, 0]
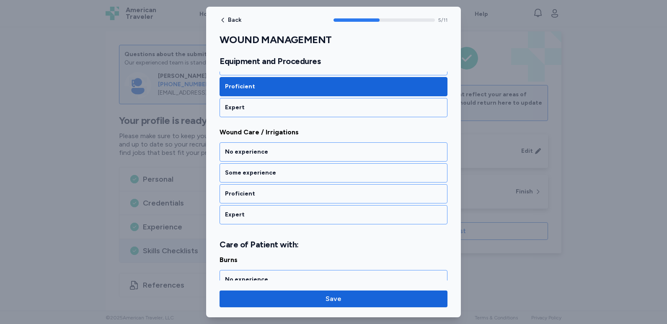
click at [277, 190] on div "Proficient" at bounding box center [333, 194] width 217 height 8
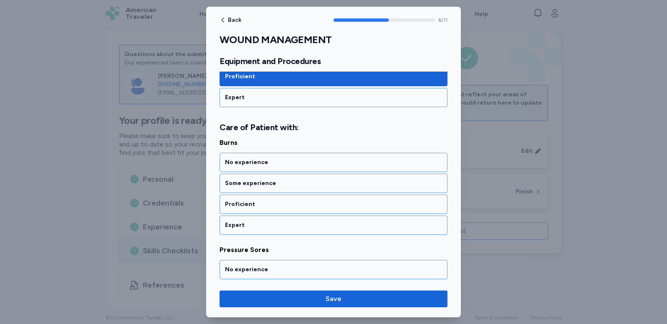
scroll to position [752, 0]
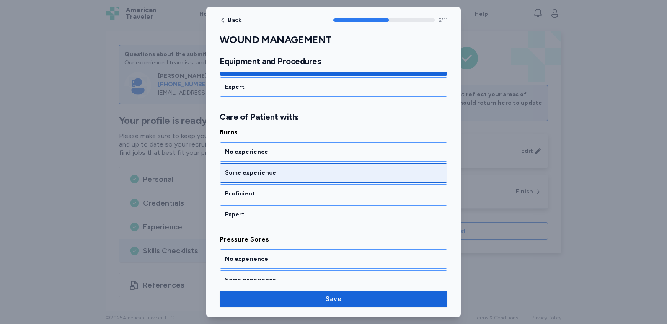
click at [283, 180] on div "Some experience" at bounding box center [334, 172] width 228 height 19
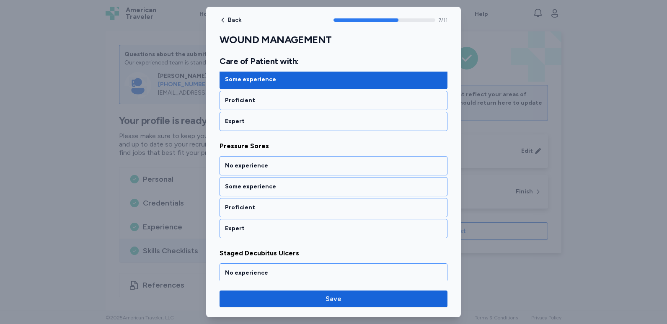
scroll to position [859, 0]
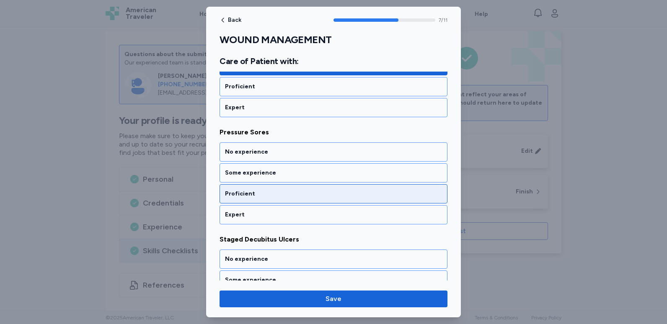
click at [277, 197] on div "Proficient" at bounding box center [333, 194] width 217 height 8
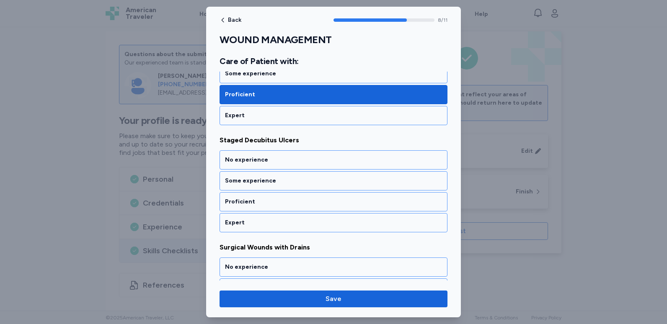
scroll to position [967, 0]
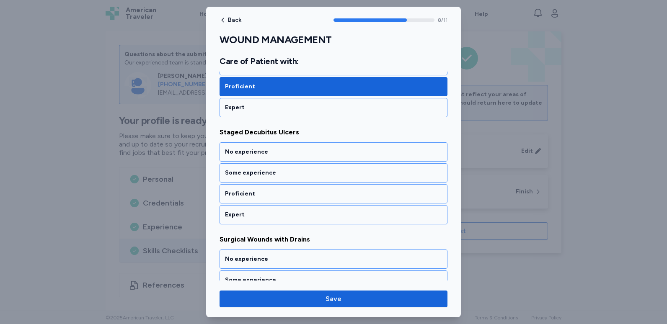
click at [277, 197] on div "Proficient" at bounding box center [333, 194] width 217 height 8
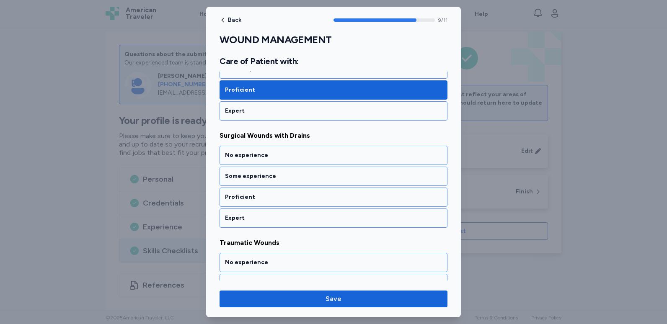
scroll to position [1074, 0]
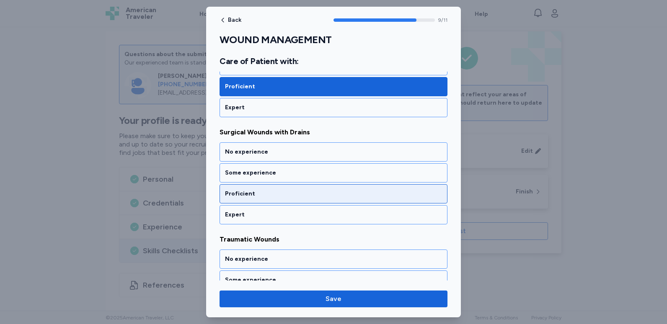
click at [277, 197] on div "Proficient" at bounding box center [333, 194] width 217 height 8
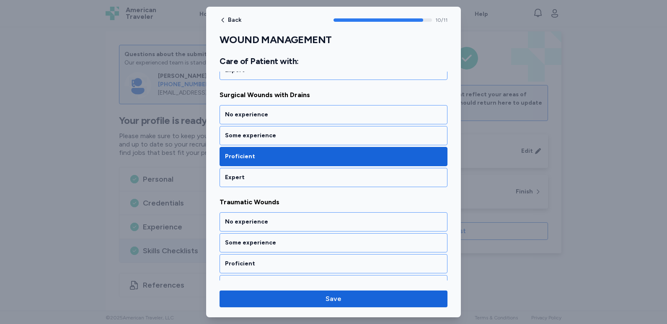
scroll to position [1127, 0]
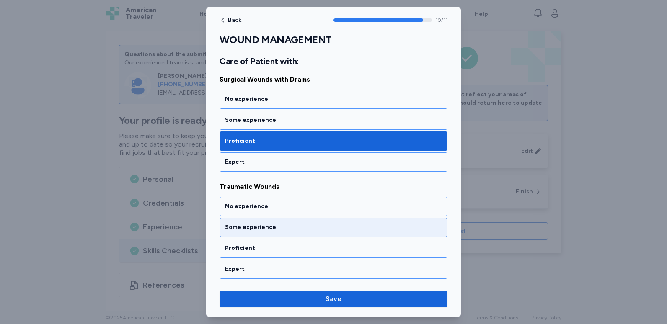
click at [272, 232] on div "Some experience" at bounding box center [334, 227] width 228 height 19
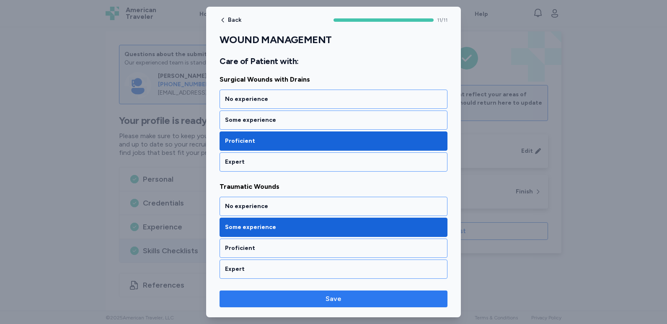
click at [326, 300] on span "Save" at bounding box center [333, 299] width 215 height 10
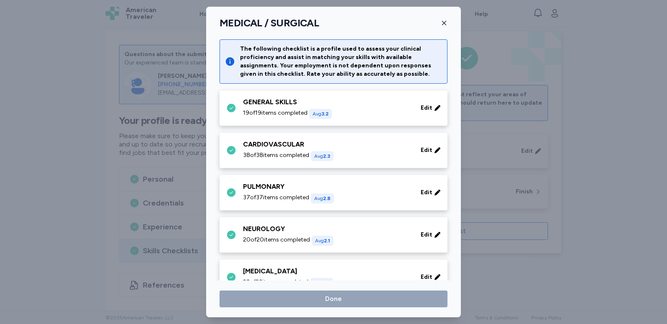
scroll to position [273, 0]
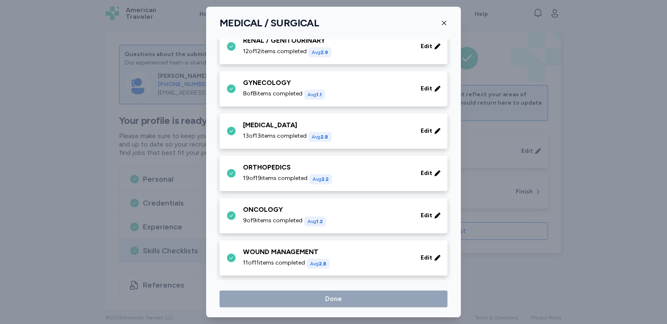
drag, startPoint x: 327, startPoint y: 287, endPoint x: 261, endPoint y: 284, distance: 65.8
click at [261, 284] on div "MEDICAL / SURGICAL The following checklist is a profile used to assess your cli…" at bounding box center [333, 162] width 255 height 311
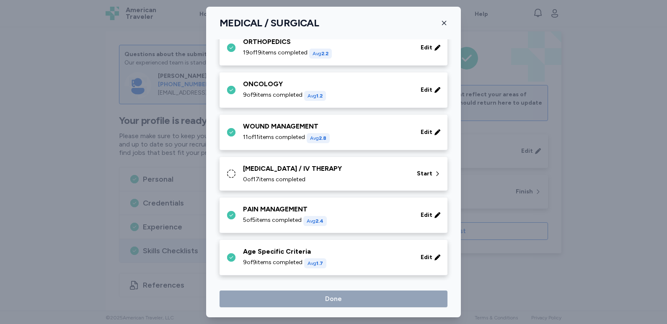
scroll to position [402, 0]
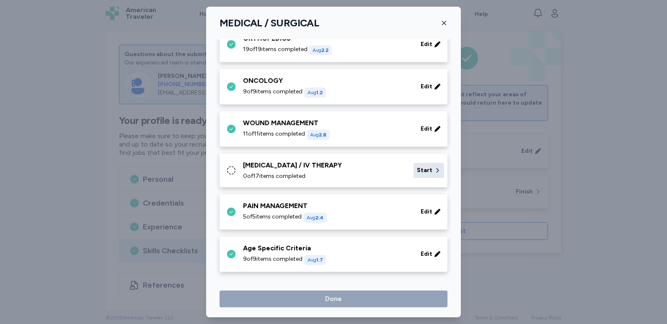
click at [417, 170] on span "Start" at bounding box center [425, 170] width 16 height 8
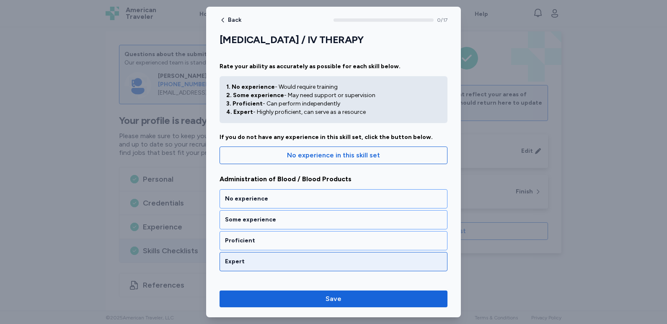
click at [289, 259] on div "Expert" at bounding box center [333, 262] width 217 height 8
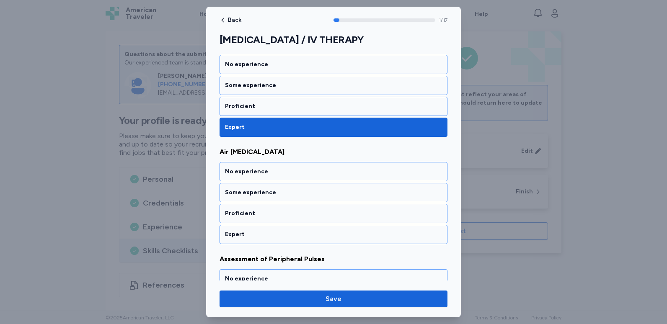
scroll to position [164, 0]
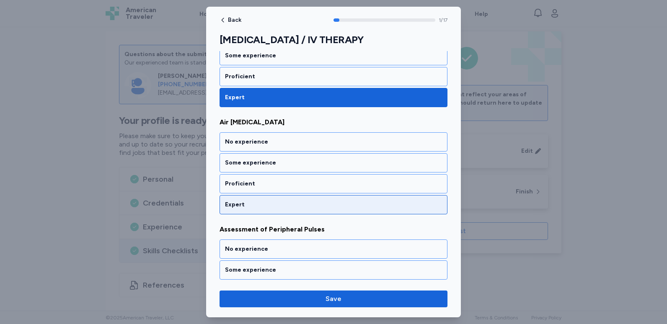
click at [292, 203] on div "Expert" at bounding box center [333, 205] width 217 height 8
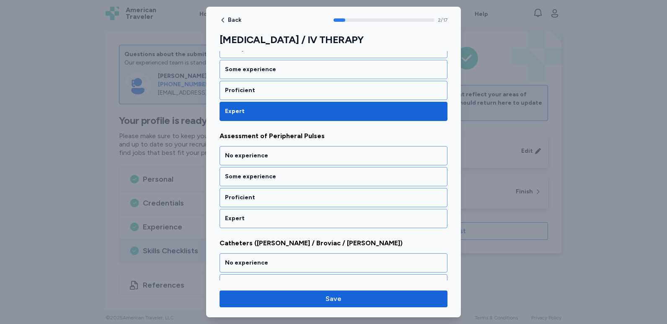
scroll to position [272, 0]
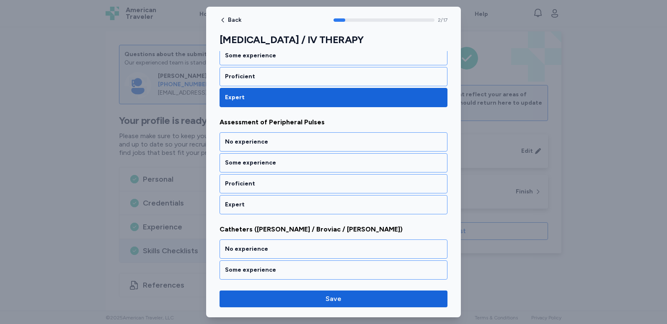
click at [292, 203] on div "Expert" at bounding box center [333, 205] width 217 height 8
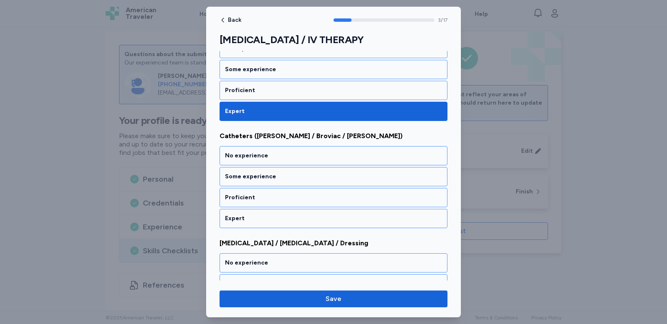
scroll to position [379, 0]
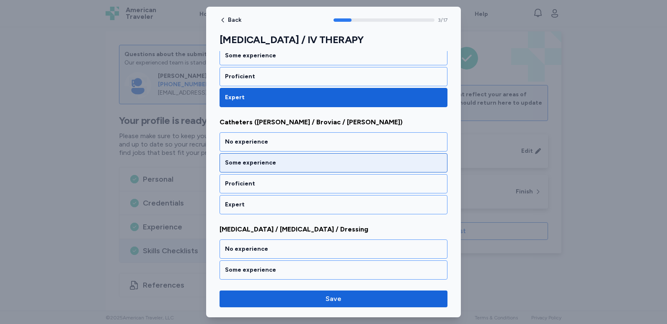
click at [298, 169] on div "Some experience" at bounding box center [334, 162] width 228 height 19
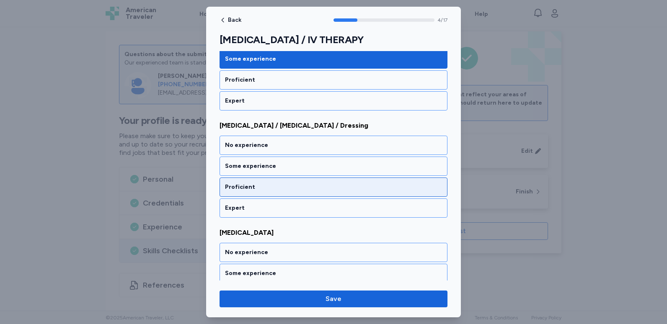
scroll to position [486, 0]
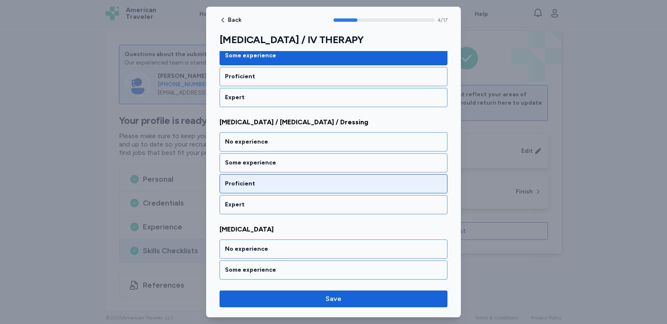
click at [293, 179] on div "Proficient" at bounding box center [334, 183] width 228 height 19
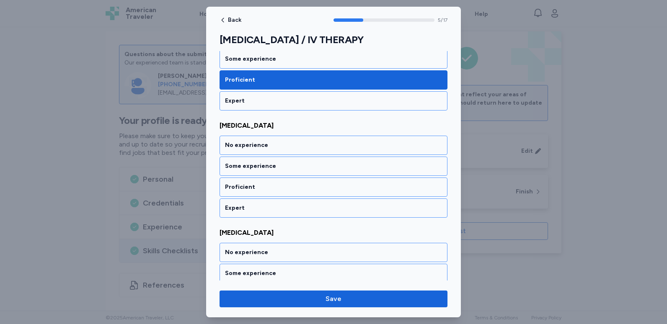
scroll to position [593, 0]
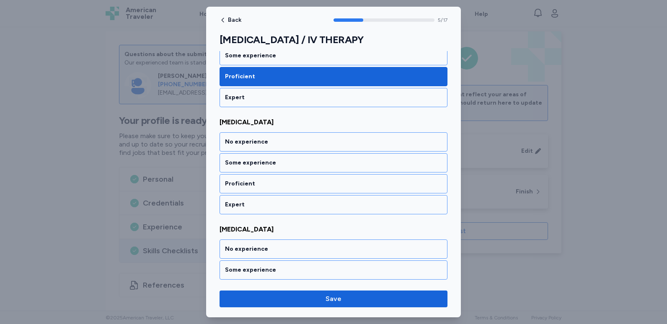
drag, startPoint x: 293, startPoint y: 179, endPoint x: 242, endPoint y: 122, distance: 76.9
click at [242, 122] on span "[MEDICAL_DATA]" at bounding box center [334, 122] width 228 height 10
copy span "[MEDICAL_DATA]"
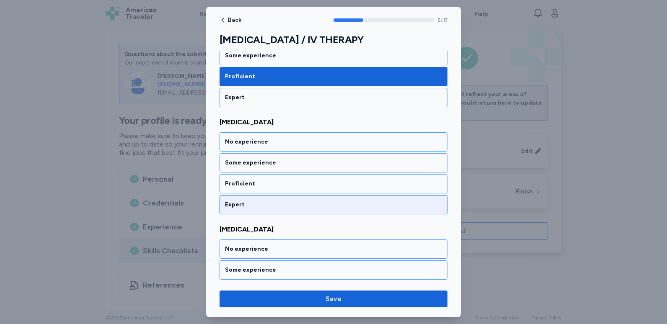
click at [242, 198] on div "Expert" at bounding box center [334, 204] width 228 height 19
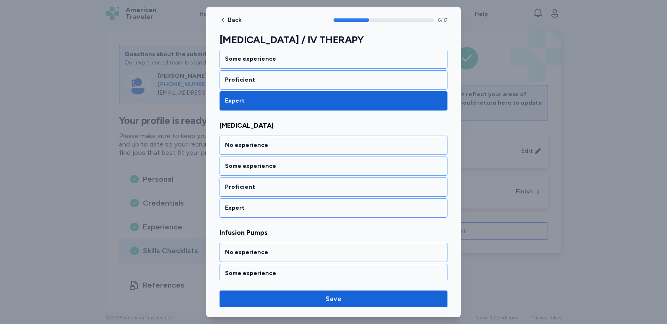
scroll to position [701, 0]
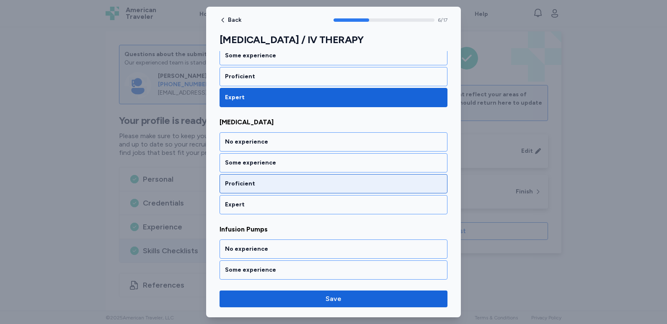
click at [294, 191] on div "Proficient" at bounding box center [334, 183] width 228 height 19
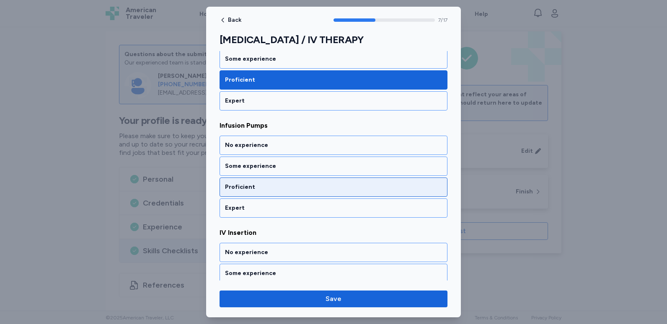
scroll to position [808, 0]
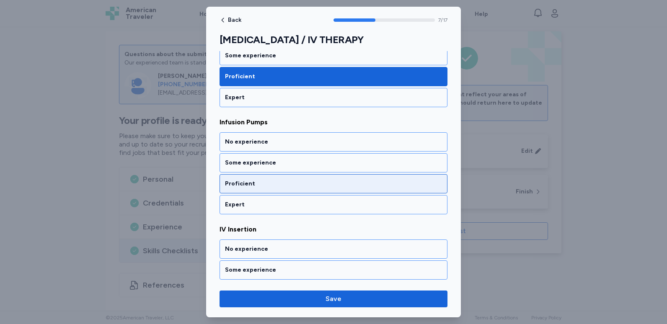
click at [295, 187] on div "Proficient" at bounding box center [333, 184] width 217 height 8
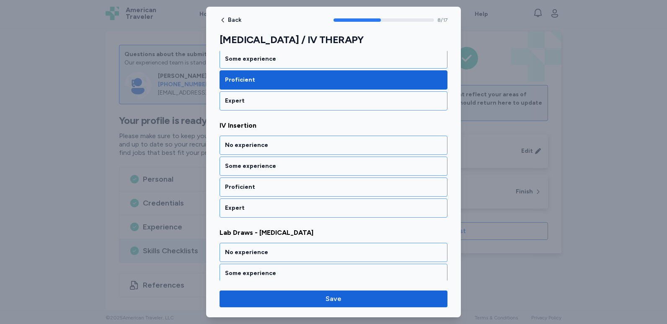
scroll to position [915, 0]
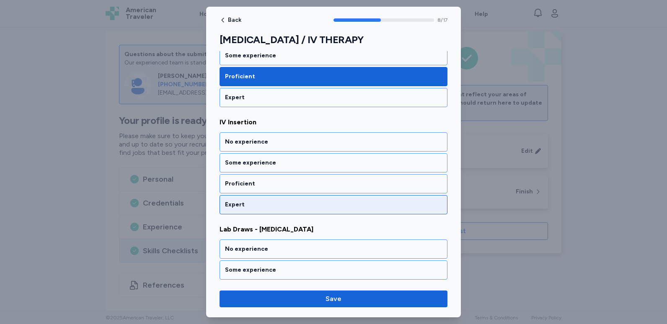
click at [293, 199] on div "Expert" at bounding box center [334, 204] width 228 height 19
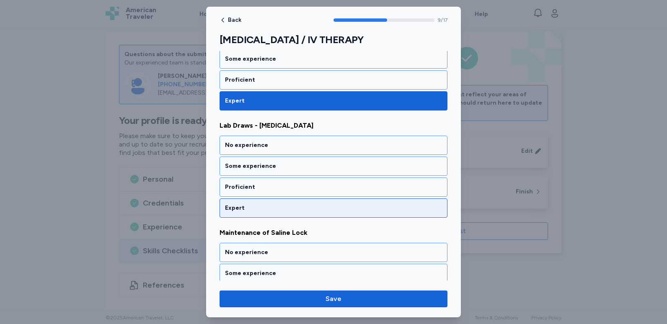
scroll to position [1022, 0]
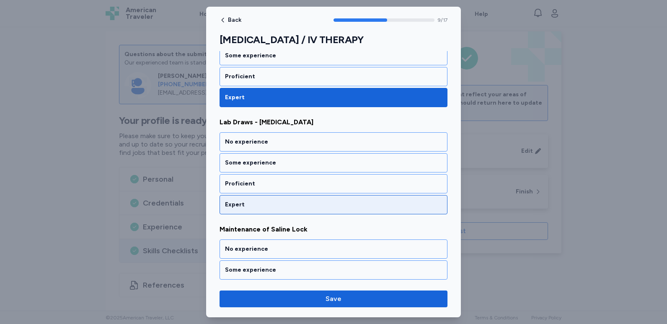
click at [295, 196] on div "Expert" at bounding box center [334, 204] width 228 height 19
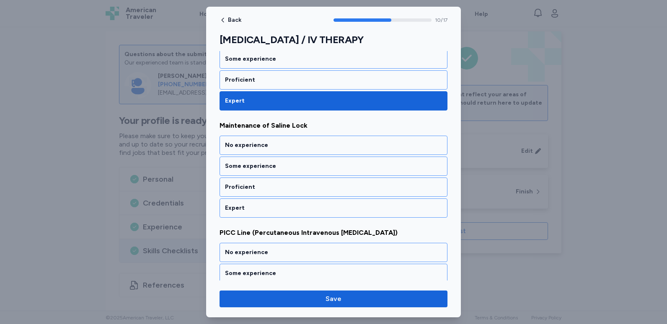
scroll to position [1130, 0]
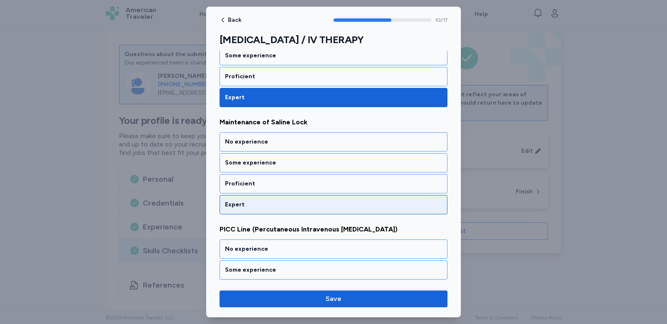
click at [293, 202] on div "Expert" at bounding box center [333, 205] width 217 height 8
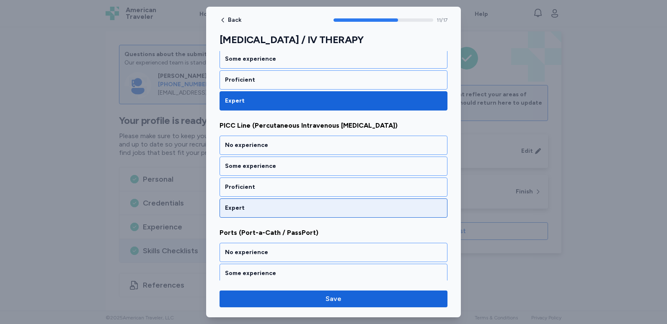
scroll to position [1237, 0]
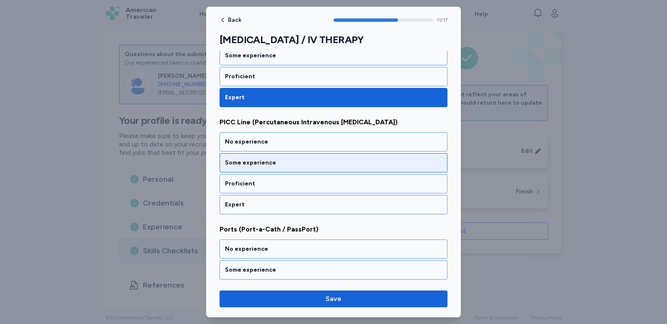
click at [302, 165] on div "Some experience" at bounding box center [333, 163] width 217 height 8
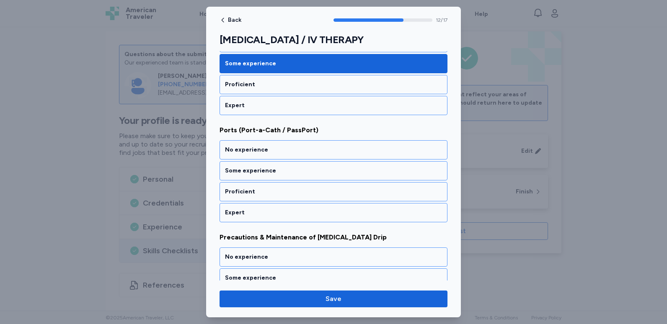
scroll to position [1344, 0]
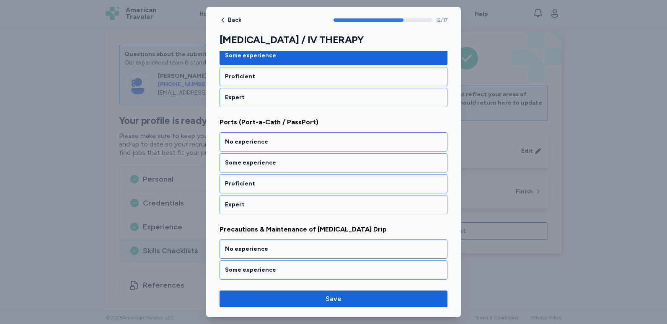
click at [302, 165] on div "Some experience" at bounding box center [333, 163] width 217 height 8
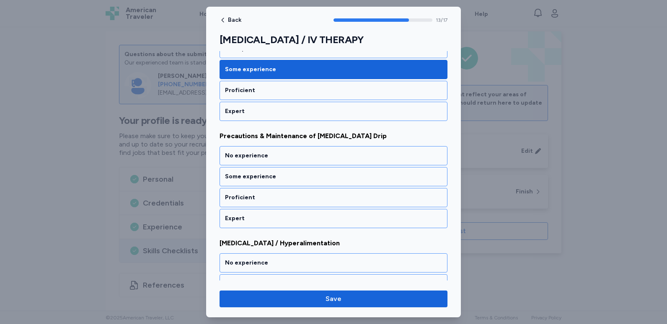
scroll to position [1451, 0]
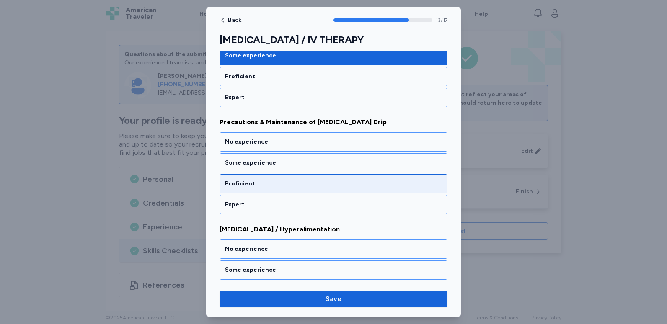
click at [296, 181] on div "Proficient" at bounding box center [333, 184] width 217 height 8
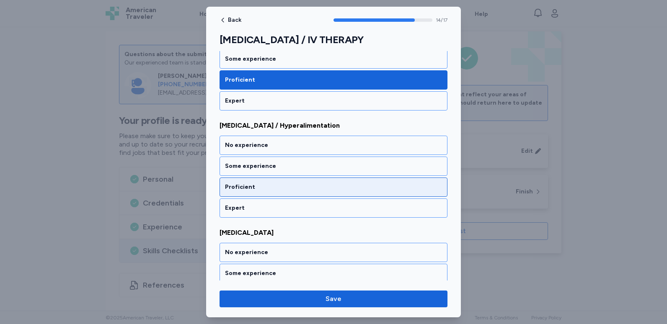
scroll to position [1559, 0]
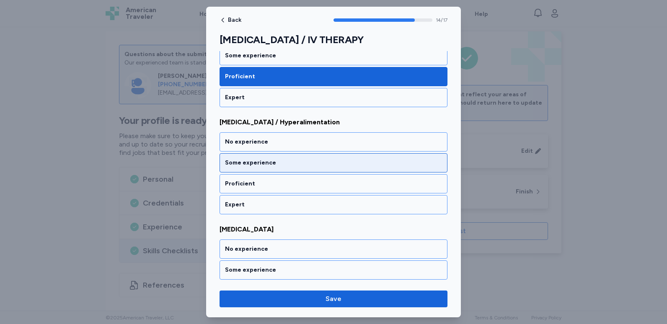
click at [299, 166] on div "Some experience" at bounding box center [333, 163] width 217 height 8
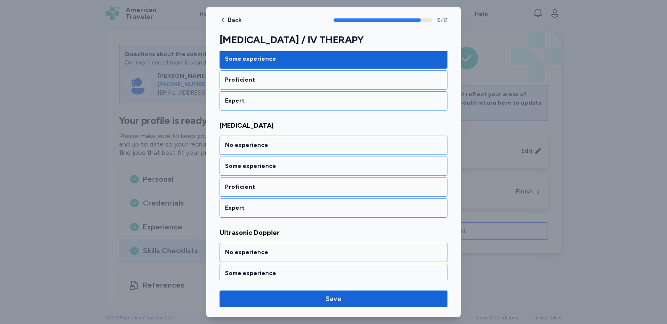
scroll to position [1666, 0]
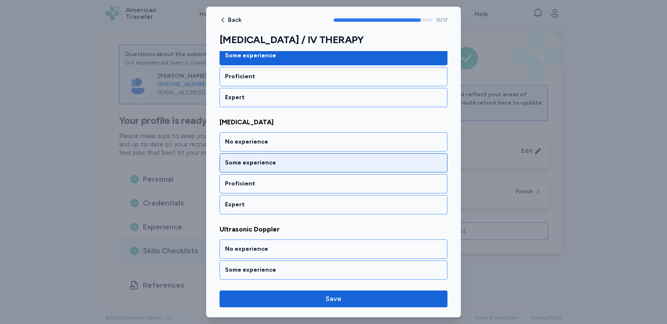
click at [299, 166] on div "Some experience" at bounding box center [333, 163] width 217 height 8
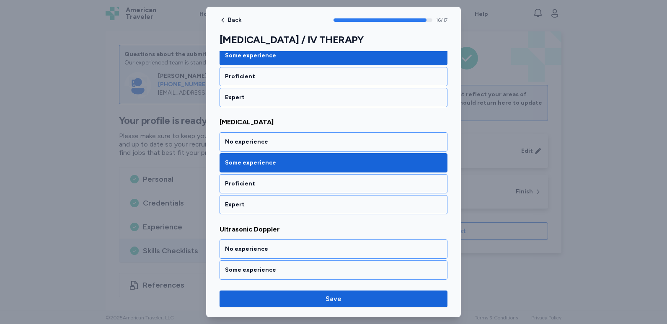
scroll to position [1709, 0]
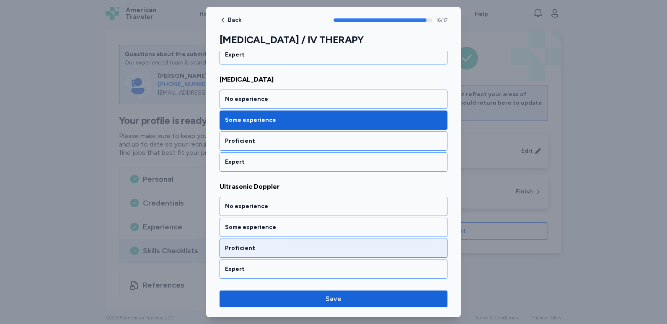
click at [256, 249] on div "Proficient" at bounding box center [333, 248] width 217 height 8
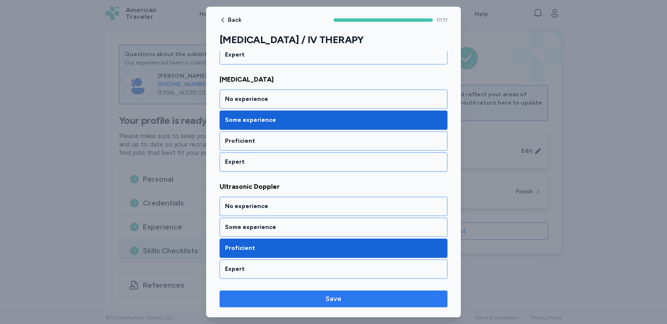
click at [327, 301] on span "Save" at bounding box center [334, 299] width 16 height 10
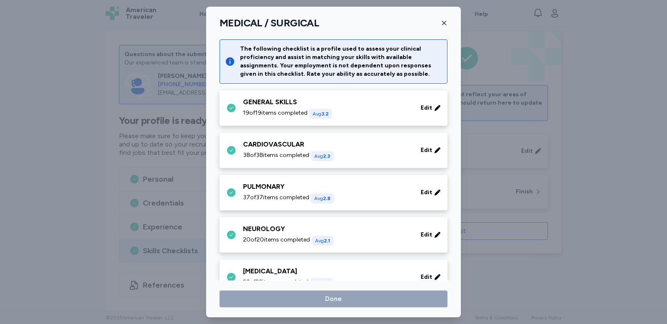
scroll to position [402, 0]
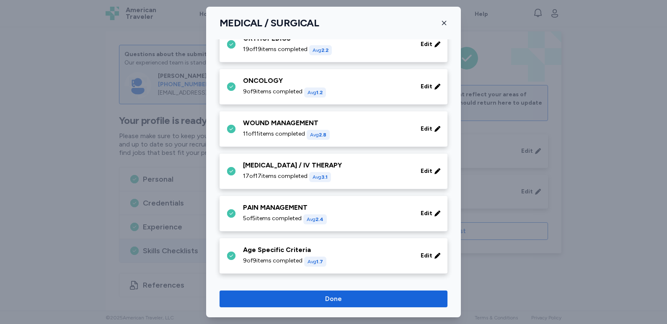
drag, startPoint x: 291, startPoint y: 252, endPoint x: 281, endPoint y: 214, distance: 39.9
drag, startPoint x: 281, startPoint y: 214, endPoint x: 354, endPoint y: 257, distance: 85.7
click at [354, 257] on div "9 of 9 items completed Avg 1.7" at bounding box center [327, 262] width 168 height 10
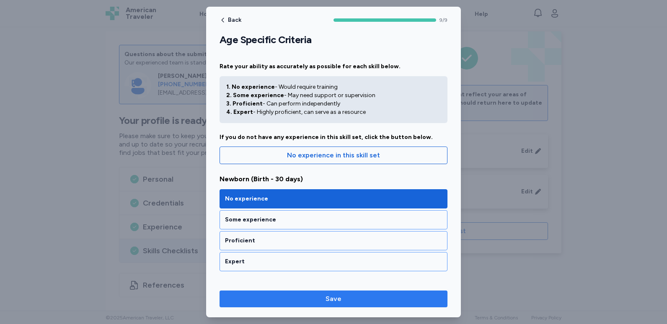
click at [328, 301] on span "Save" at bounding box center [334, 299] width 16 height 10
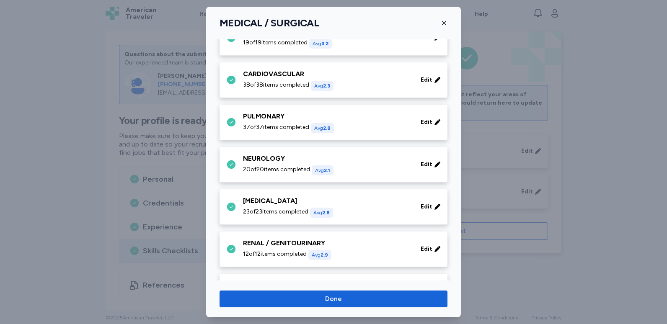
scroll to position [84, 0]
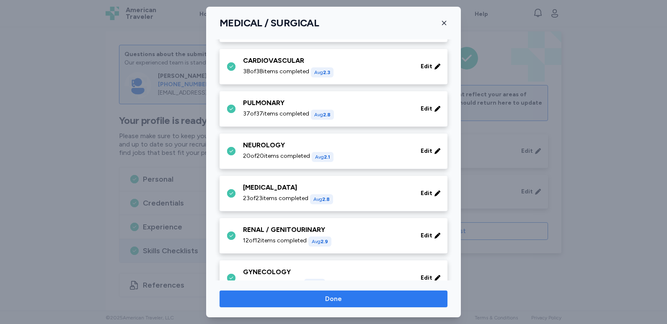
click at [324, 304] on button "Done" at bounding box center [334, 299] width 228 height 17
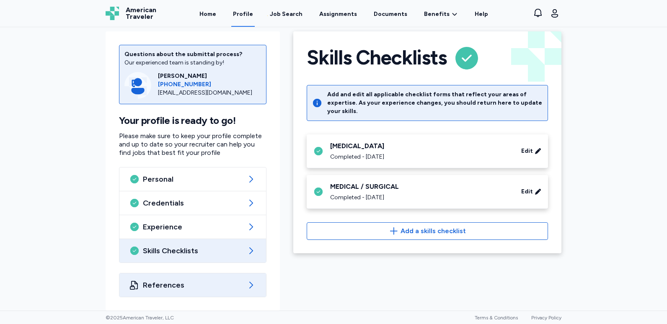
click at [214, 285] on span "References" at bounding box center [193, 285] width 100 height 10
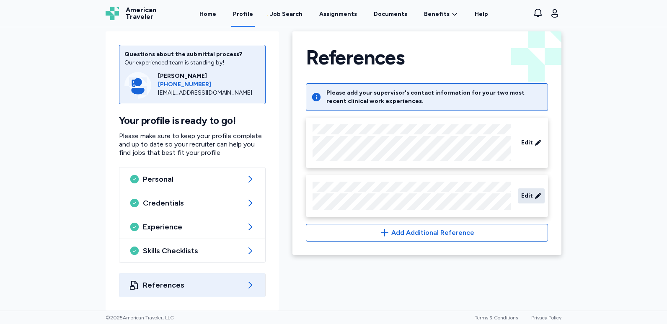
click at [535, 194] on icon at bounding box center [538, 196] width 7 height 8
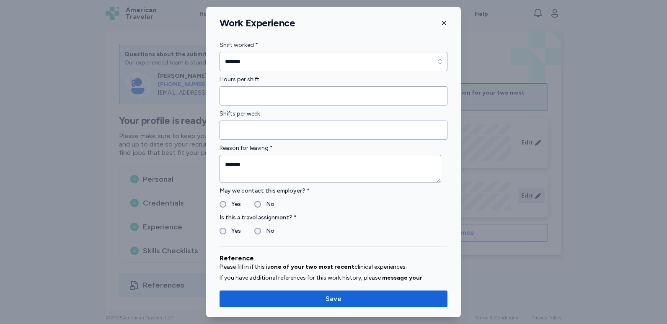
scroll to position [855, 0]
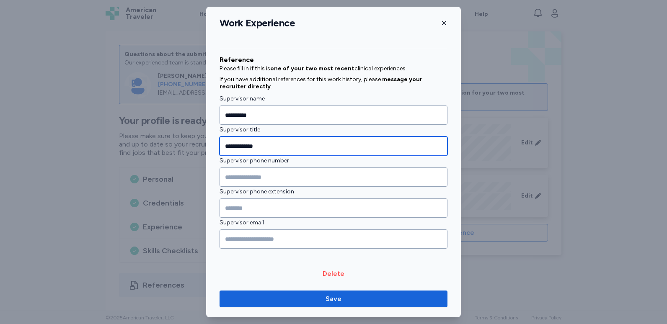
click at [245, 145] on input "**********" at bounding box center [334, 146] width 228 height 19
drag, startPoint x: 239, startPoint y: 145, endPoint x: 201, endPoint y: 140, distance: 38.9
click at [201, 140] on div "**********" at bounding box center [333, 162] width 667 height 324
click at [284, 142] on input "**********" at bounding box center [334, 146] width 228 height 19
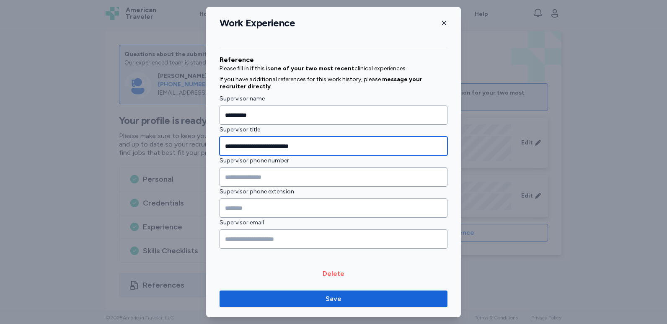
click at [275, 147] on input "**********" at bounding box center [334, 146] width 228 height 19
type input "**********"
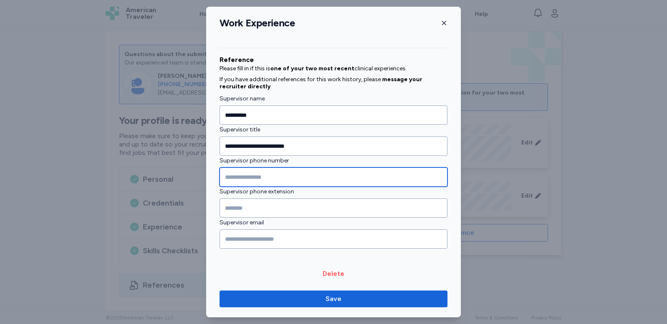
click at [241, 178] on input "Supervisor phone number" at bounding box center [334, 177] width 228 height 19
click at [243, 176] on input "Supervisor phone number" at bounding box center [334, 177] width 228 height 19
type input "**********"
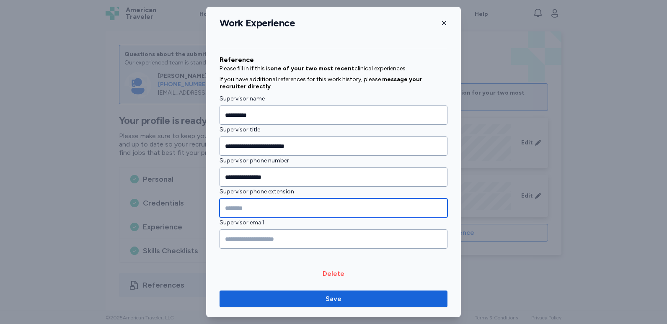
click at [253, 214] on input "Supervisor phone extension" at bounding box center [334, 208] width 228 height 19
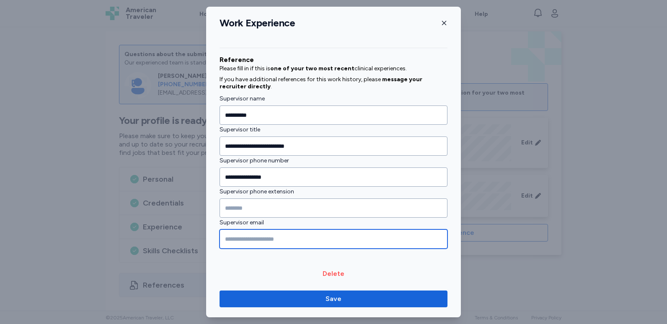
click at [252, 242] on input "Supervisor email" at bounding box center [334, 239] width 228 height 19
paste input "**********"
type input "**********"
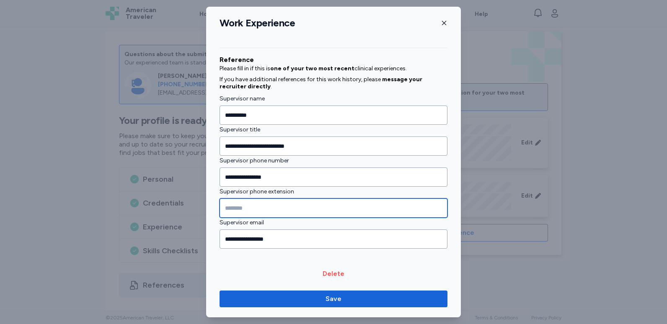
click at [252, 207] on input "Supervisor phone extension" at bounding box center [334, 208] width 228 height 19
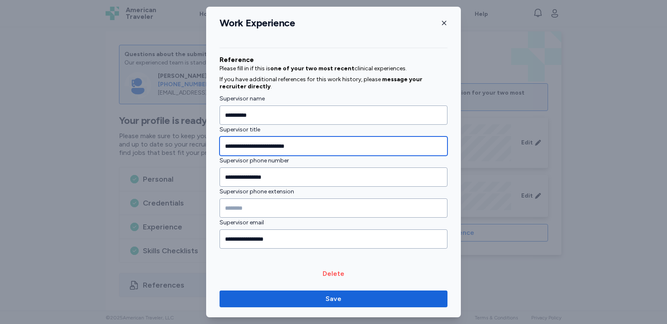
click at [321, 151] on input "**********" at bounding box center [334, 146] width 228 height 19
drag, startPoint x: 312, startPoint y: 143, endPoint x: 168, endPoint y: 143, distance: 144.6
click at [168, 143] on div "**********" at bounding box center [333, 162] width 667 height 324
paste input "Supervisor title"
type input "**********"
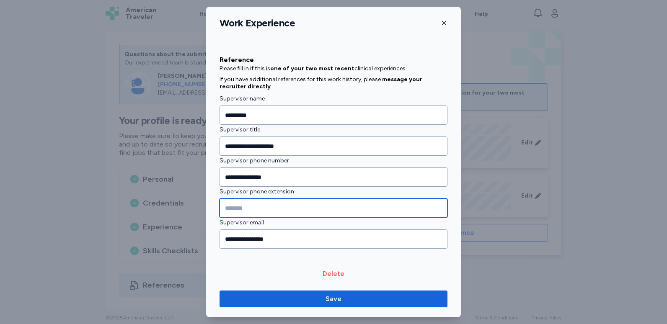
click at [268, 209] on input "Supervisor phone extension" at bounding box center [334, 208] width 228 height 19
paste input "****"
type input "*****"
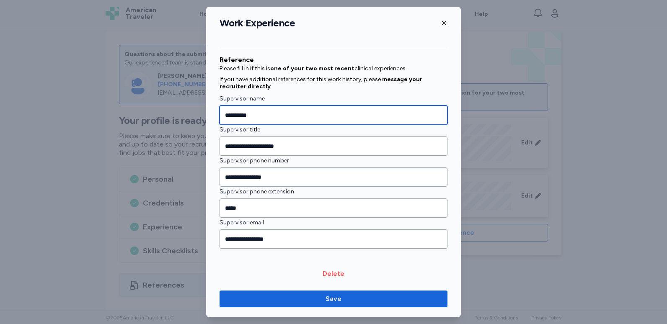
click at [238, 113] on input "**********" at bounding box center [334, 115] width 228 height 19
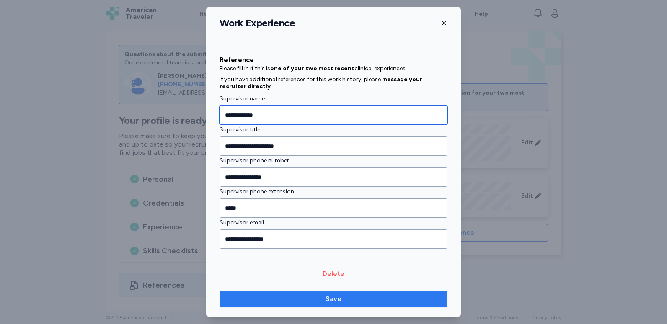
type input "**********"
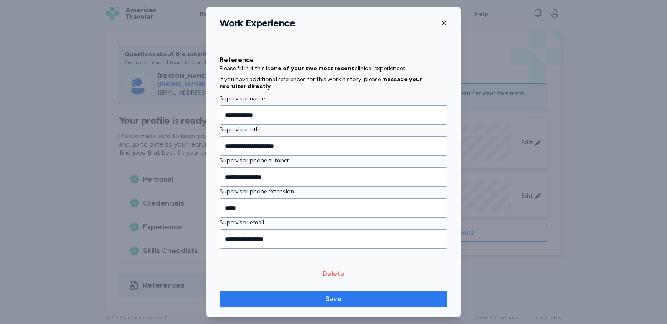
click at [329, 298] on span "Save" at bounding box center [334, 299] width 16 height 10
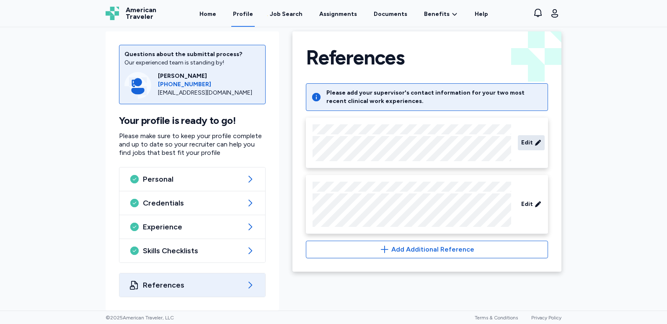
click at [523, 140] on span "Edit" at bounding box center [527, 143] width 12 height 8
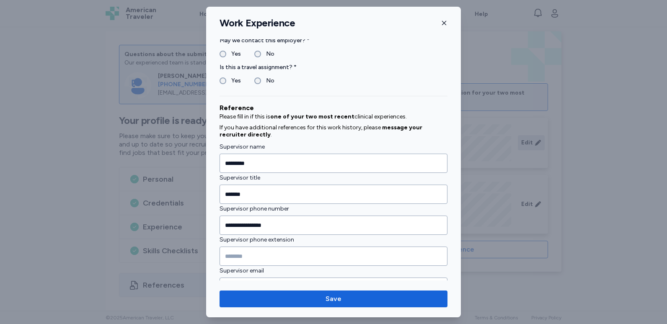
scroll to position [855, 0]
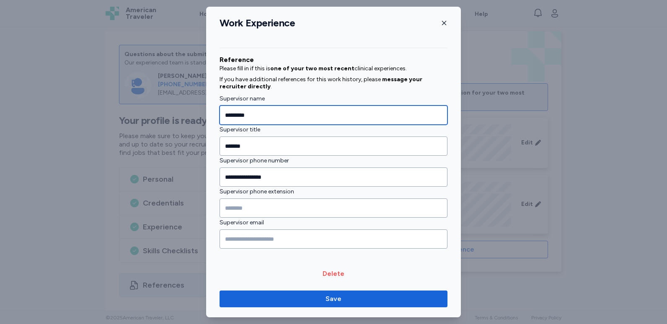
click at [283, 111] on input "********" at bounding box center [334, 115] width 228 height 19
paste input "**********"
drag, startPoint x: 253, startPoint y: 115, endPoint x: 185, endPoint y: 119, distance: 68.0
click at [185, 119] on div "**********" at bounding box center [333, 162] width 667 height 324
type input "**********"
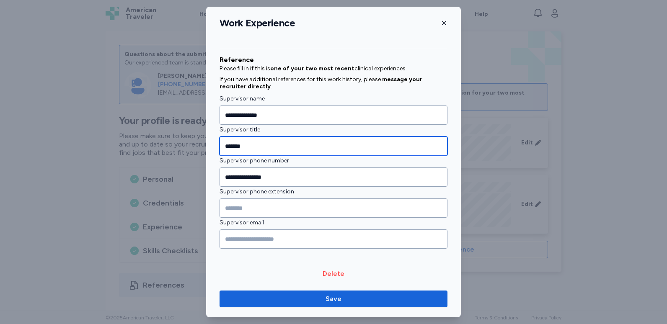
click at [238, 151] on input "*******" at bounding box center [334, 146] width 228 height 19
paste input "**********"
type input "**********"
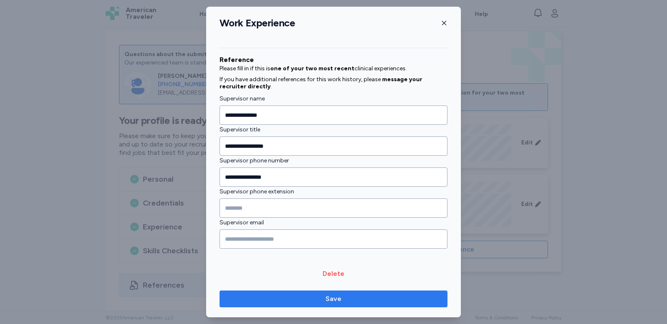
click at [327, 302] on span "Save" at bounding box center [334, 299] width 16 height 10
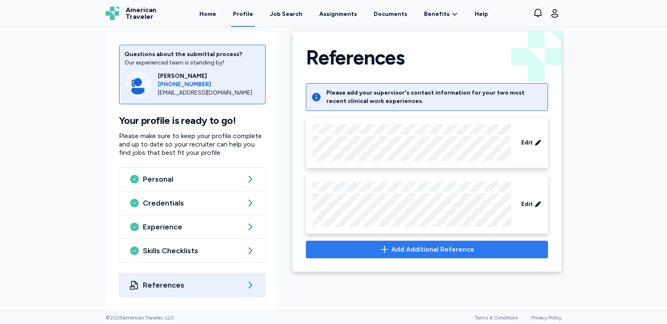
click at [391, 253] on span "Add Additional Reference" at bounding box center [432, 250] width 83 height 10
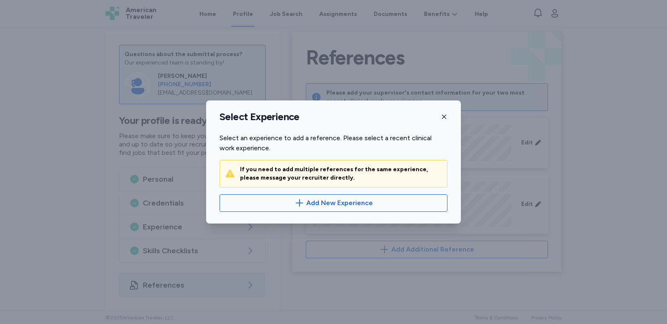
click at [447, 116] on icon "button" at bounding box center [444, 117] width 7 height 7
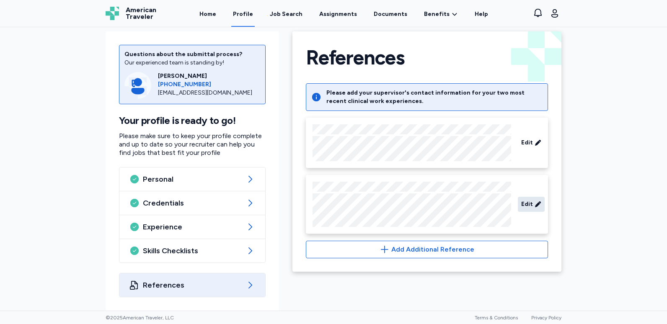
click at [529, 205] on span "Edit" at bounding box center [527, 204] width 12 height 8
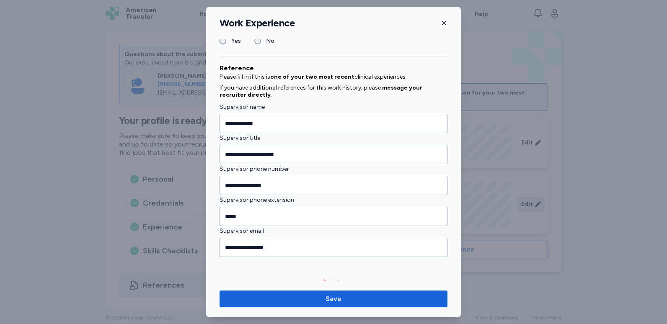
scroll to position [855, 0]
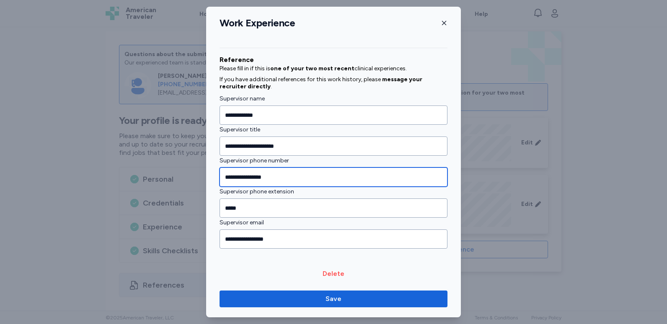
click at [251, 178] on input "**********" at bounding box center [334, 177] width 228 height 19
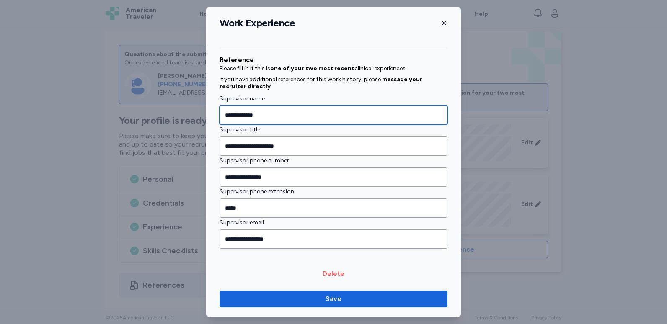
click at [249, 111] on input "**********" at bounding box center [334, 115] width 228 height 19
paste input "*********"
type input "**********"
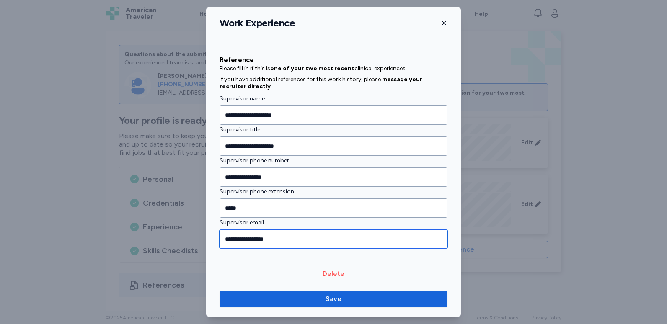
click at [259, 238] on input "**********" at bounding box center [334, 239] width 228 height 19
paste input "****"
type input "**********"
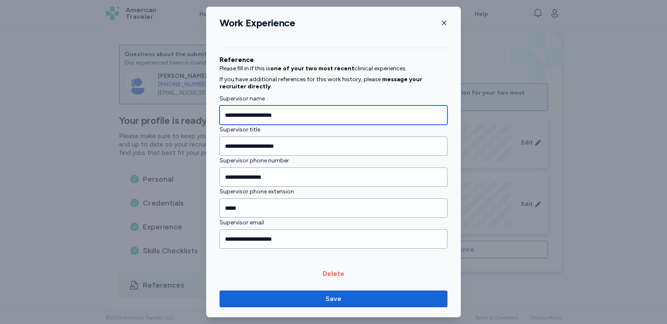
click at [244, 116] on input "**********" at bounding box center [334, 115] width 228 height 19
type input "**********"
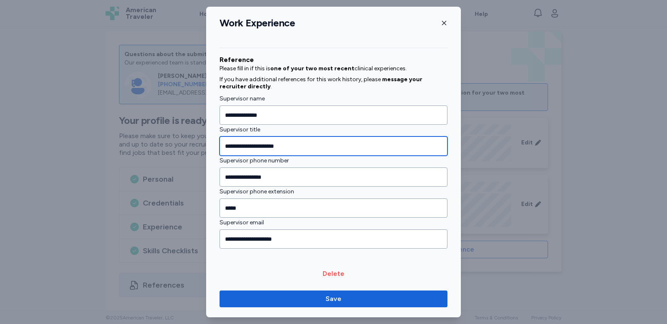
drag, startPoint x: 290, startPoint y: 144, endPoint x: 160, endPoint y: 142, distance: 129.5
click at [160, 142] on div "**********" at bounding box center [333, 162] width 667 height 324
type input "**********"
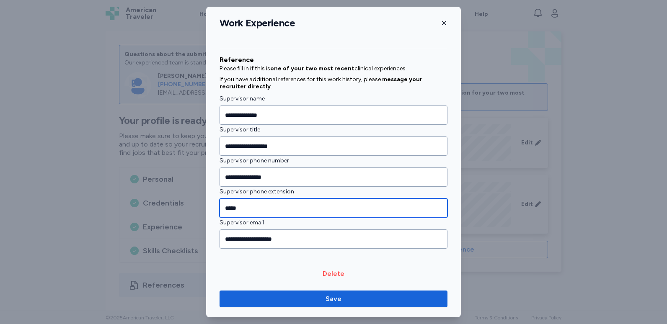
click at [235, 210] on input "*****" at bounding box center [334, 208] width 228 height 19
type input "*****"
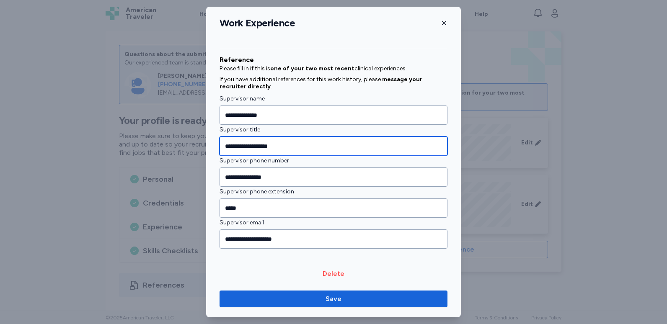
click at [269, 146] on input "**********" at bounding box center [334, 146] width 228 height 19
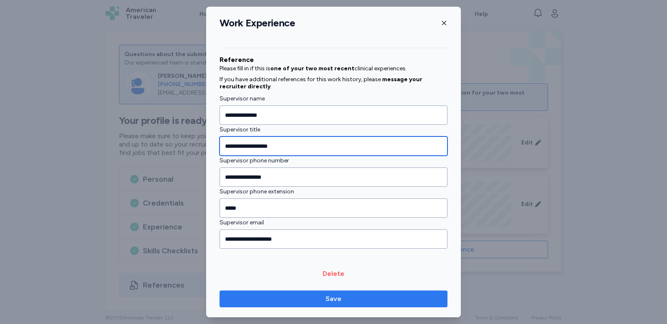
type input "**********"
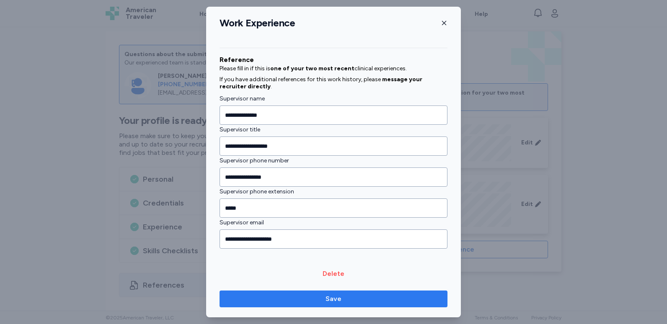
click at [336, 303] on span "Save" at bounding box center [334, 299] width 16 height 10
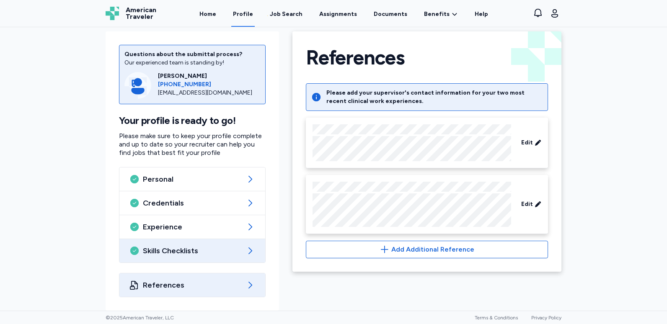
click at [227, 252] on span "Skills Checklists" at bounding box center [192, 251] width 99 height 10
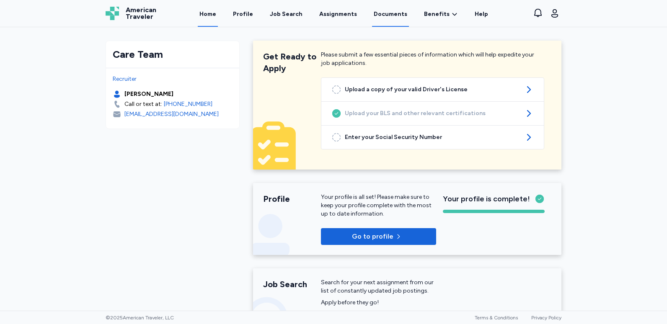
click at [389, 13] on link "Documents" at bounding box center [390, 14] width 37 height 26
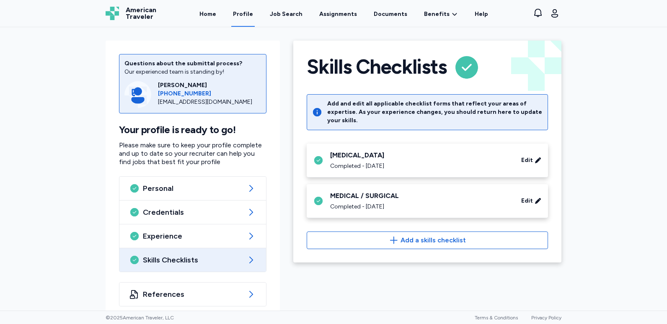
click at [221, 103] on div "[EMAIL_ADDRESS][DOMAIN_NAME]" at bounding box center [209, 102] width 103 height 8
drag, startPoint x: 221, startPoint y: 103, endPoint x: 215, endPoint y: 104, distance: 5.9
copy div "[EMAIL_ADDRESS][DOMAIN_NAME]"
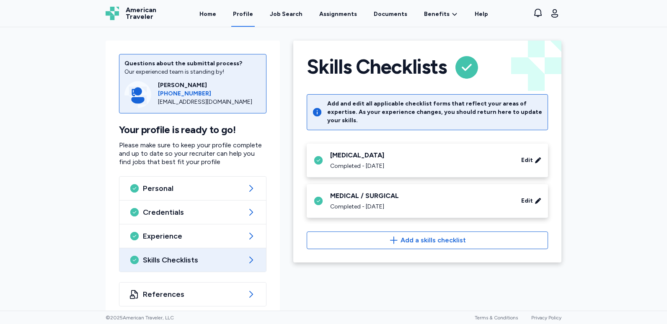
click at [207, 115] on div "Questions about the submittal process? Our experienced team is standing by! Rac…" at bounding box center [193, 180] width 174 height 279
click at [277, 13] on div "Job Search" at bounding box center [286, 14] width 33 height 8
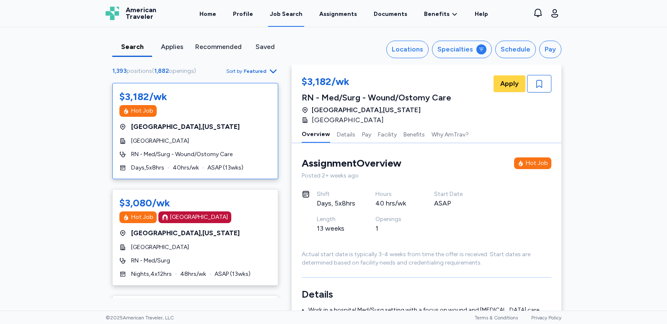
click at [209, 49] on div "Recommended" at bounding box center [218, 47] width 47 height 10
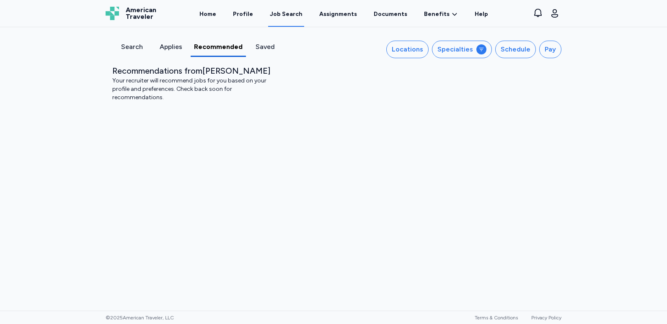
click at [136, 49] on div "Search" at bounding box center [132, 47] width 32 height 10
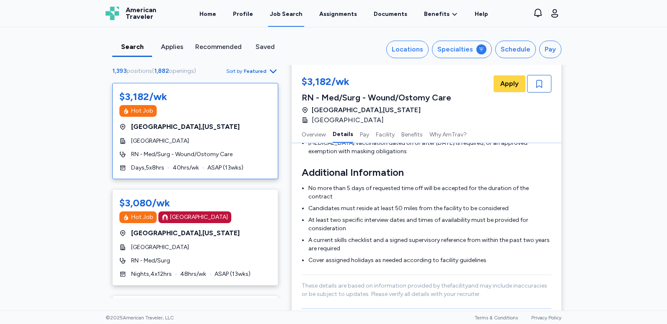
scroll to position [293, 0]
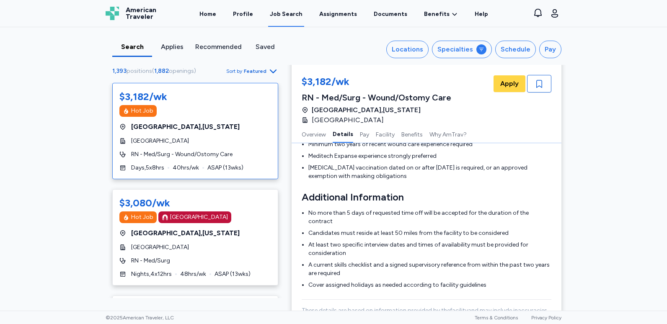
click at [172, 47] on div "Applies" at bounding box center [171, 47] width 33 height 10
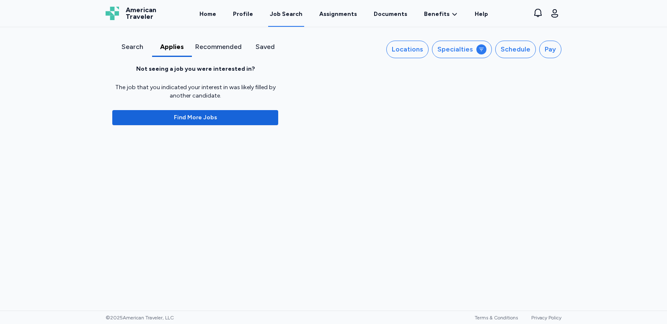
click at [205, 46] on div "Recommended" at bounding box center [218, 47] width 47 height 10
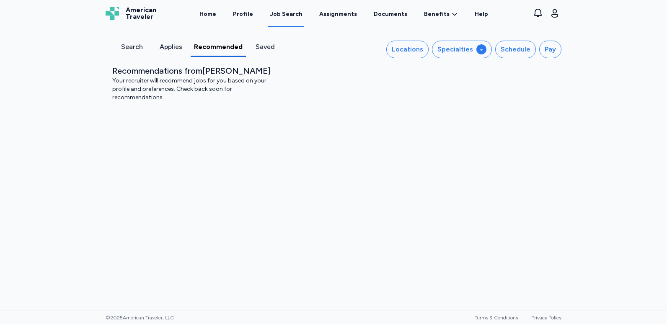
click at [269, 45] on div "Saved" at bounding box center [265, 47] width 32 height 10
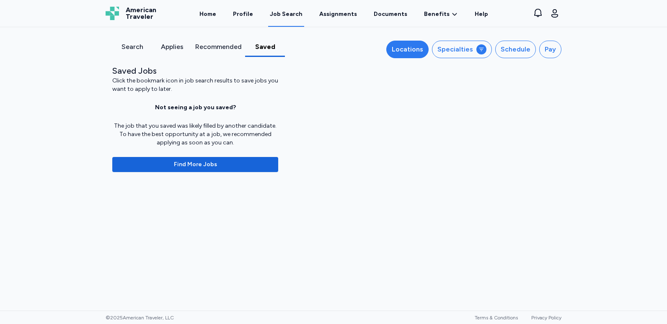
click at [406, 53] on div "Locations" at bounding box center [407, 49] width 31 height 10
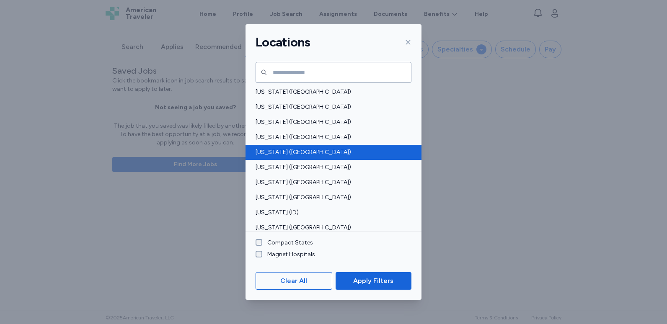
scroll to position [168, 0]
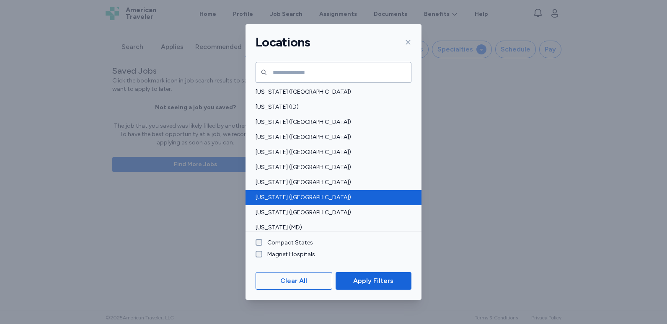
click at [321, 194] on span "Louisiana (LA)" at bounding box center [331, 198] width 151 height 8
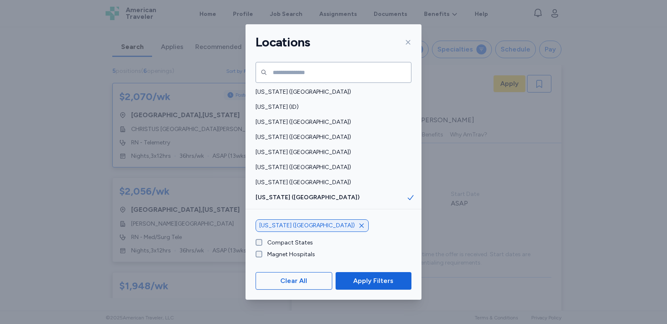
scroll to position [1, 0]
click at [367, 284] on span "Apply Filters" at bounding box center [373, 281] width 40 height 10
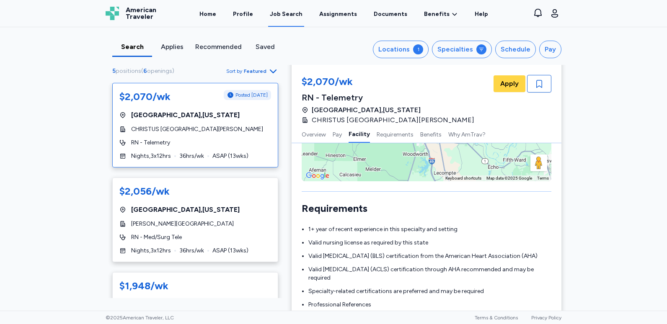
scroll to position [647, 0]
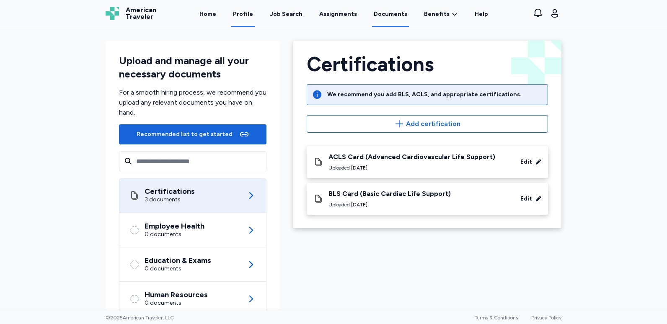
click at [253, 18] on link "Profile" at bounding box center [242, 14] width 23 height 26
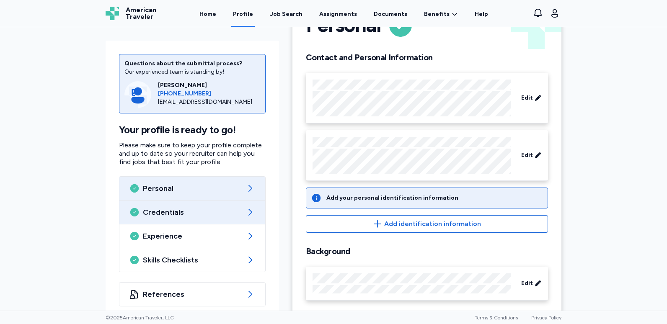
scroll to position [52, 0]
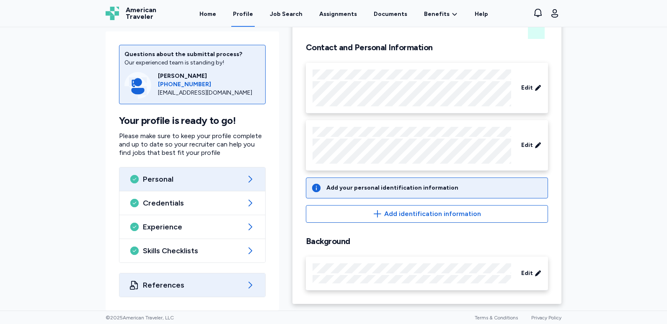
click at [199, 283] on span "References" at bounding box center [192, 285] width 99 height 10
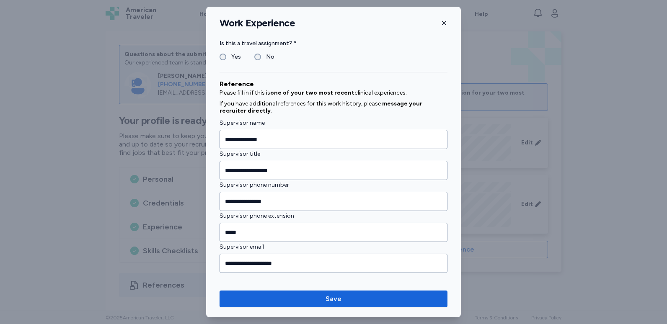
scroll to position [855, 0]
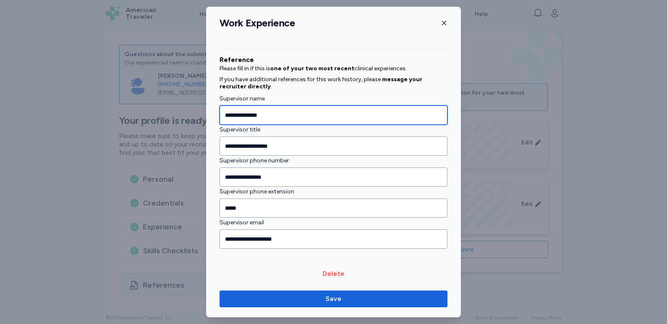
click at [287, 114] on input "**********" at bounding box center [334, 115] width 228 height 19
drag, startPoint x: 287, startPoint y: 114, endPoint x: 214, endPoint y: 109, distance: 73.9
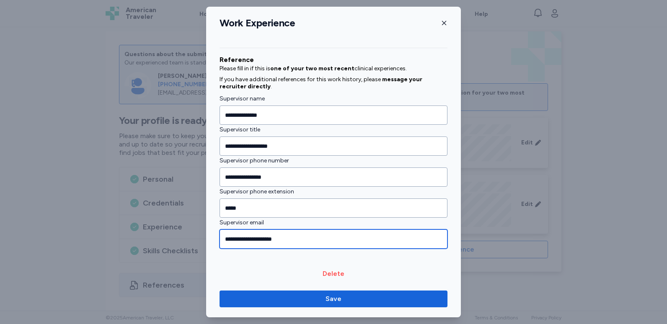
click at [245, 241] on input "**********" at bounding box center [334, 239] width 228 height 19
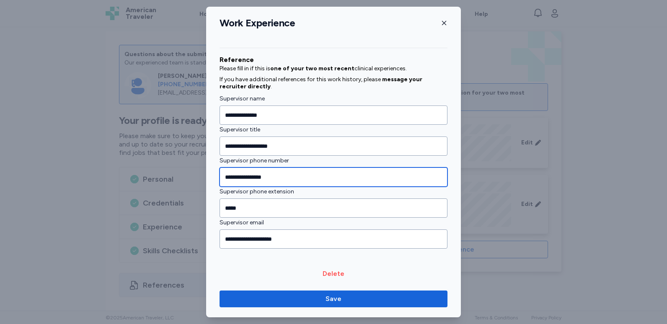
drag, startPoint x: 281, startPoint y: 180, endPoint x: 211, endPoint y: 183, distance: 70.0
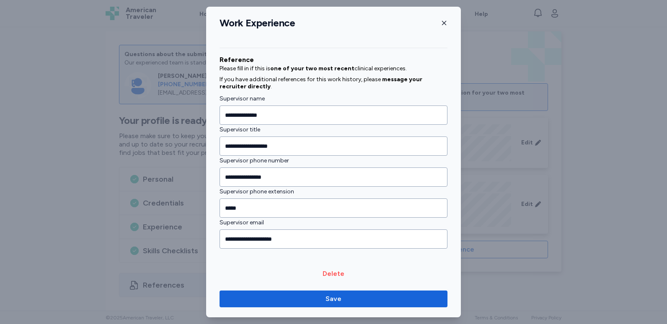
click at [443, 24] on icon "button" at bounding box center [444, 23] width 7 height 7
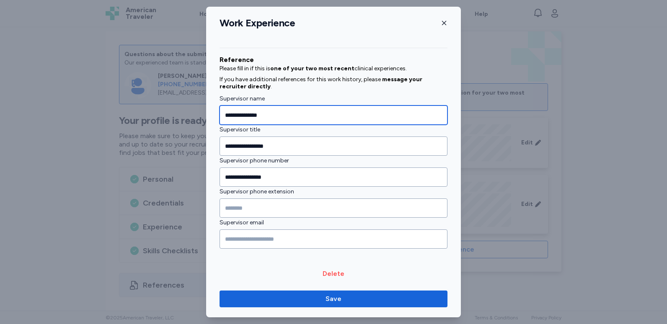
drag, startPoint x: 285, startPoint y: 113, endPoint x: 181, endPoint y: 115, distance: 103.9
click at [181, 115] on div "**********" at bounding box center [333, 162] width 667 height 324
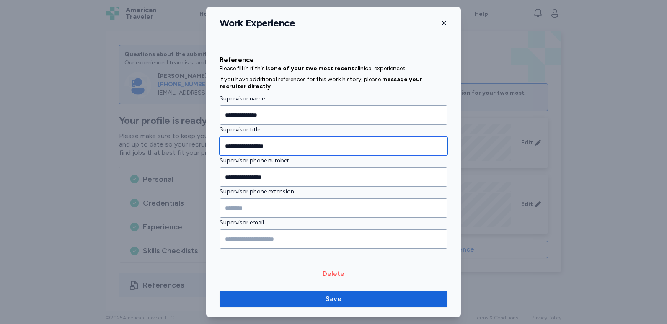
drag, startPoint x: 293, startPoint y: 147, endPoint x: 217, endPoint y: 144, distance: 76.7
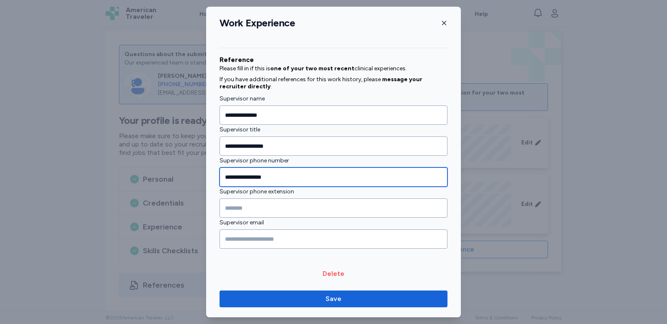
click at [260, 176] on input "**********" at bounding box center [334, 177] width 228 height 19
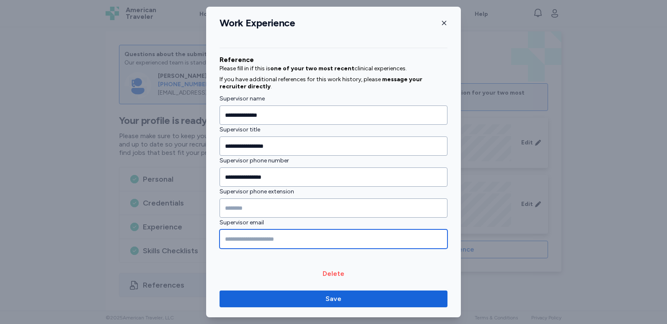
click at [263, 239] on input "Supervisor email" at bounding box center [334, 239] width 228 height 19
paste input "**********"
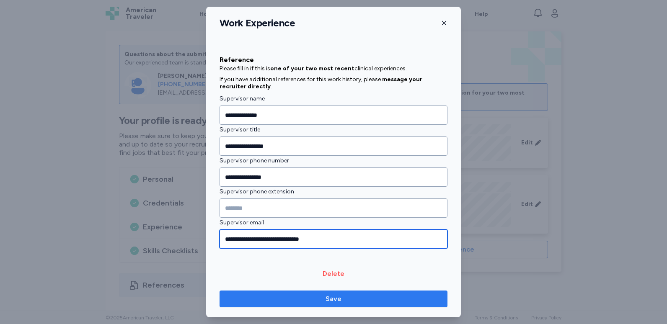
type input "**********"
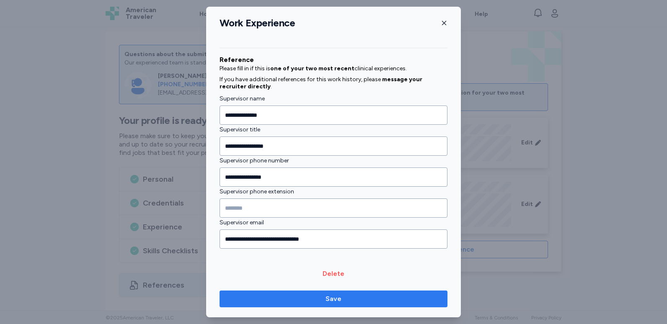
click at [336, 297] on span "Save" at bounding box center [334, 299] width 16 height 10
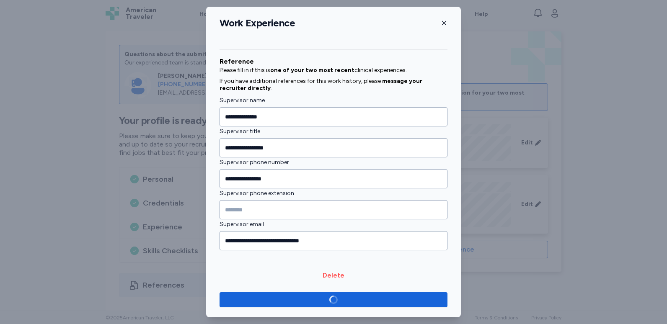
scroll to position [853, 0]
